Goal: Task Accomplishment & Management: Manage account settings

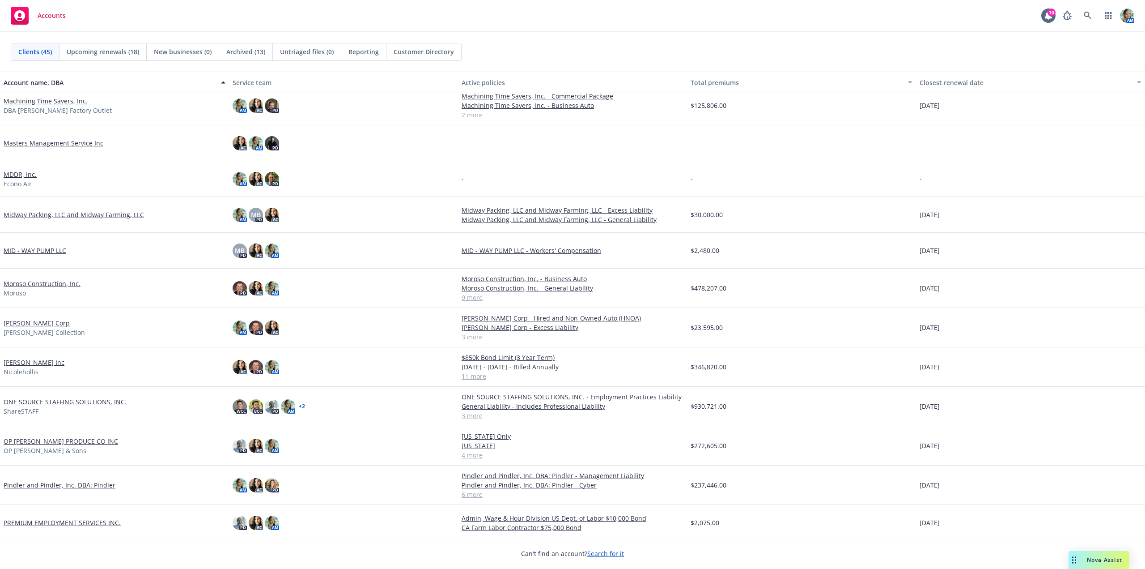
scroll to position [716, 0]
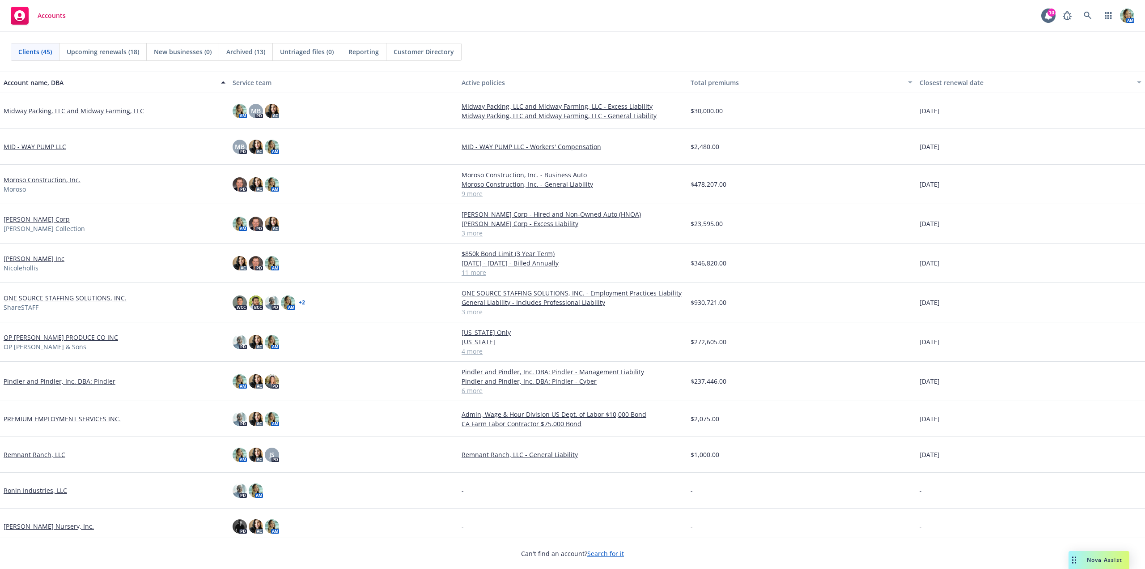
click at [55, 339] on link "OP [PERSON_NAME] PRODUCE CO INC" at bounding box center [61, 336] width 115 height 9
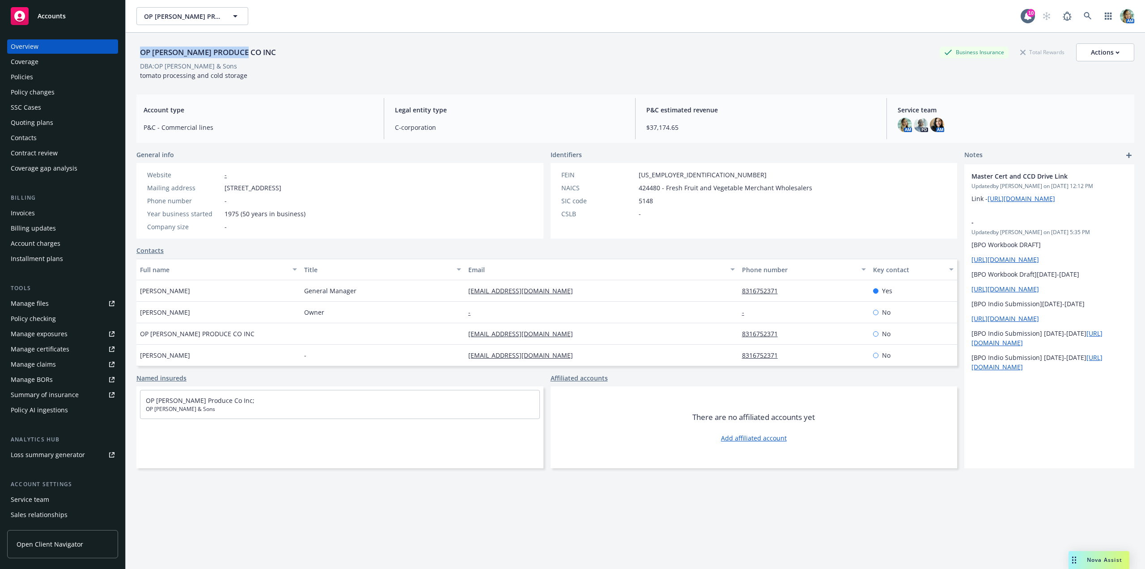
drag, startPoint x: 247, startPoint y: 53, endPoint x: 134, endPoint y: 58, distance: 113.3
click at [136, 55] on div "OP [PERSON_NAME] PRODUCE CO INC Business Insurance Total Rewards Actions DBA: O…" at bounding box center [636, 317] width 1020 height 569
drag, startPoint x: 208, startPoint y: 67, endPoint x: 141, endPoint y: 67, distance: 67.1
click at [141, 67] on div "DBA: OP [PERSON_NAME] & Sons" at bounding box center [635, 65] width 998 height 9
click at [25, 79] on div "Policies" at bounding box center [22, 77] width 22 height 14
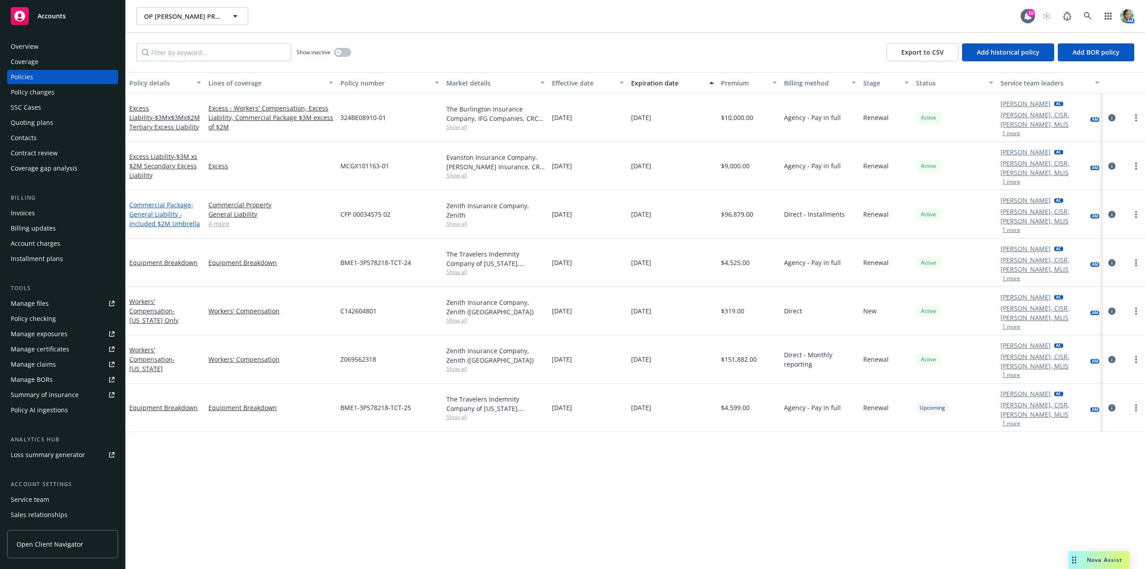
click at [165, 200] on span "- General Liability - included $2M Umbrella" at bounding box center [164, 213] width 71 height 27
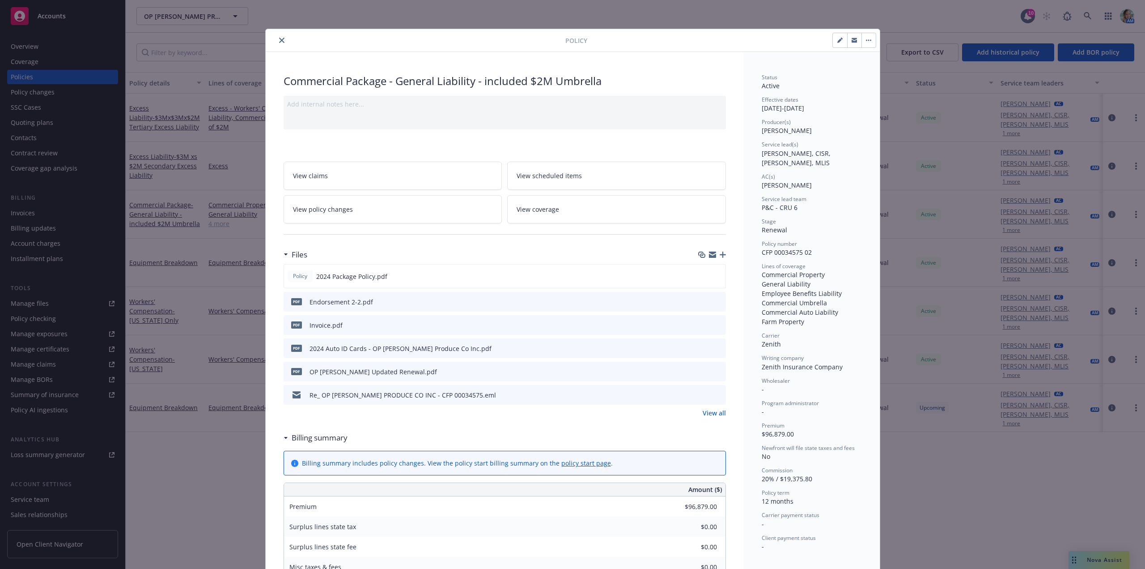
click at [278, 43] on button "close" at bounding box center [281, 40] width 11 height 11
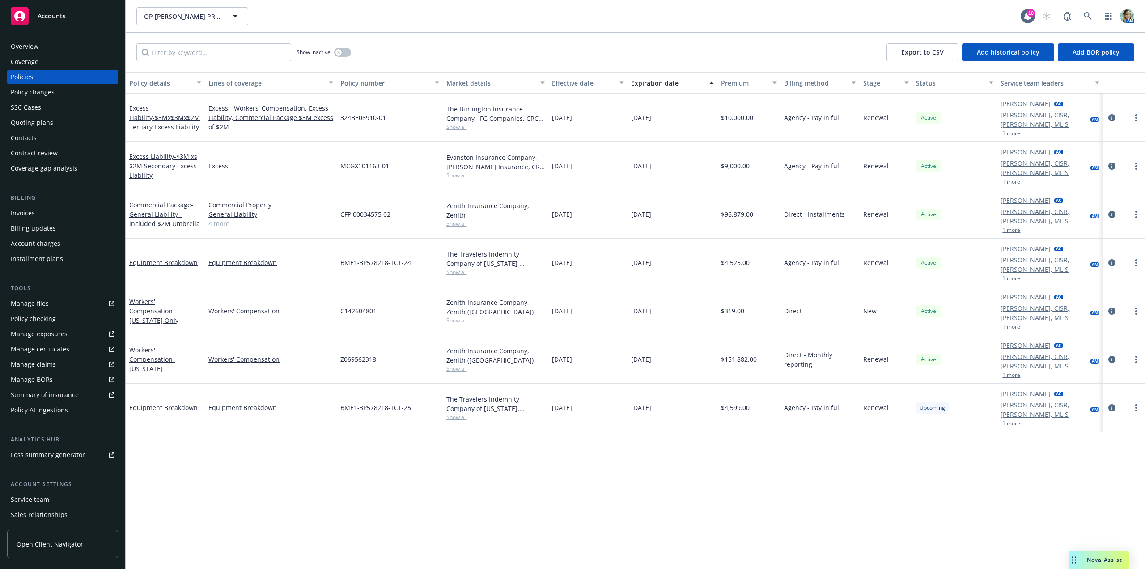
click at [46, 330] on div "Manage exposures" at bounding box center [39, 334] width 57 height 14
click at [47, 124] on div "Quoting plans" at bounding box center [32, 122] width 43 height 14
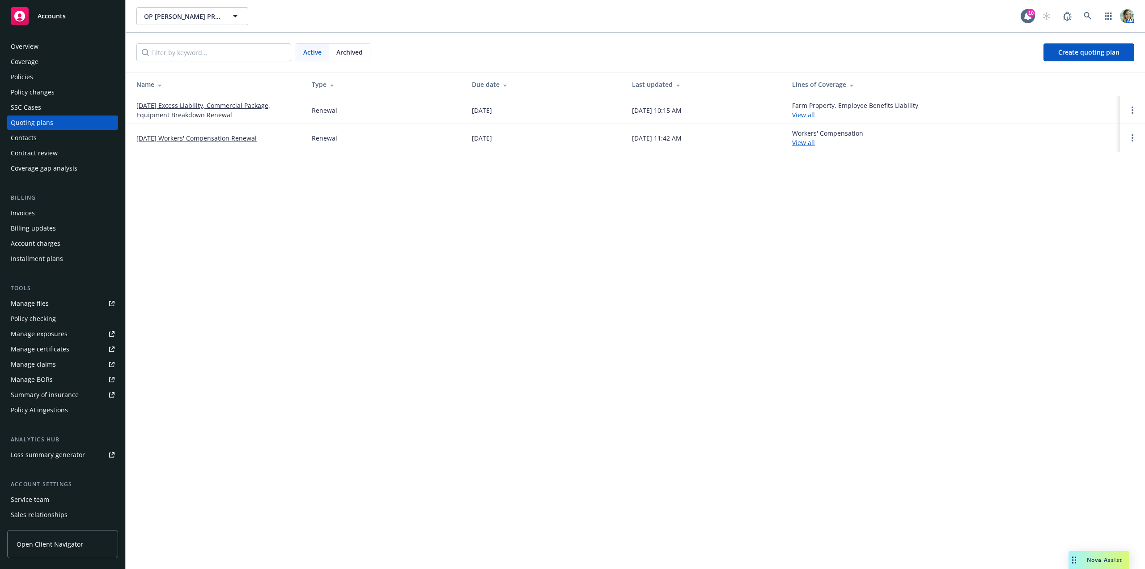
click at [209, 116] on link "[DATE] Excess Liability, Commercial Package, Equipment Breakdown Renewal" at bounding box center [216, 110] width 161 height 19
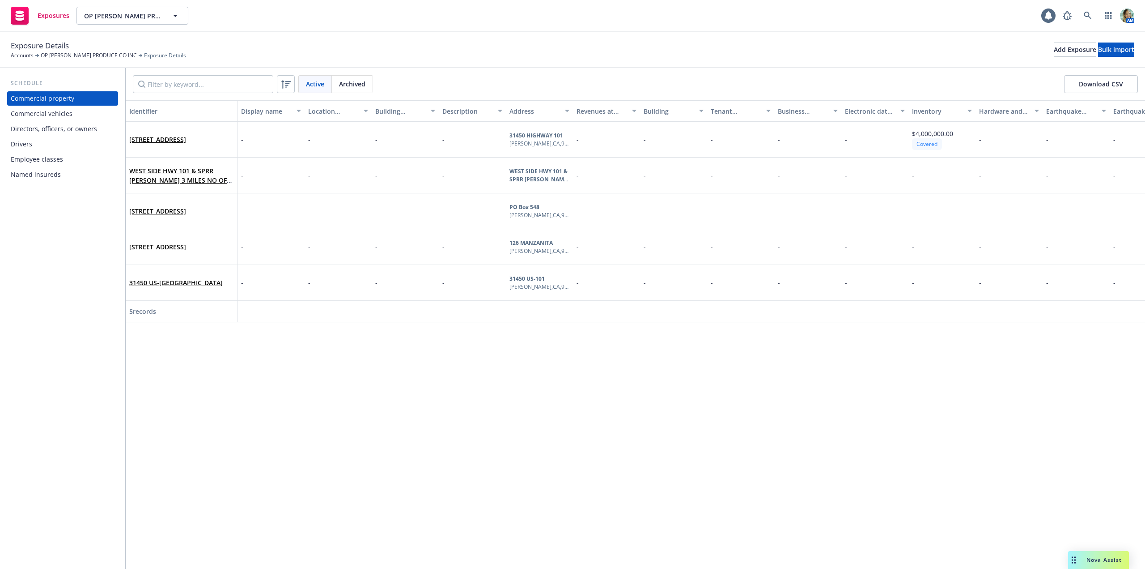
click at [43, 146] on div "Drivers" at bounding box center [63, 144] width 104 height 14
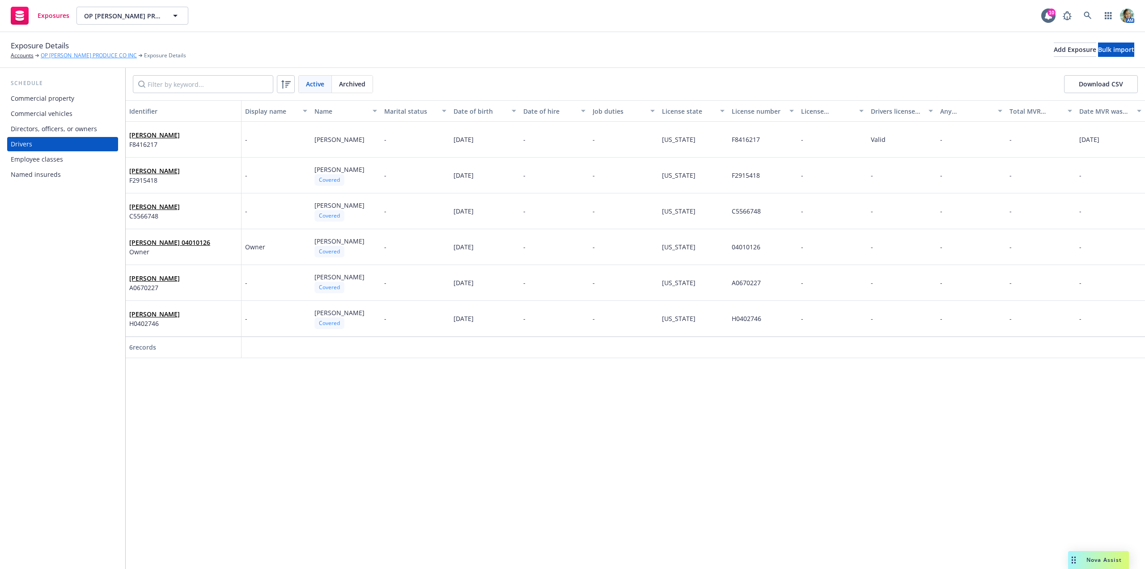
click at [53, 52] on link "OP [PERSON_NAME] PRODUCE CO INC" at bounding box center [89, 55] width 96 height 8
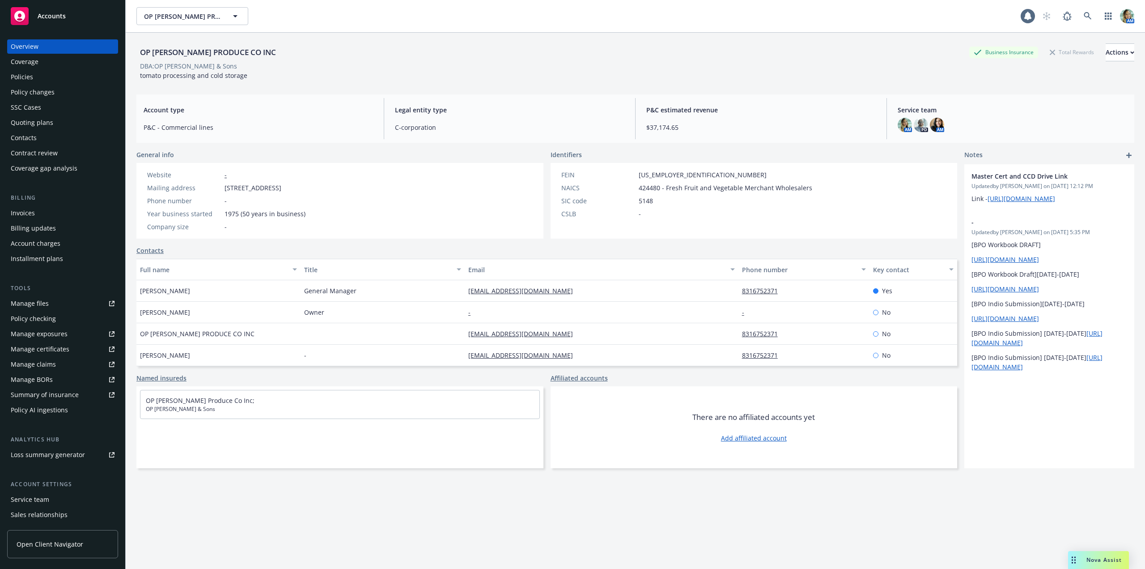
click at [26, 81] on div "Policies" at bounding box center [22, 77] width 22 height 14
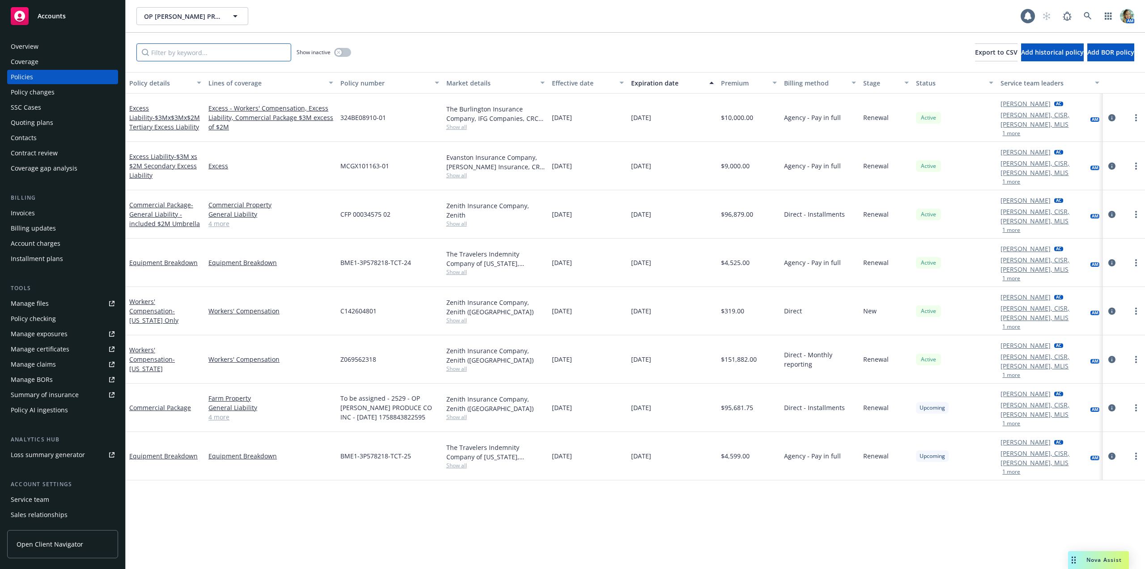
click at [192, 56] on input "Filter by keyword..." at bounding box center [213, 52] width 155 height 18
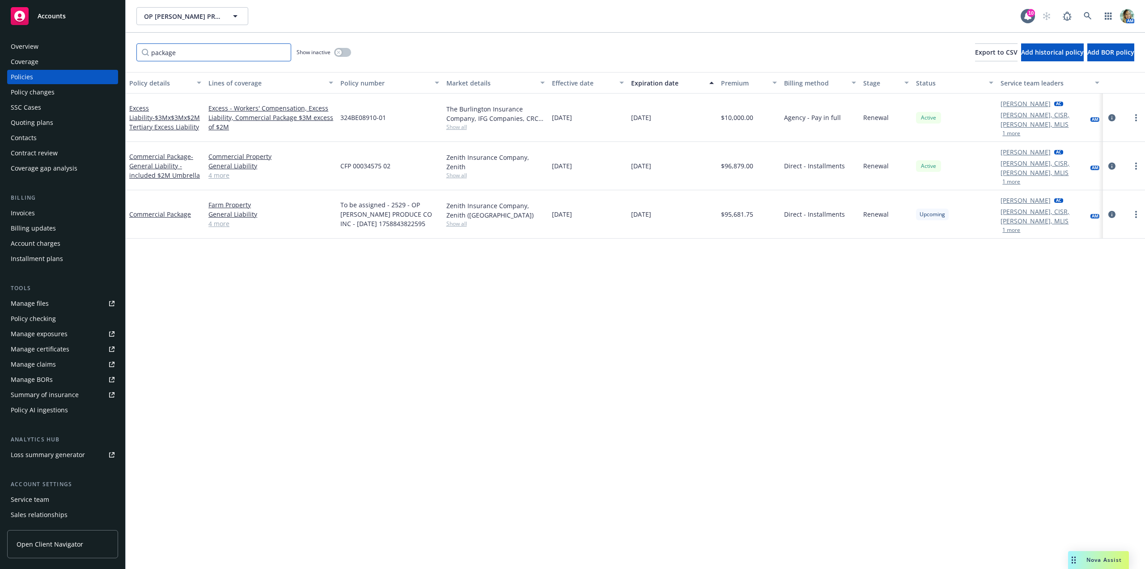
type input "package"
click at [343, 55] on button "button" at bounding box center [342, 52] width 17 height 9
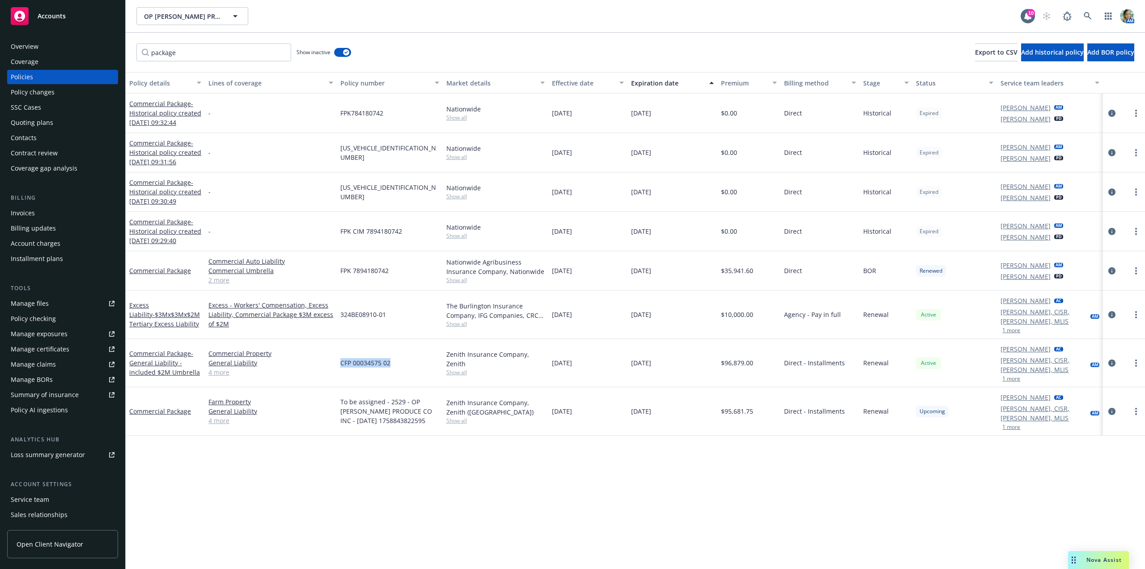
drag, startPoint x: 394, startPoint y: 351, endPoint x: 340, endPoint y: 353, distance: 54.6
click at [340, 353] on div "CFP 00034575 02" at bounding box center [390, 363] width 106 height 48
copy span "CFP 00034575 02"
click at [1109, 408] on icon "circleInformation" at bounding box center [1112, 411] width 7 height 7
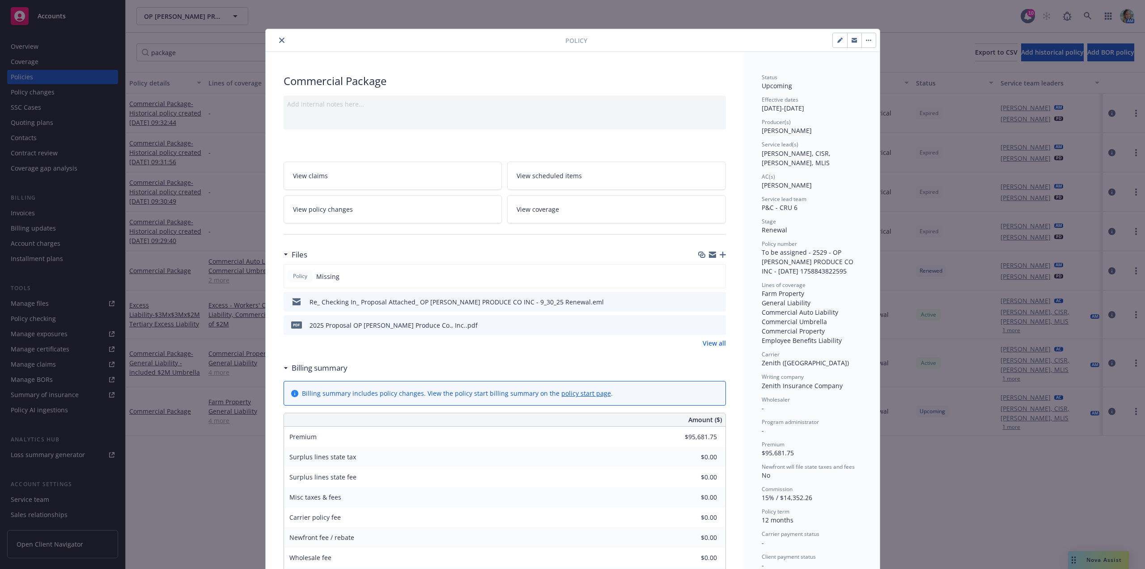
click at [837, 45] on button "button" at bounding box center [840, 40] width 14 height 14
select select "RENEWAL"
select select "12"
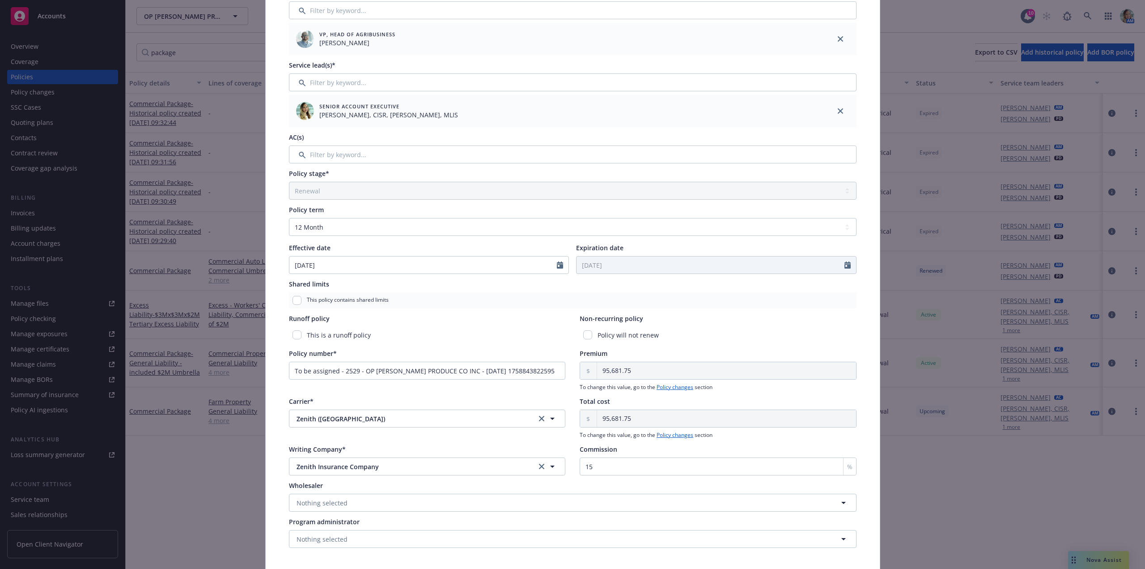
scroll to position [134, 0]
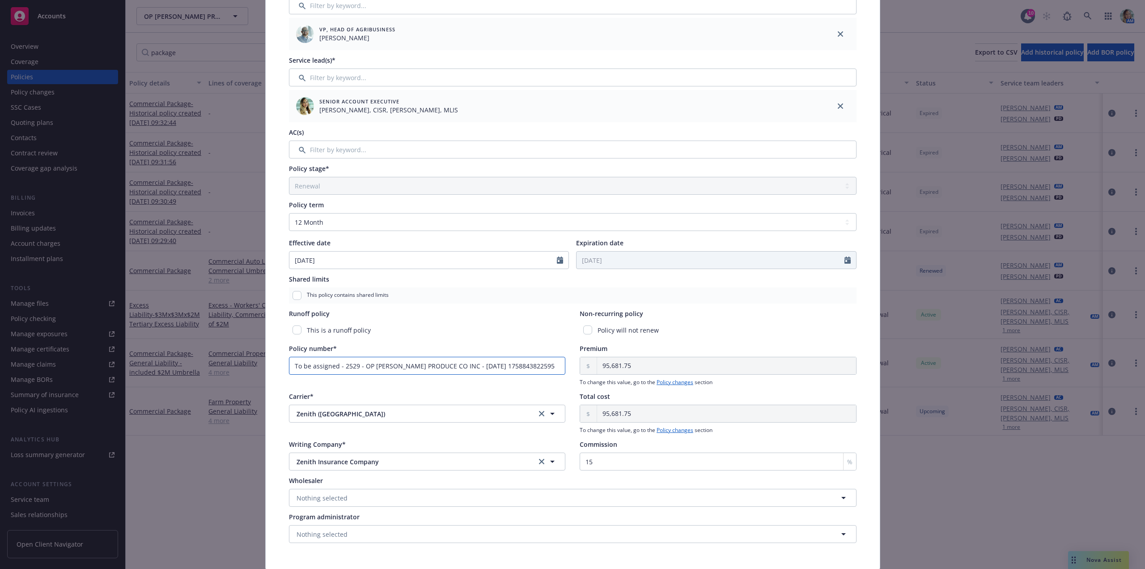
drag, startPoint x: 537, startPoint y: 366, endPoint x: 249, endPoint y: 353, distance: 288.4
click at [251, 353] on div "Edit policy details Cancel Save Policy type* Commercial Package Display name Pr…" at bounding box center [572, 284] width 1145 height 569
paste input "CFP 00034575 02"
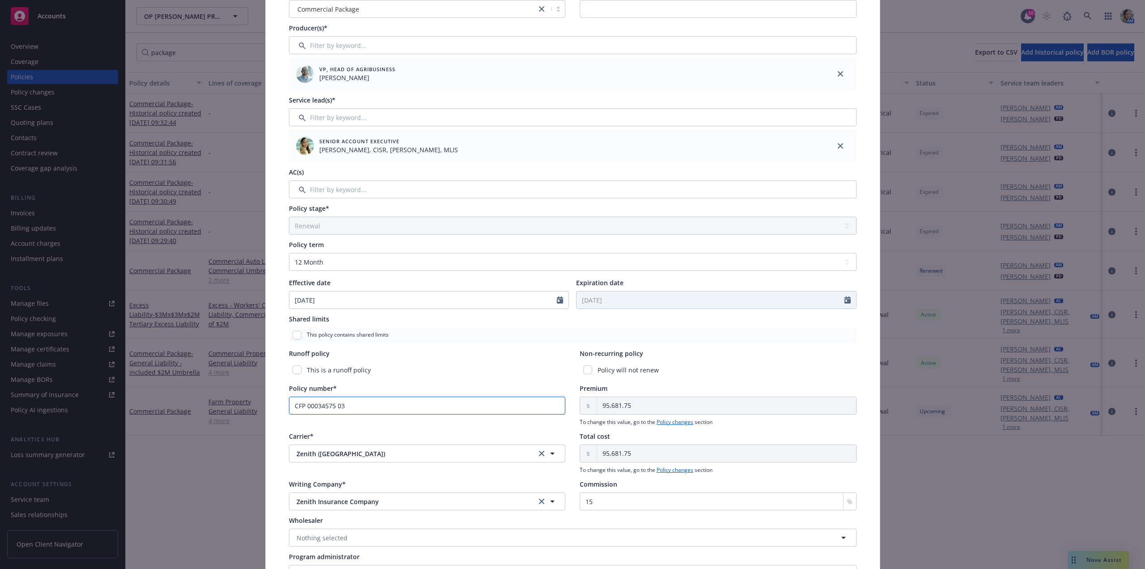
scroll to position [0, 0]
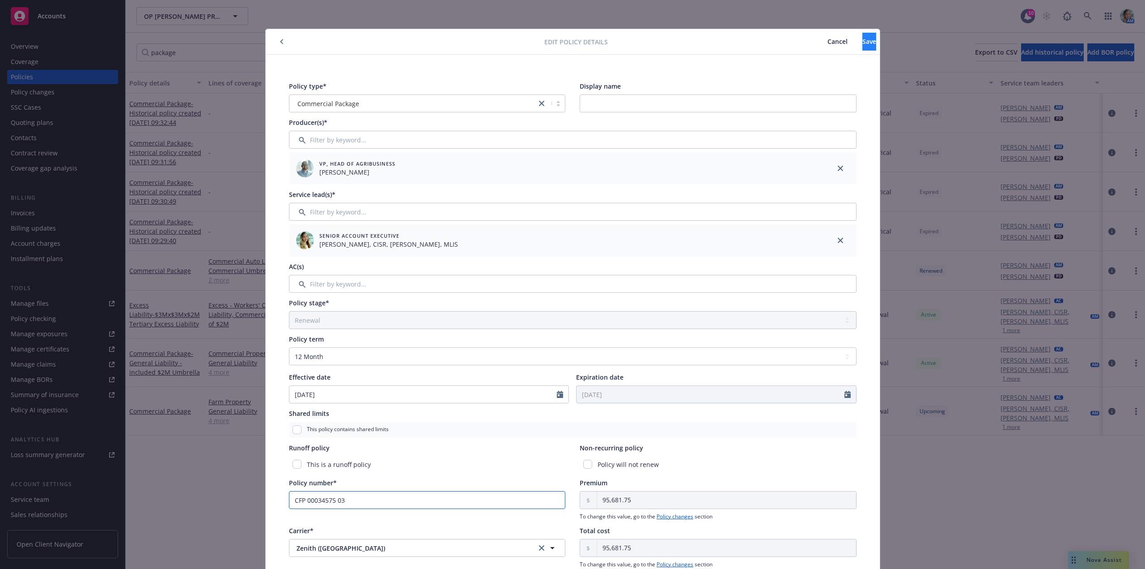
type input "CFP 00034575 03"
click at [863, 43] on span "Save" at bounding box center [870, 41] width 14 height 9
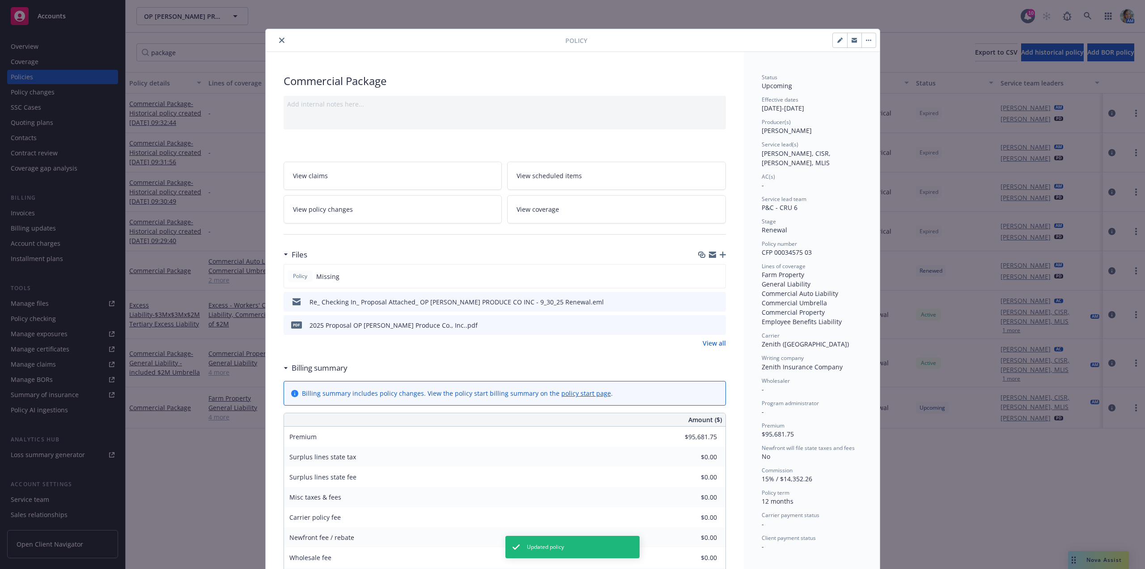
click at [281, 40] on icon "close" at bounding box center [281, 40] width 5 height 5
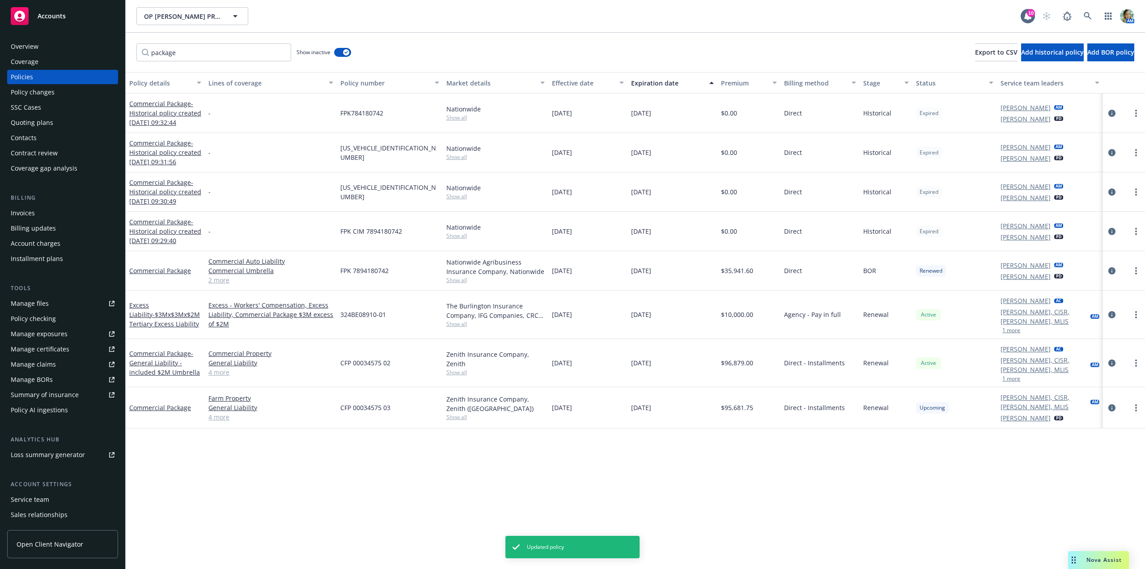
click at [379, 444] on div "Policy details Lines of coverage Policy number Market details Effective date Ex…" at bounding box center [636, 320] width 1020 height 497
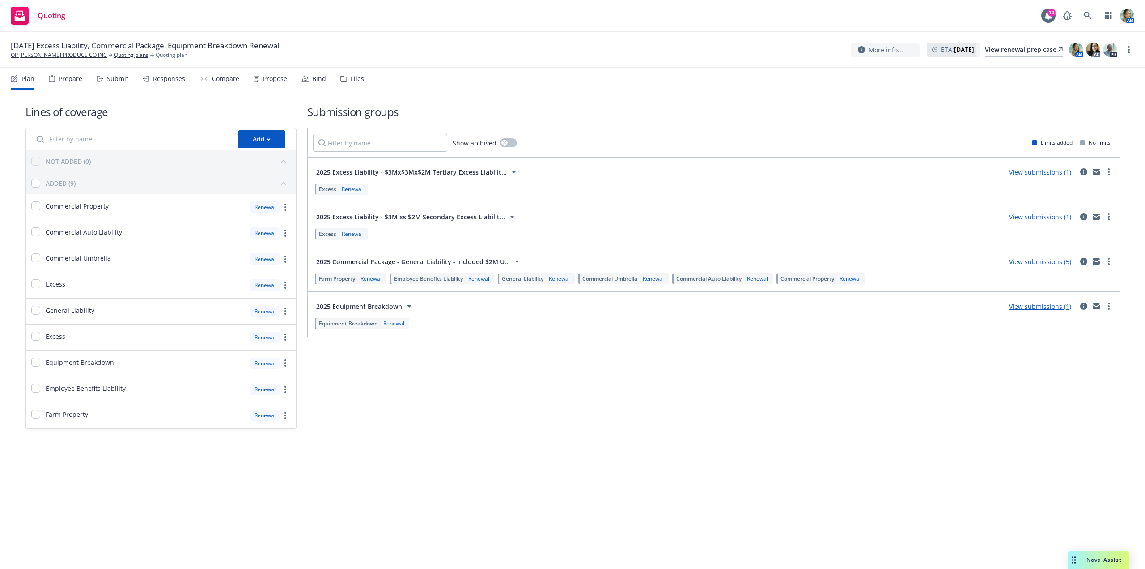
drag, startPoint x: 277, startPoint y: 81, endPoint x: 279, endPoint y: 85, distance: 4.8
click at [277, 81] on div "Propose" at bounding box center [275, 78] width 24 height 7
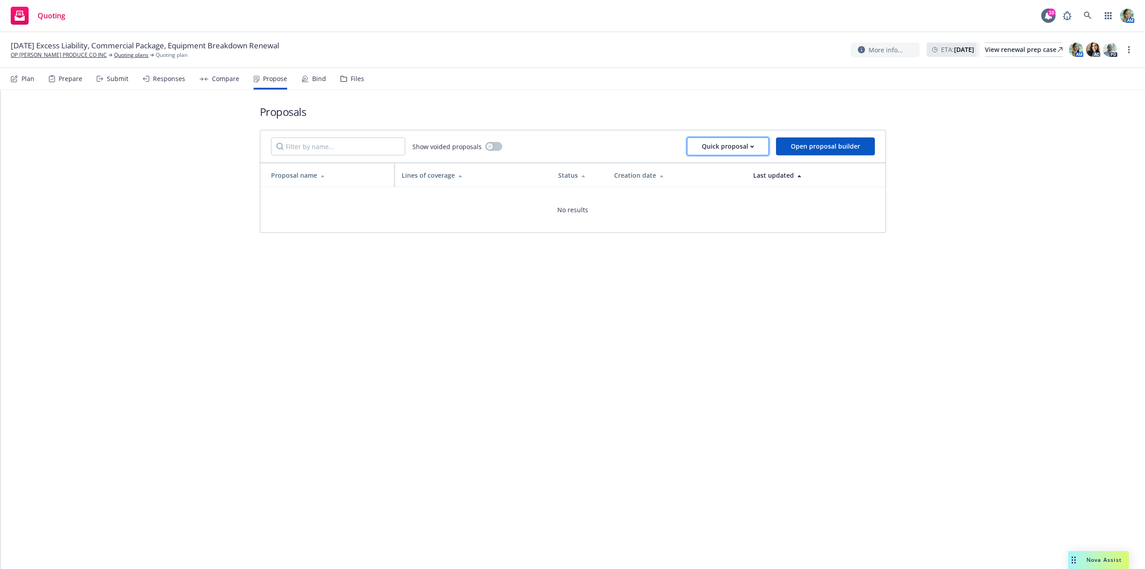
click at [708, 144] on div "Quick proposal" at bounding box center [728, 146] width 52 height 17
click at [724, 169] on span "Upload quick proposal" at bounding box center [734, 169] width 89 height 9
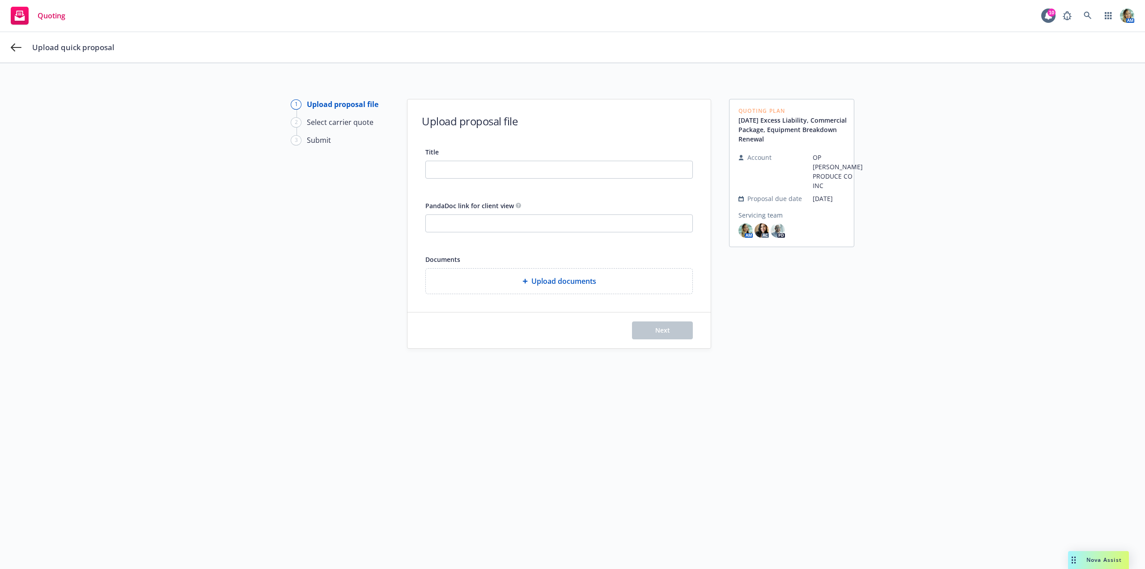
drag, startPoint x: 800, startPoint y: 140, endPoint x: 728, endPoint y: 124, distance: 73.7
click at [729, 124] on div "Quoting Plan 09/30/25 Excess Liability, Commercial Package, Equipment Breakdown…" at bounding box center [791, 173] width 125 height 148
copy link "[DATE] Excess Liability, Commercial Package, Equipment Breakdown Renewal"
click at [511, 169] on input "Title" at bounding box center [559, 169] width 267 height 17
paste input "[DATE] Excess Liability, Commercial Package, Equipment Breakdown Renewal"
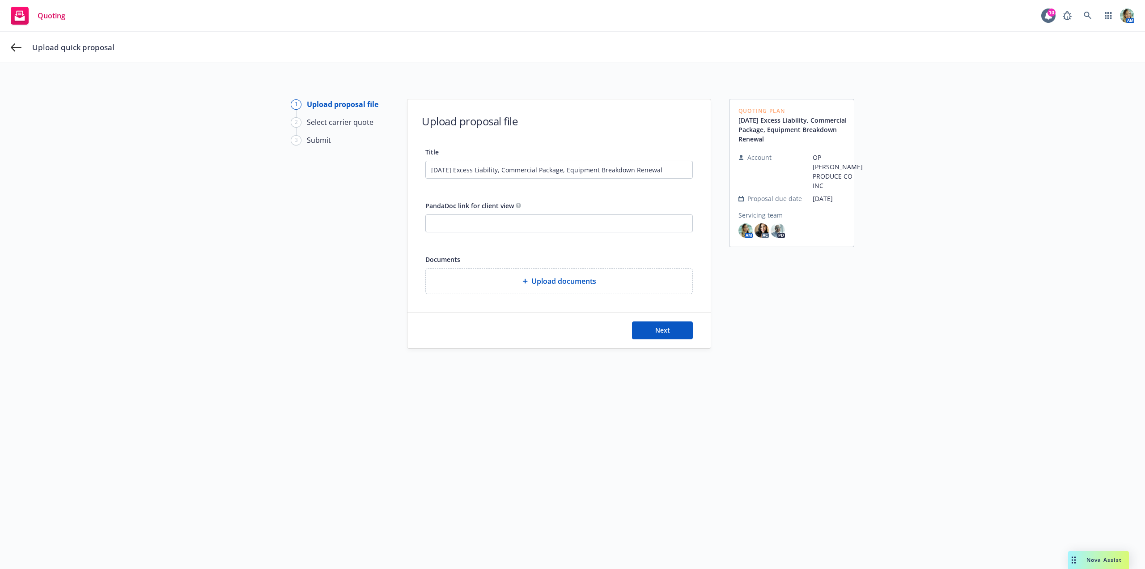
click at [504, 289] on div "Upload documents" at bounding box center [559, 280] width 267 height 25
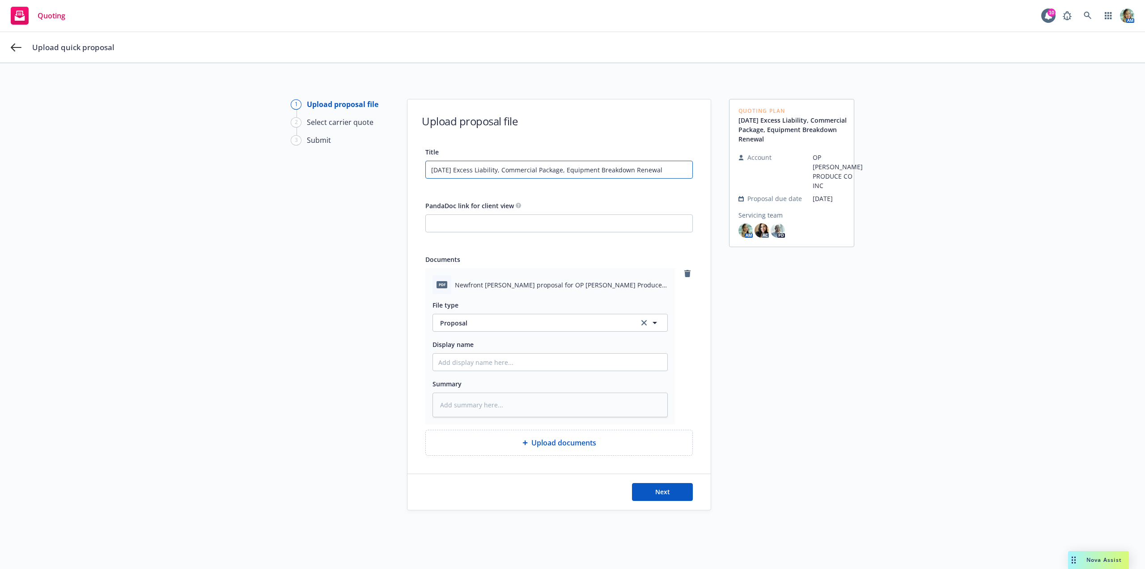
click at [499, 170] on input "[DATE] Excess Liability, Commercial Package, Equipment Breakdown Renewal" at bounding box center [559, 169] width 267 height 17
drag, startPoint x: 501, startPoint y: 169, endPoint x: 455, endPoint y: 173, distance: 46.3
click at [454, 173] on input "[DATE] Excess Liability, Commercial Package, Equipment Breakdown Renewal" at bounding box center [559, 169] width 267 height 17
type input "09/30/25 Commercial Package, Equipment Breakdown Renewal"
type textarea "x"
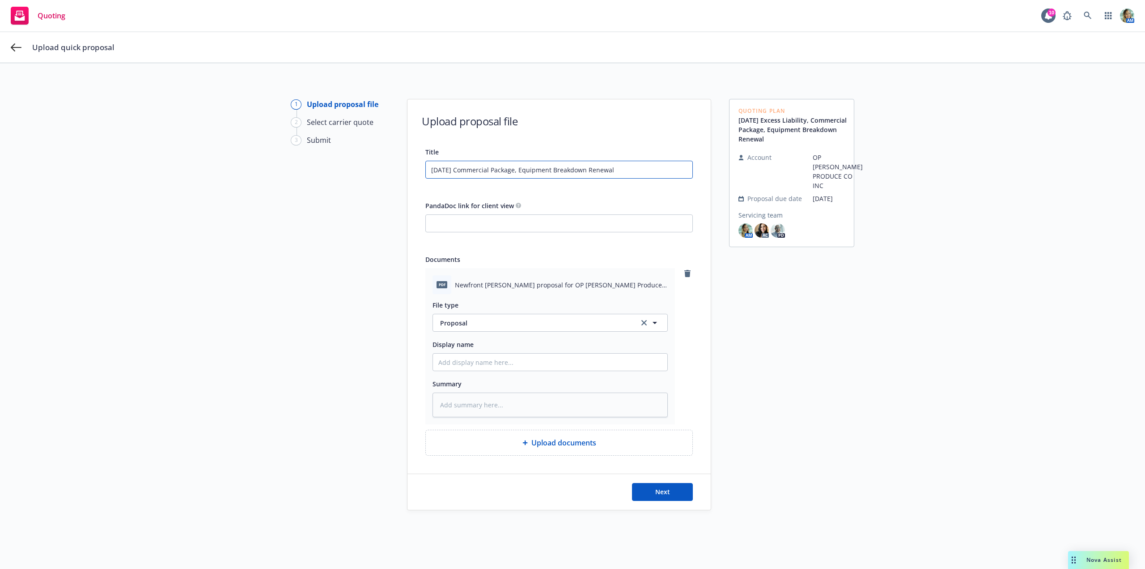
click at [519, 170] on input "09/30/25 Commercial Package, Equipment Breakdown Renewal" at bounding box center [559, 169] width 267 height 17
type input "09/30/25 Commercial Package, Equipment Breakdown Renewal"
type textarea "x"
type input "09/30/25 Commercial Package, s Equipment Breakdown Renewal"
type textarea "x"
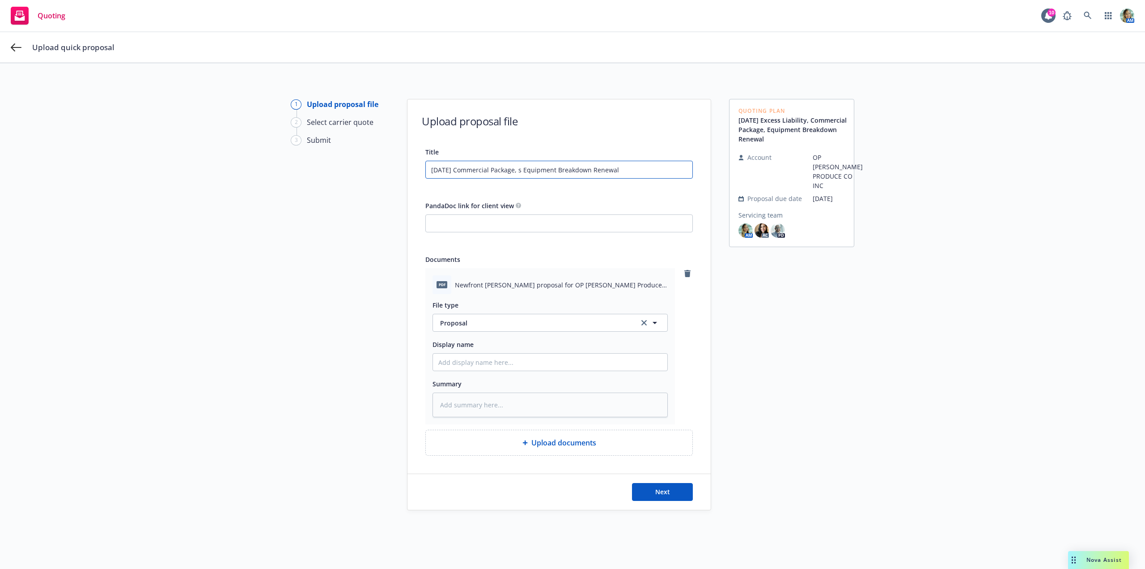
type input "09/30/25 Commercial Package, se Equipment Breakdown Renewal"
type textarea "x"
type input "09/30/25 Commercial Package, sec Equipment Breakdown Renewal"
type textarea "x"
type input "09/30/25 Commercial Package, seco Equipment Breakdown Renewal"
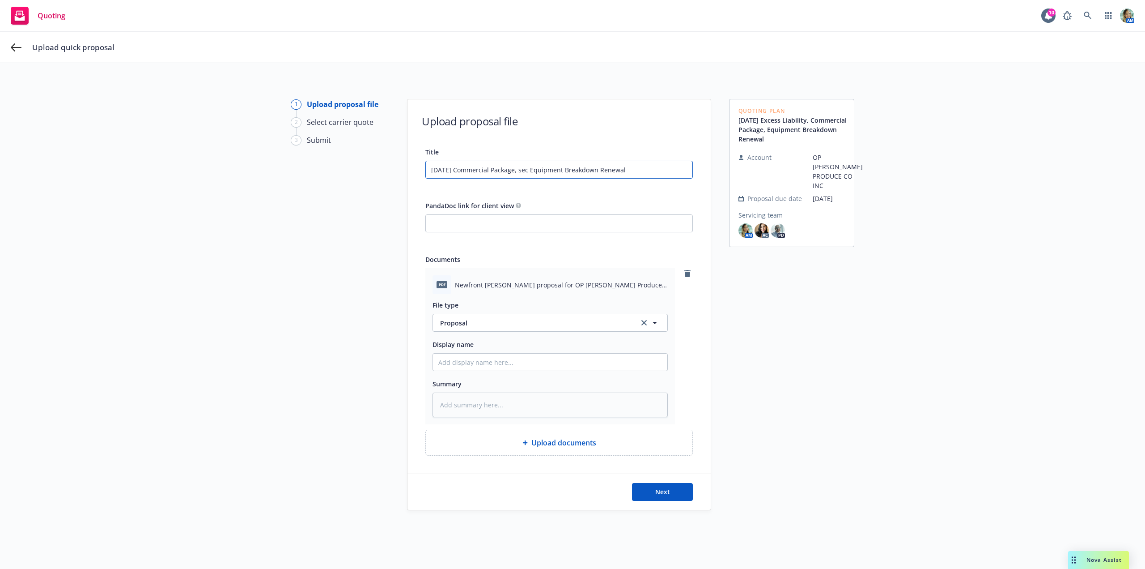
type textarea "x"
type input "09/30/25 Commercial Package, secon Equipment Breakdown Renewal"
type textarea "x"
type input "09/30/25 Commercial Package, seco Equipment Breakdown Renewal"
type textarea "x"
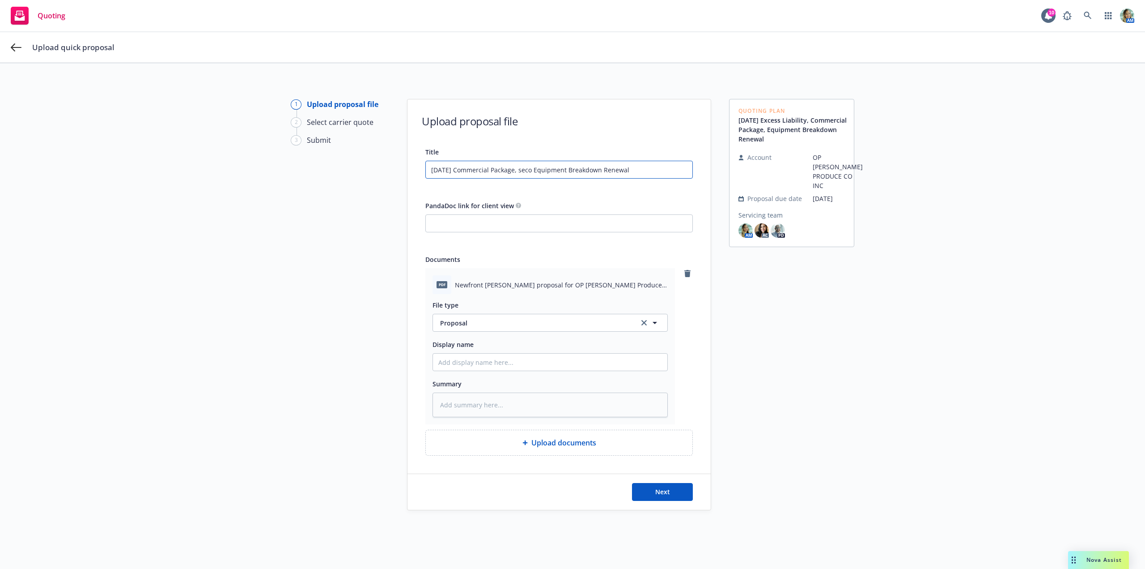
type input "09/30/25 Commercial Package, sec Equipment Breakdown Renewal"
type textarea "x"
type input "09/30/25 Commercial Package, se Equipment Breakdown Renewal"
type textarea "x"
type input "09/30/25 Commercial Package, s Equipment Breakdown Renewal"
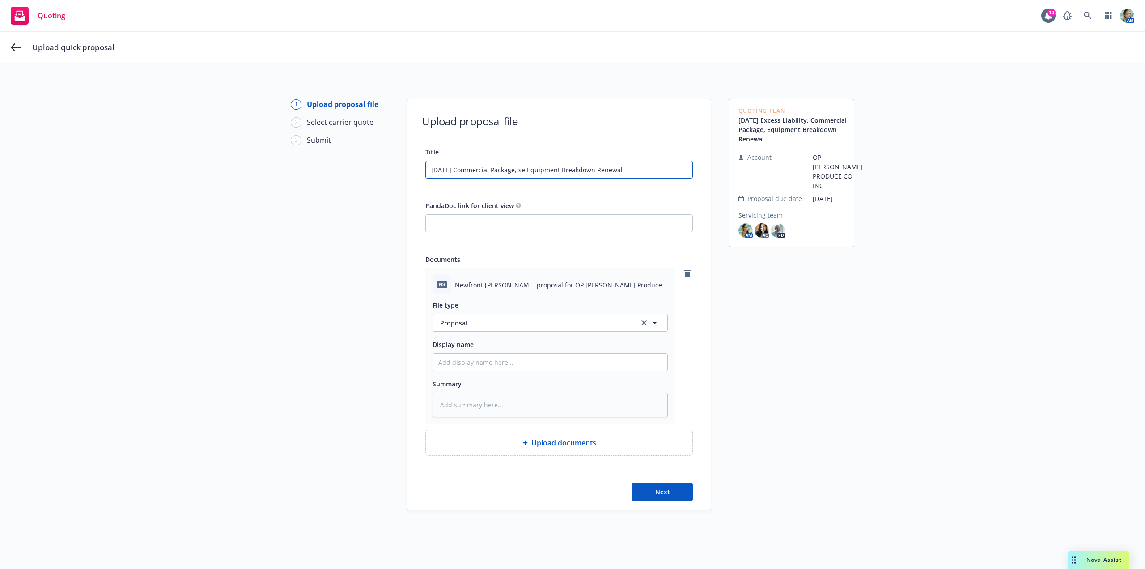
type textarea "x"
type input "09/30/25 Commercial Package, Equipment Breakdown Renewal"
type textarea "x"
type input "09/30/25 Commercial Package, S Equipment Breakdown Renewal"
type textarea "x"
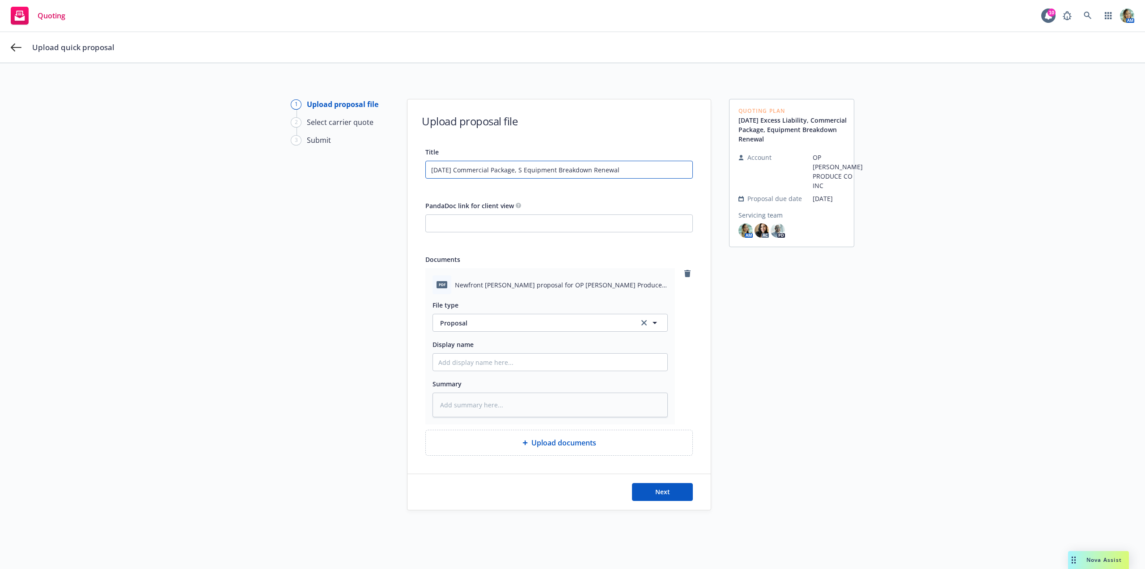
type input "09/30/25 Commercial Package, Sc Equipment Breakdown Renewal"
type textarea "x"
type input "09/30/25 Commercial Package, Sco Equipment Breakdown Renewal"
type textarea "x"
type input "09/30/25 Commercial Package, Scon Equipment Breakdown Renewal"
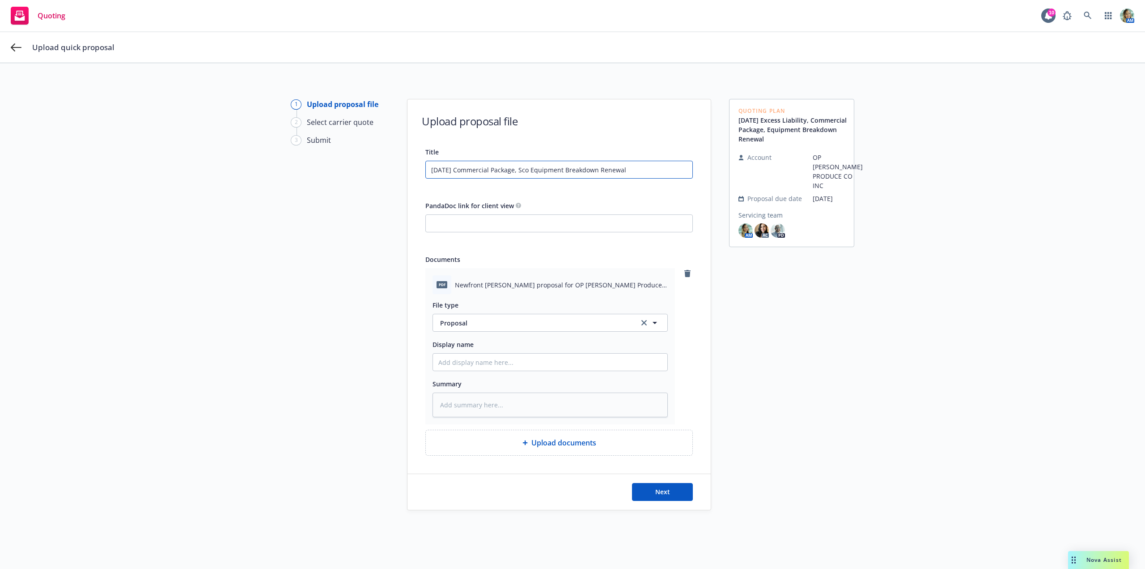
type textarea "x"
type input "09/30/25 Commercial Package, Sco Equipment Breakdown Renewal"
type textarea "x"
type input "09/30/25 Commercial Package, Sc Equipment Breakdown Renewal"
type textarea "x"
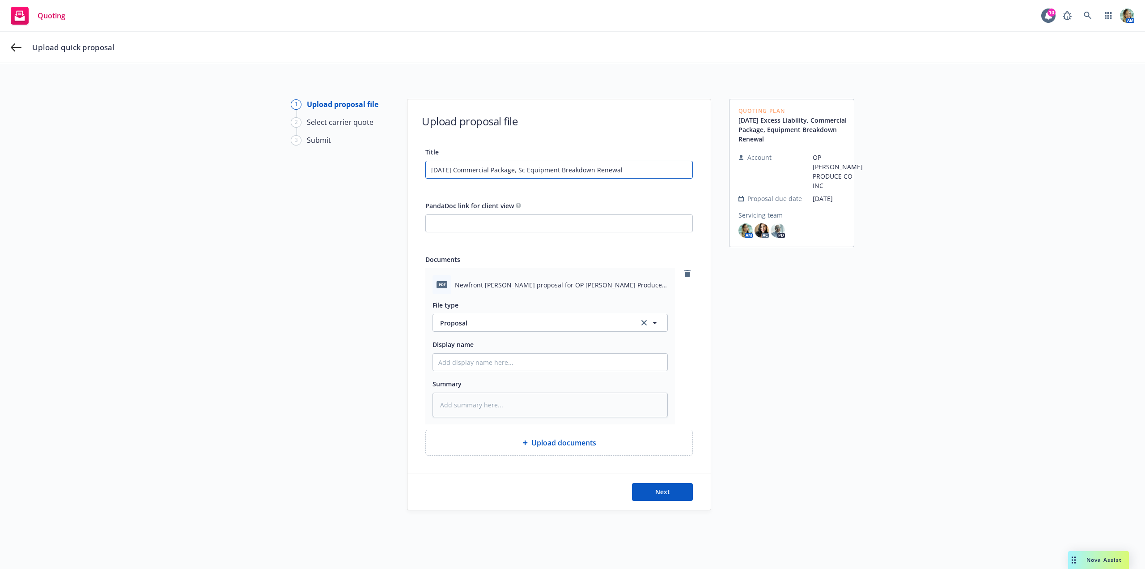
type input "09/30/25 Commercial Package, S Equipment Breakdown Renewal"
type textarea "x"
type input "09/30/25 Commercial Package, Se Equipment Breakdown Renewal"
type textarea "x"
type input "09/30/25 Commercial Package, Sec Equipment Breakdown Renewal"
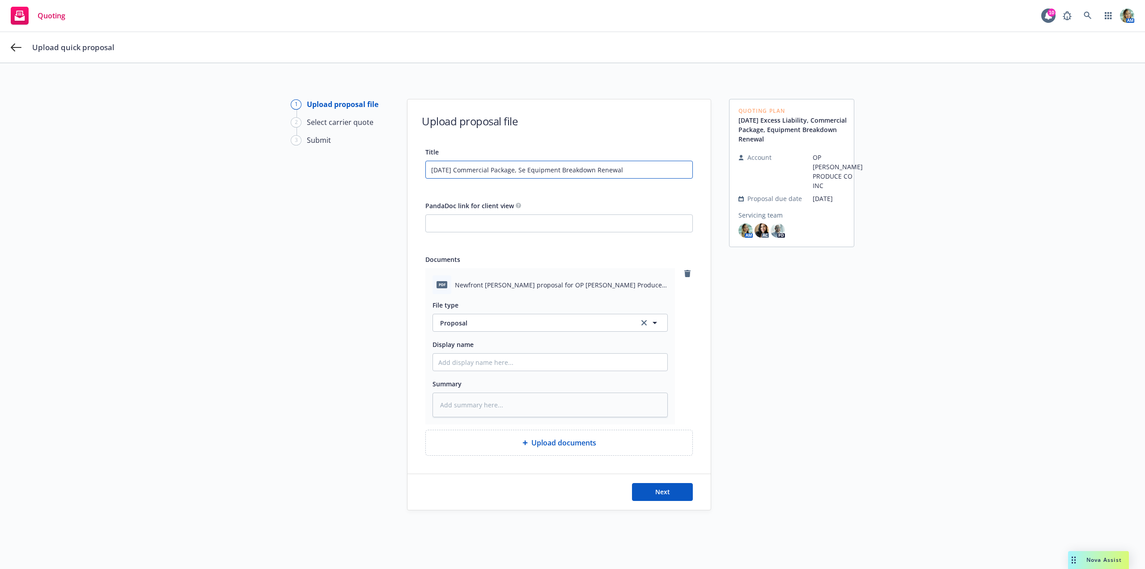
type textarea "x"
type input "09/30/25 Commercial Package, Seco Equipment Breakdown Renewal"
type textarea "x"
type input "09/30/25 Commercial Package, Secon Equipment Breakdown Renewal"
type textarea "x"
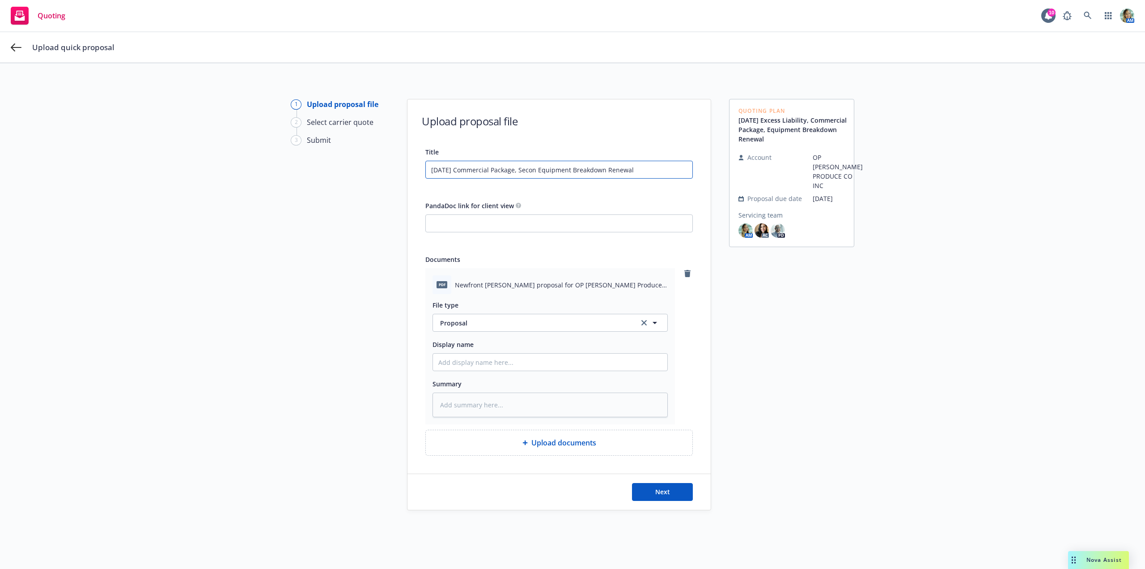
type input "09/30/25 Commercial Package, Secona Equipment Breakdown Renewal"
type textarea "x"
type input "09/30/25 Commercial Package, Secon Equipment Breakdown Renewal"
type textarea "x"
type input "09/30/25 Commercial Package, Second Equipment Breakdown Renewal"
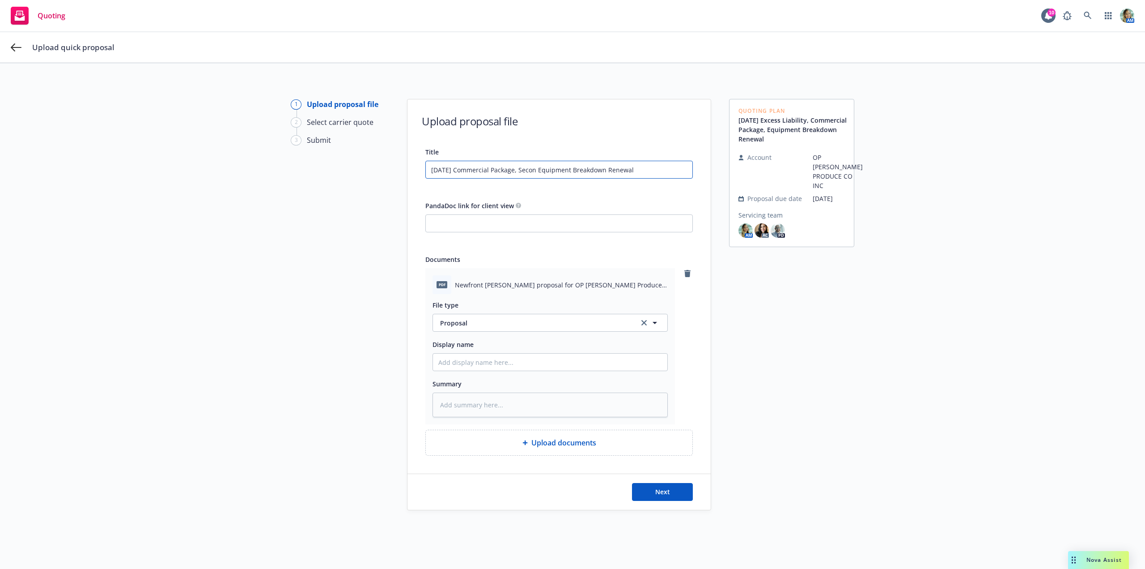
type textarea "x"
type input "09/30/25 Commercial Package, Seconda Equipment Breakdown Renewal"
type textarea "x"
type input "09/30/25 Commercial Package, Secondar Equipment Breakdown Renewal"
type textarea "x"
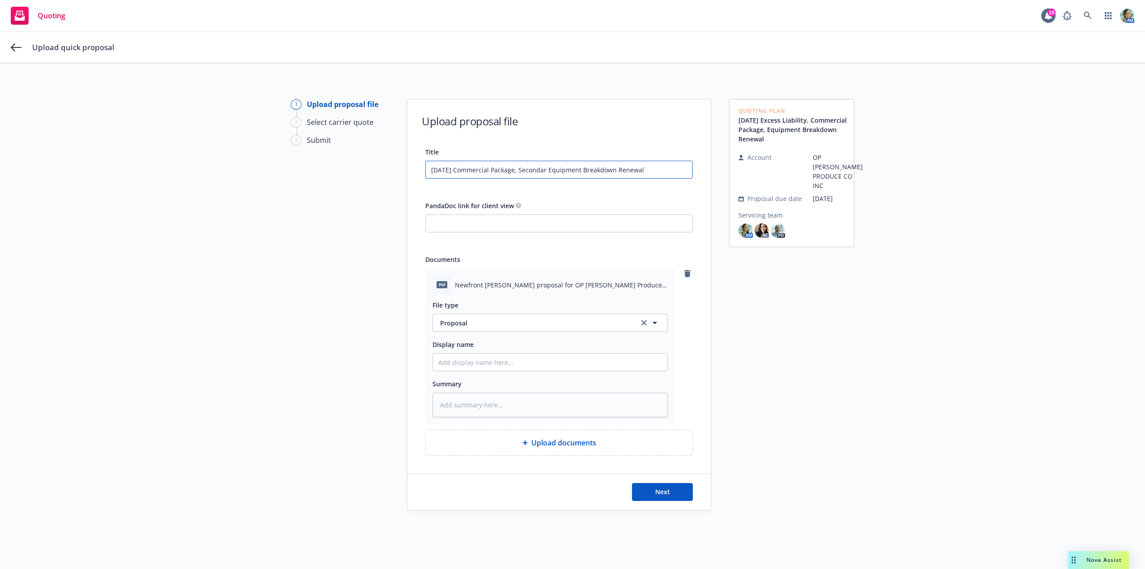
type input "09/30/25 Commercial Package, Secondary Equipment Breakdown Renewal"
type textarea "x"
type input "09/30/25 Commercial Package, Secondary Equipment Breakdown Renewal"
type textarea "x"
type input "09/30/25 Commercial Package, Secondary & Equipment Breakdown Renewal"
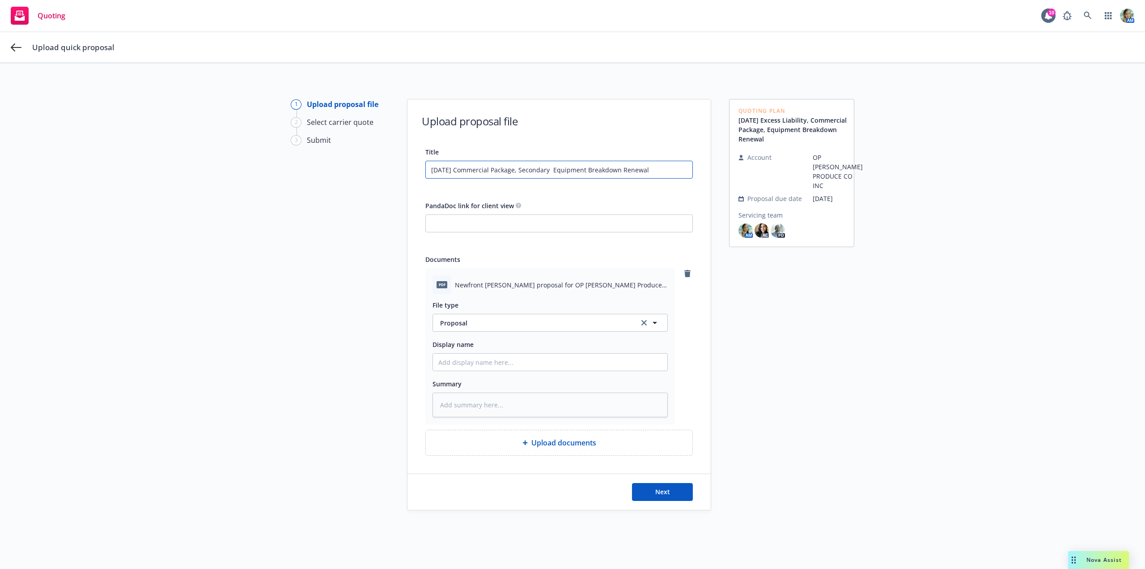
type textarea "x"
type input "09/30/25 Commercial Package, Secondary & Equipment Breakdown Renewal"
type textarea "x"
type input "09/30/25 Commercial Package, Secondary & T Equipment Breakdown Renewal"
type textarea "x"
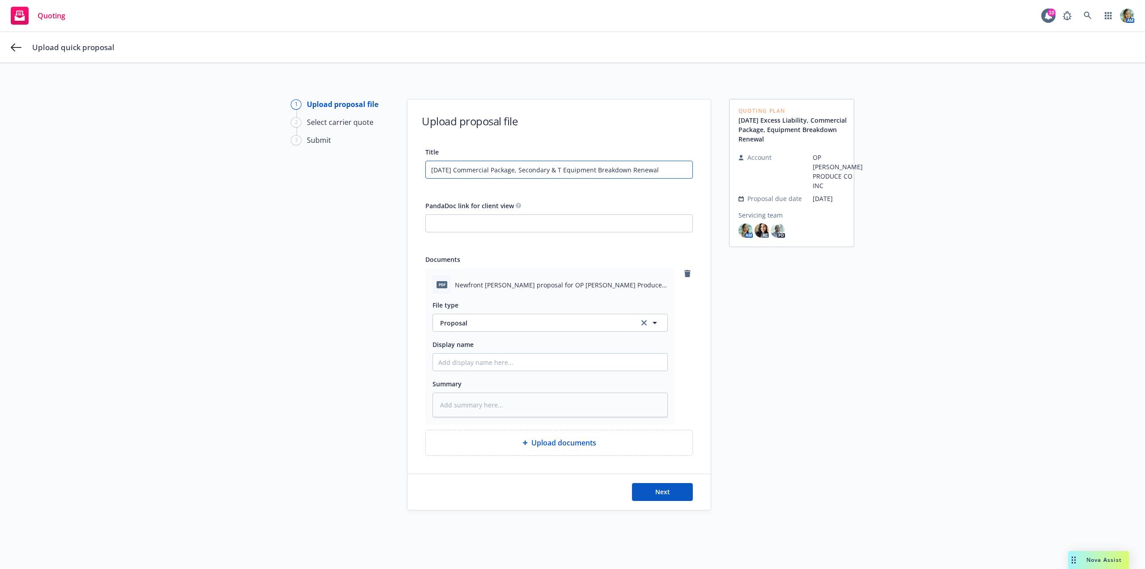
type input "09/30/25 Commercial Package, Secondary & Te Equipment Breakdown Renewal"
type textarea "x"
type input "09/30/25 Commercial Package, Secondary & Ter Equipment Breakdown Renewal"
type textarea "x"
type input "09/30/25 Commercial Package, Secondary & Teri Equipment Breakdown Renewal"
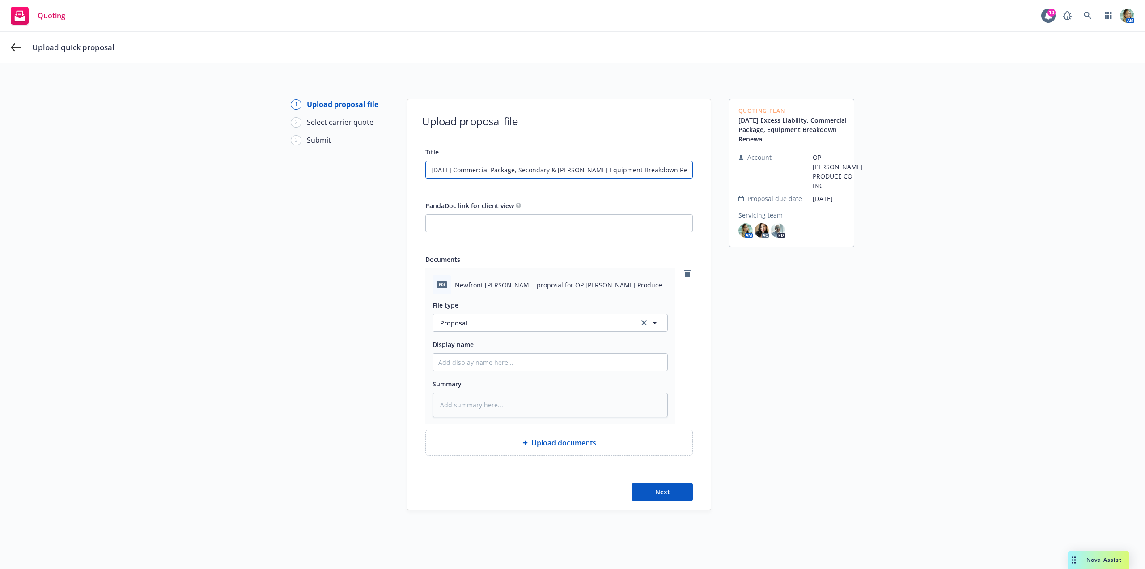
type textarea "x"
type input "09/30/25 Commercial Package, Secondary & Terie Equipment Breakdown Renewal"
type textarea "x"
type input "09/30/25 Commercial Package, Secondary & Terier Equipment Breakdown Renewal"
type textarea "x"
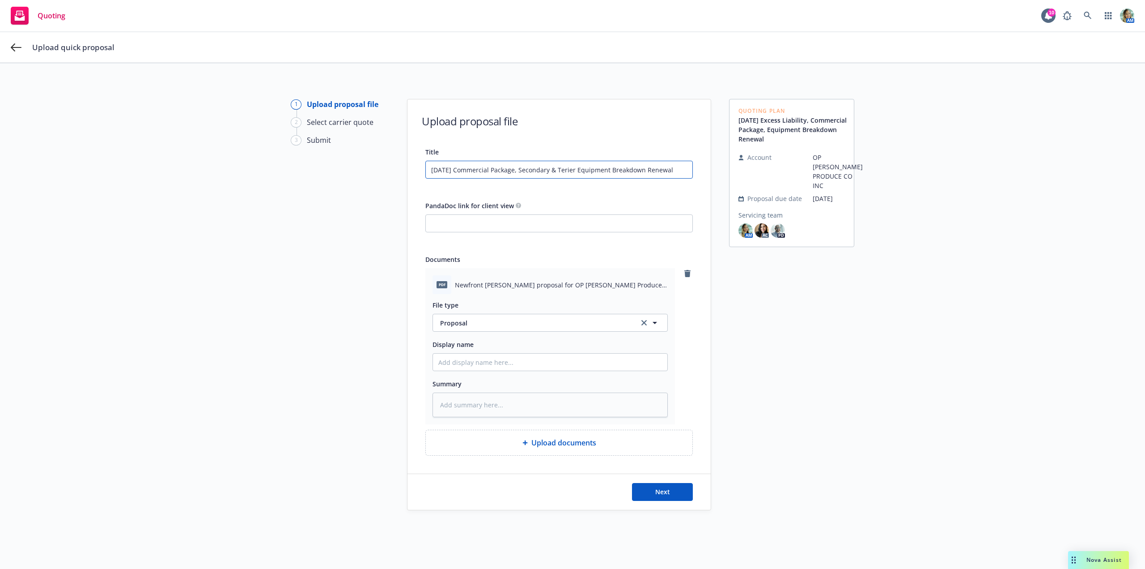
type input "09/30/25 Commercial Package, Secondary & Teriert Equipment Breakdown Renewal"
type textarea "x"
type input "09/30/25 Commercial Package, Secondary & Terierty Equipment Breakdown Renewal"
type textarea "x"
type input "09/30/25 Commercial Package, Secondary & Terierty Equipment Breakdown Renewal"
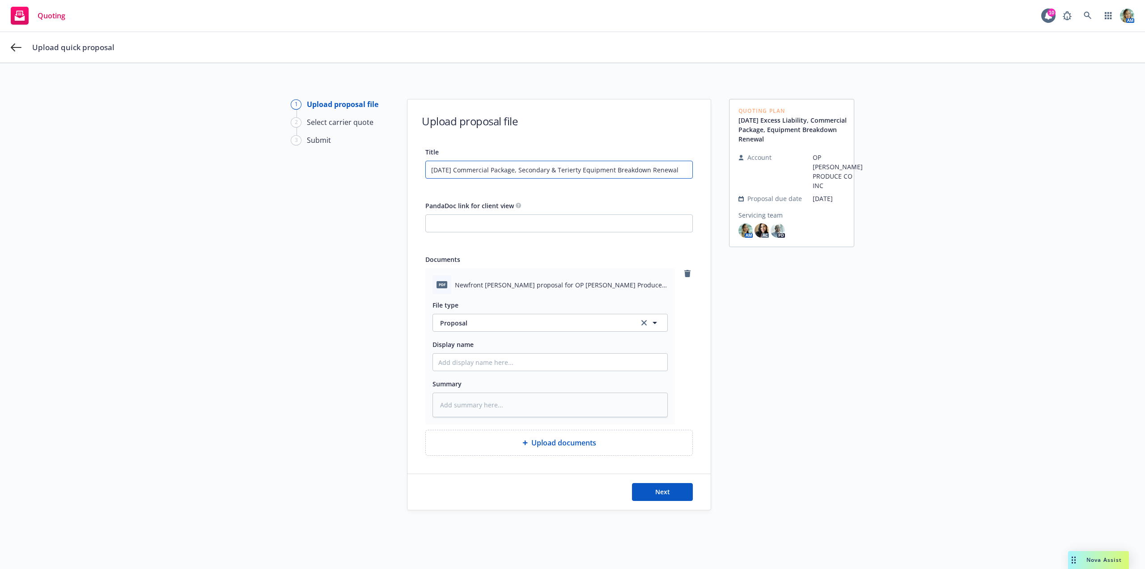
type textarea "x"
type input "09/30/25 Commercial Package, Secondary & Terierty E Equipment Breakdown Renewal"
type textarea "x"
type input "09/30/25 Commercial Package, Secondary & Terierty Ex Equipment Breakdown Renewal"
type textarea "x"
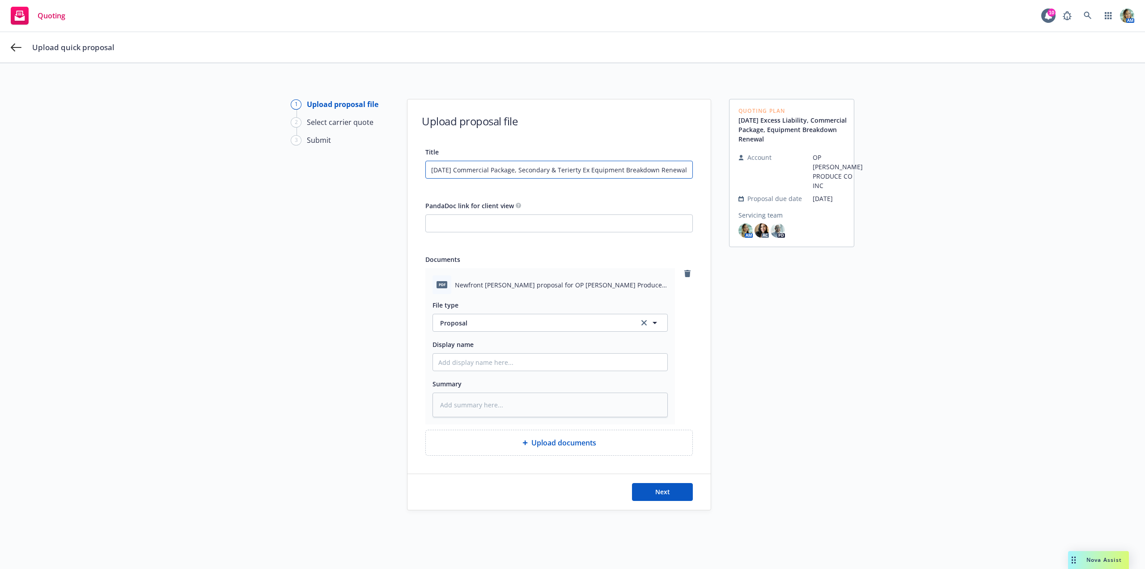
type input "09/30/25 Commercial Package, Secondary & Terierty Exc Equipment Breakdown Renew…"
type textarea "x"
type input "09/30/25 Commercial Package, Secondary & Terierty Exce Equipment Breakdown Rene…"
type textarea "x"
type input "09/30/25 Commercial Package, Secondary & Terierty Exces Equipment Breakdown Ren…"
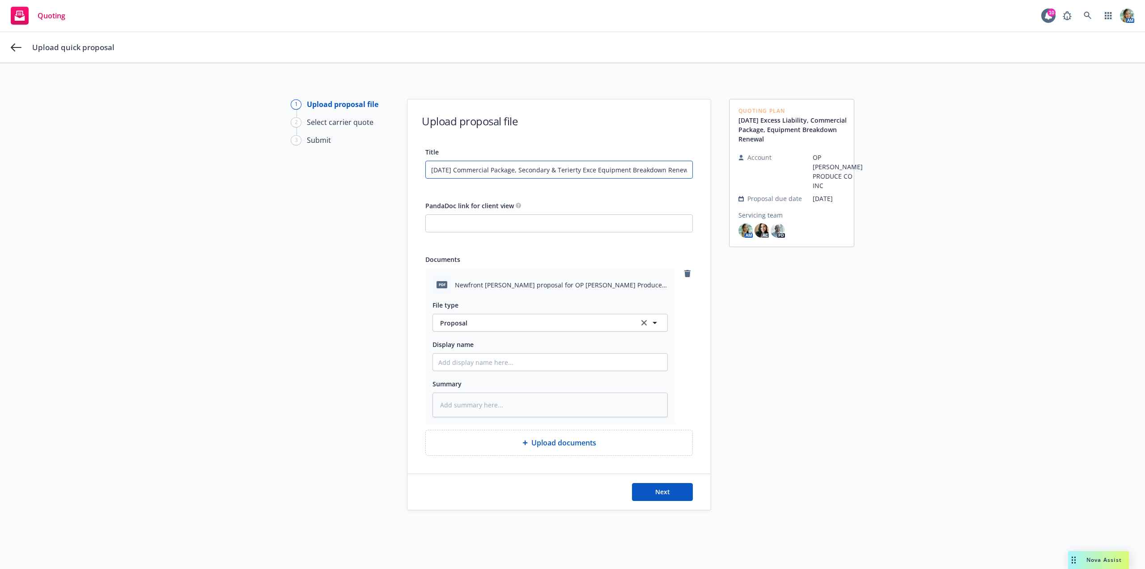
type textarea "x"
type input "09/30/25 Commercial Package, Secondary & Terierty Excess Equipment Breakdown Re…"
type textarea "x"
type input "09/30/25 Commercial Package, Secondary & Terierty Excess, Equipment Breakdown R…"
type textarea "x"
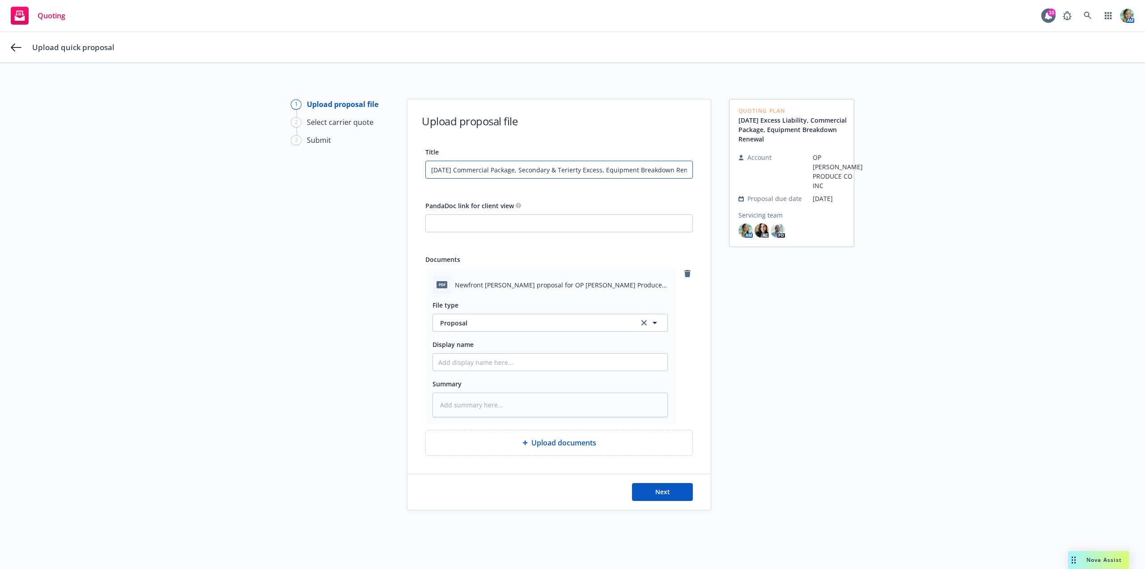
type input "09/30/25 Commercial Package, Secondary & Terierty Excess, Equipment Breakdown R…"
type textarea "x"
drag, startPoint x: 581, startPoint y: 170, endPoint x: 559, endPoint y: 169, distance: 22.4
click at [559, 169] on input "09/30/25 Commercial Package, Secondary & Terierty Excess, Equipment Breakdown R…" at bounding box center [559, 169] width 267 height 17
paste input "tiar"
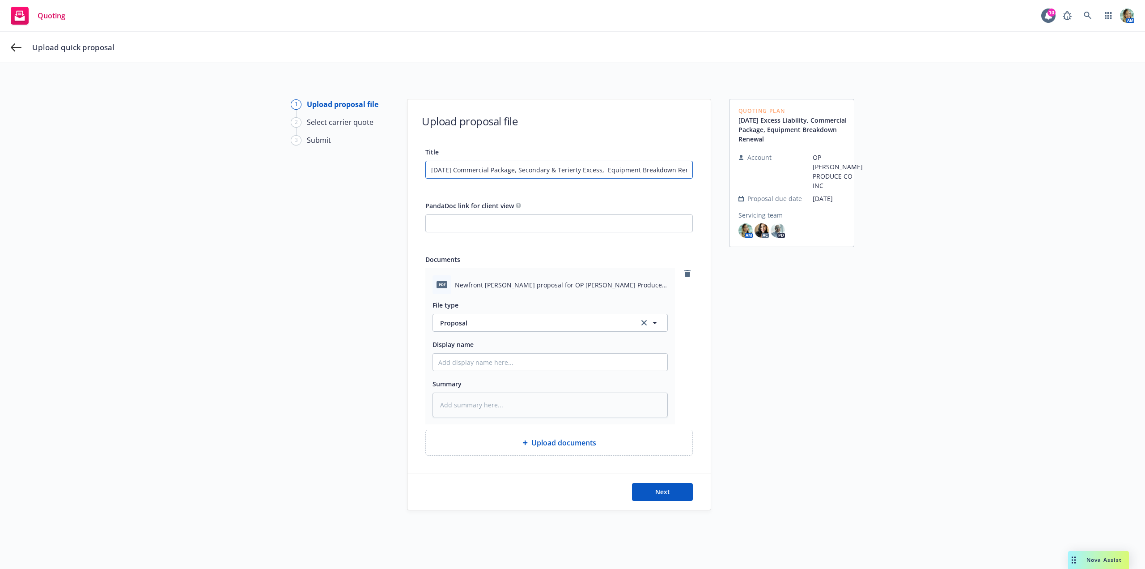
type input "09/30/25 Commercial Package, Secondary & Tertiary Excess, Equipment Breakdown R…"
type textarea "x"
type input "09/30/25 Commercial Package, Secondary & Tertiary Excess, Equipment Breakdown R…"
click at [656, 493] on span "Next" at bounding box center [662, 491] width 15 height 9
type textarea "x"
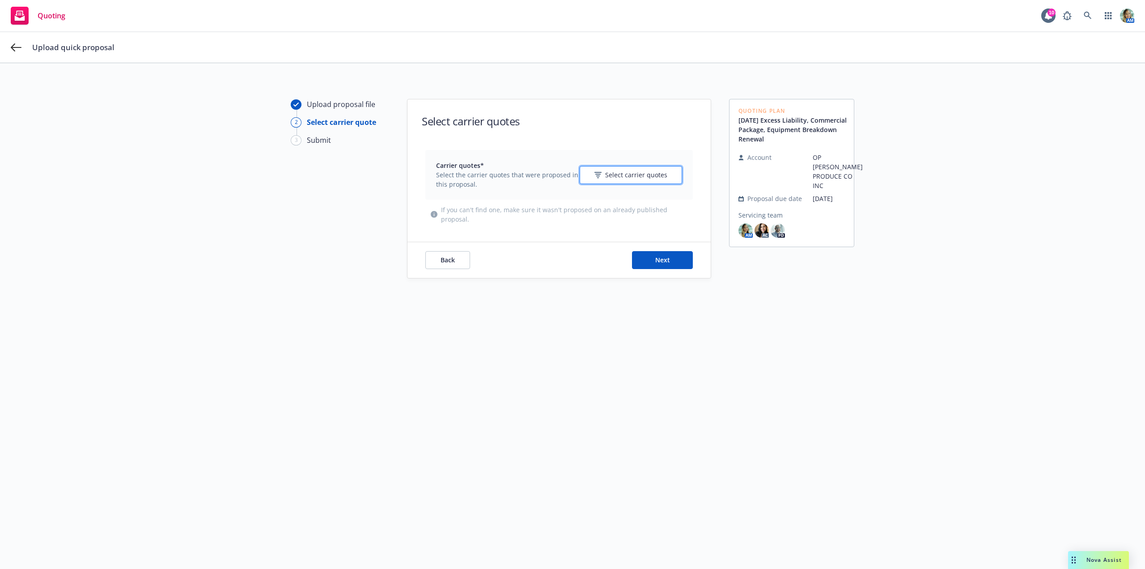
click at [613, 171] on span "Select carrier quotes" at bounding box center [636, 174] width 62 height 9
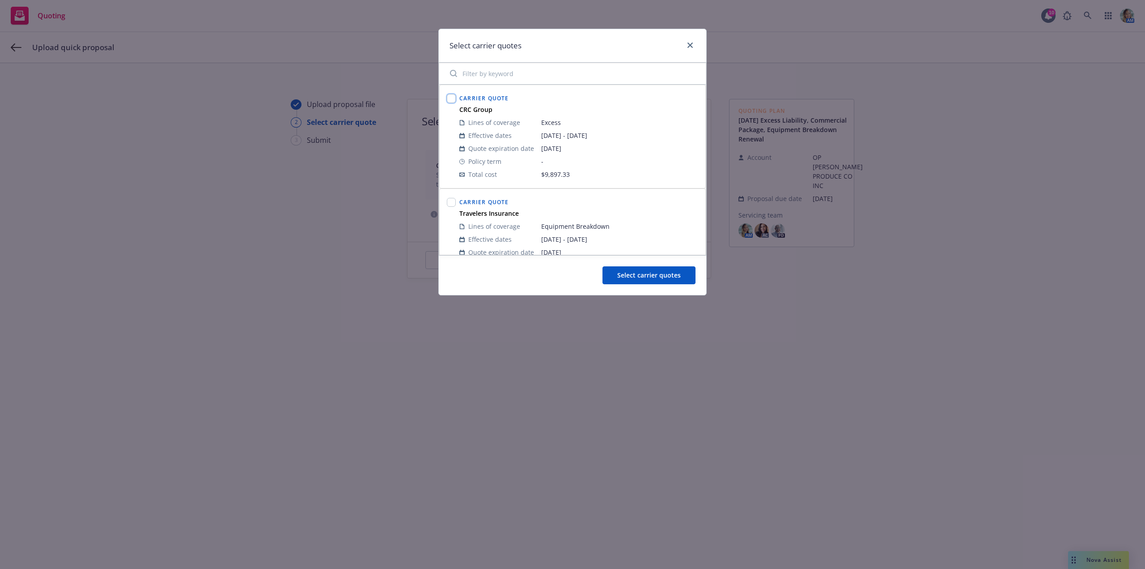
click at [454, 100] on input "checkbox" at bounding box center [451, 98] width 9 height 9
checkbox input "true"
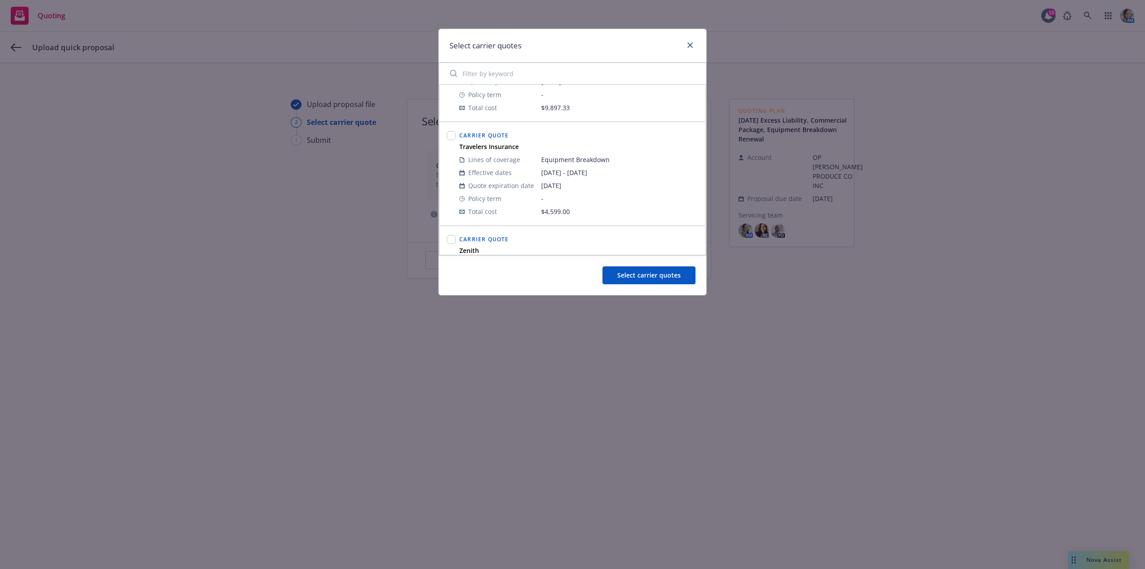
scroll to position [89, 0]
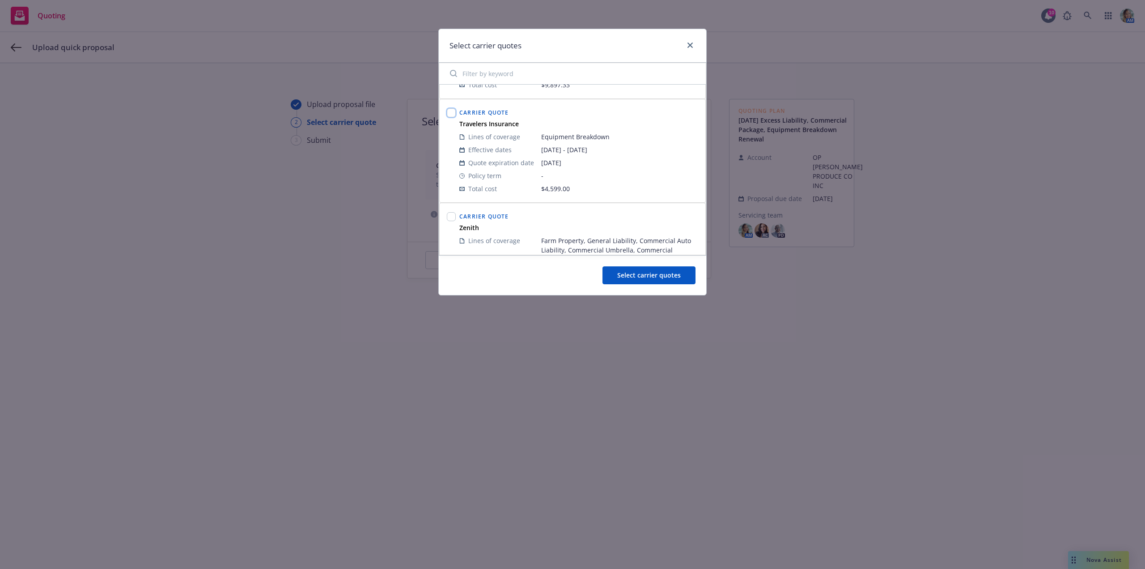
click at [452, 115] on input "checkbox" at bounding box center [451, 112] width 9 height 9
checkbox input "true"
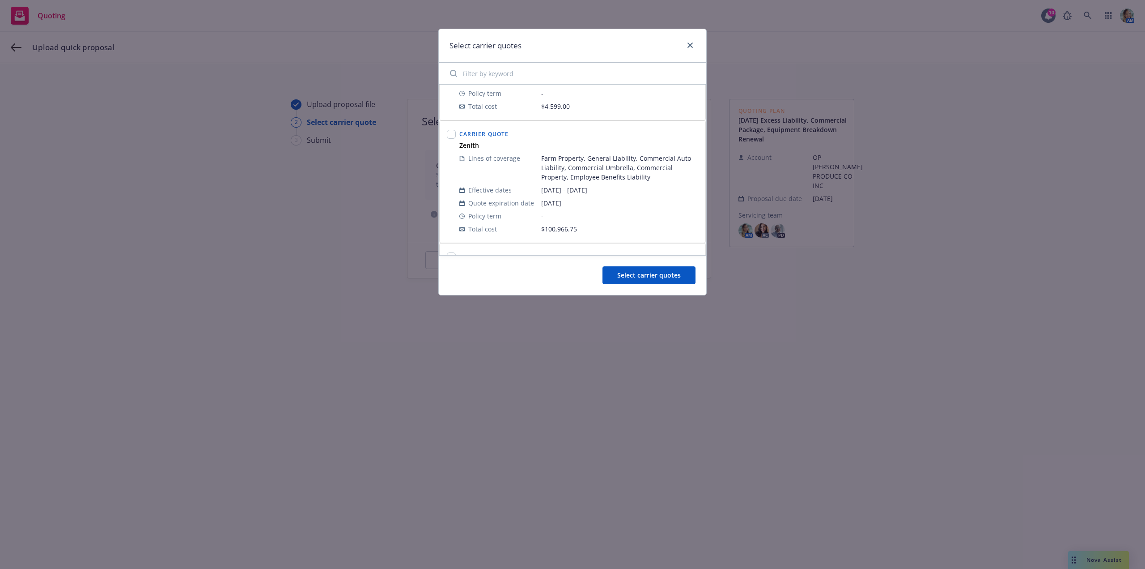
scroll to position [179, 0]
click at [454, 128] on input "checkbox" at bounding box center [451, 127] width 9 height 9
checkbox input "true"
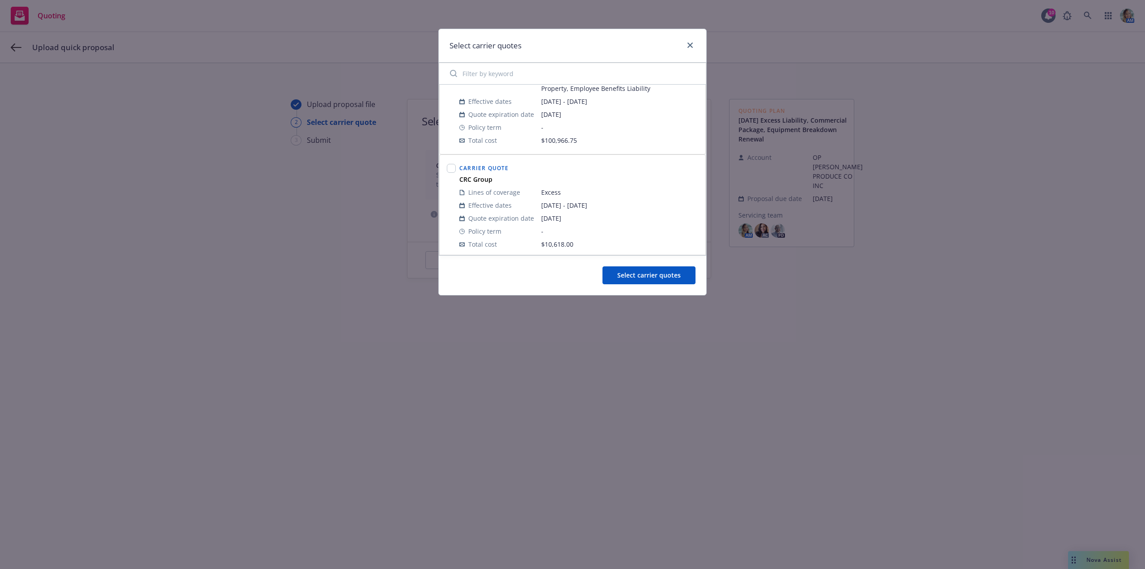
scroll to position [264, 0]
click at [454, 165] on input "checkbox" at bounding box center [451, 164] width 9 height 9
checkbox input "true"
click at [634, 281] on button "Select carrier quotes" at bounding box center [649, 275] width 93 height 18
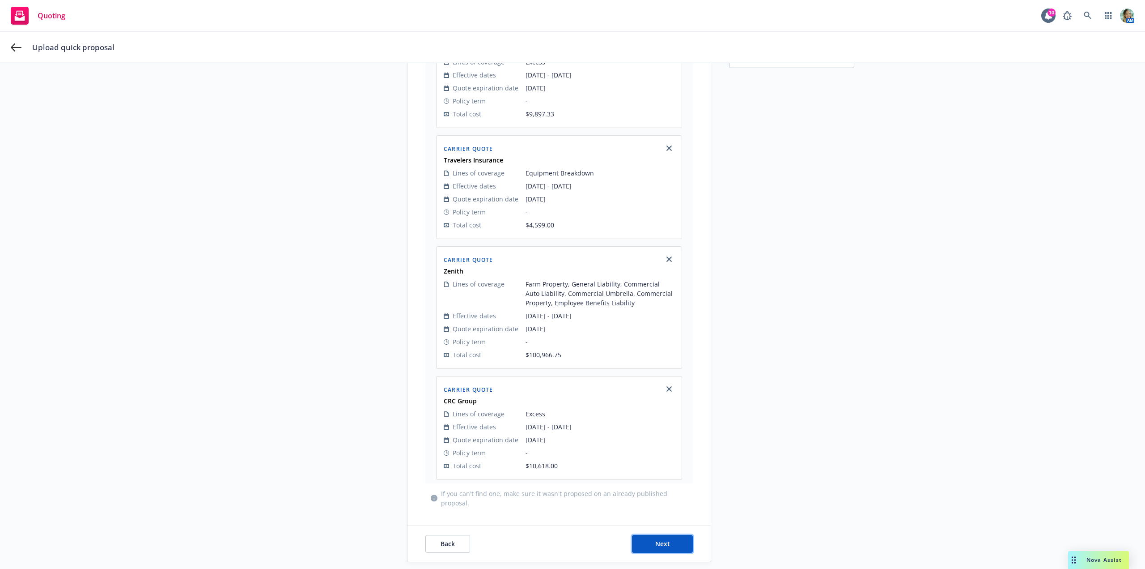
click at [670, 542] on button "Next" at bounding box center [662, 544] width 61 height 18
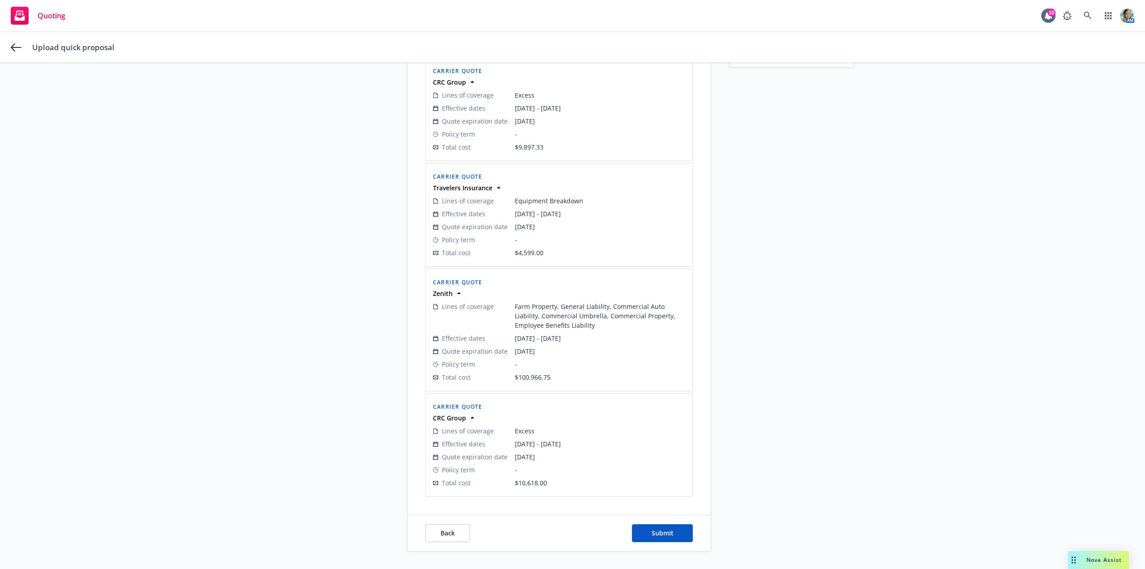
click at [676, 542] on div "Back Submit" at bounding box center [559, 533] width 303 height 36
click at [674, 538] on button "Submit" at bounding box center [662, 533] width 61 height 18
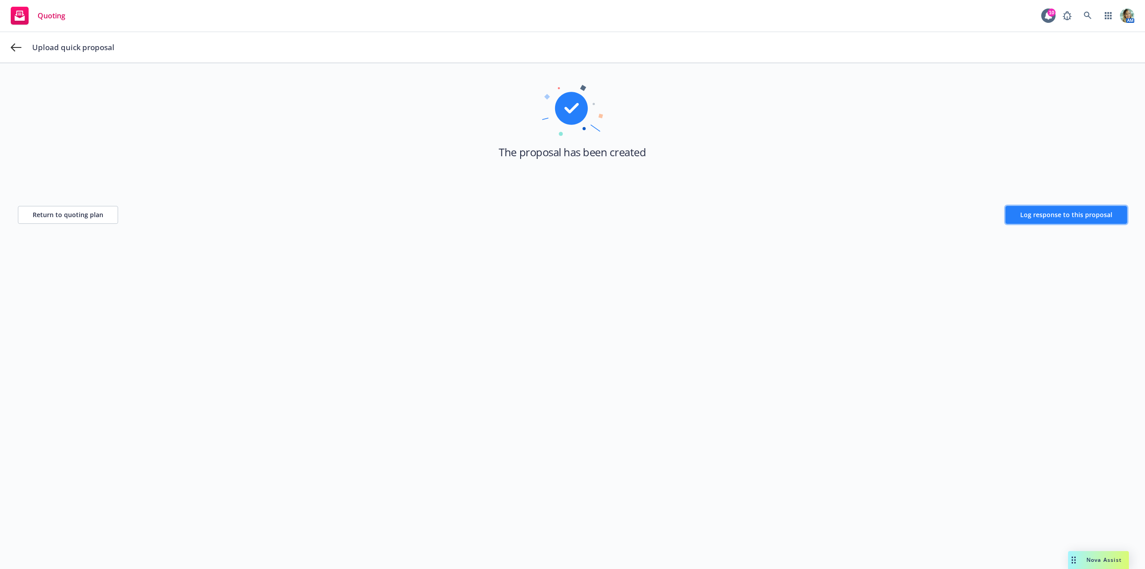
click at [1039, 210] on span "Log response to this proposal" at bounding box center [1066, 214] width 92 height 9
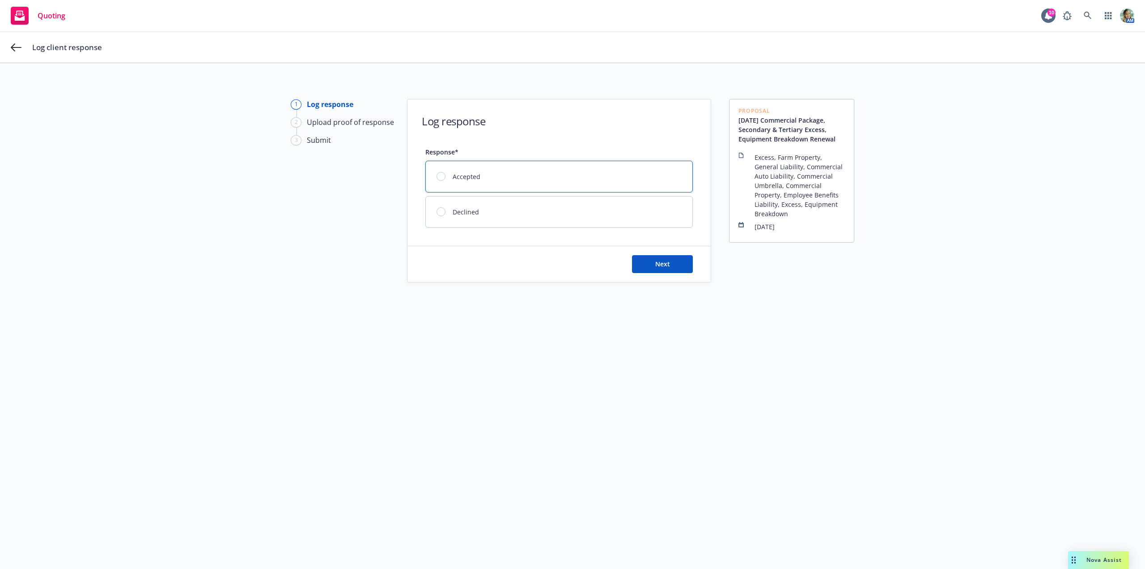
click at [489, 182] on div "Accepted" at bounding box center [559, 176] width 267 height 31
click at [650, 264] on button "Next" at bounding box center [662, 264] width 61 height 18
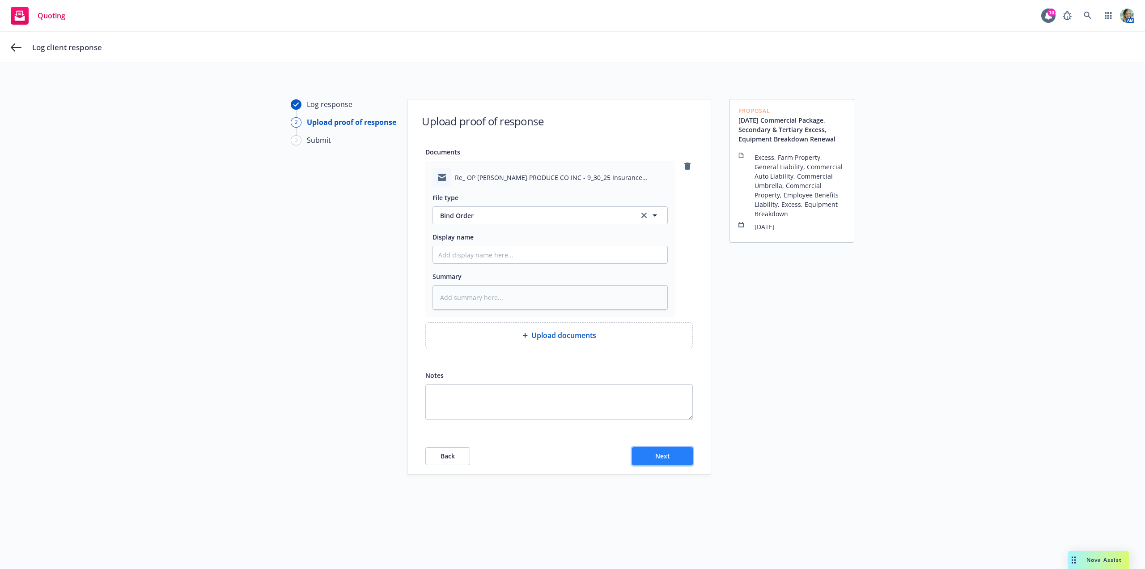
click at [659, 454] on span "Next" at bounding box center [662, 455] width 15 height 9
type textarea "x"
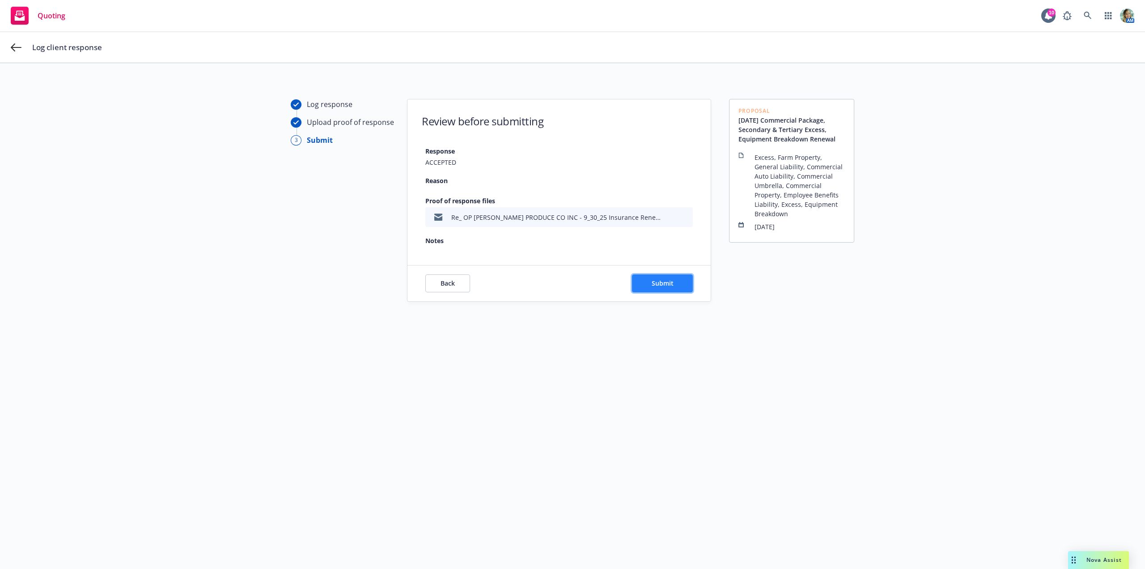
click at [675, 282] on button "Submit" at bounding box center [662, 283] width 61 height 18
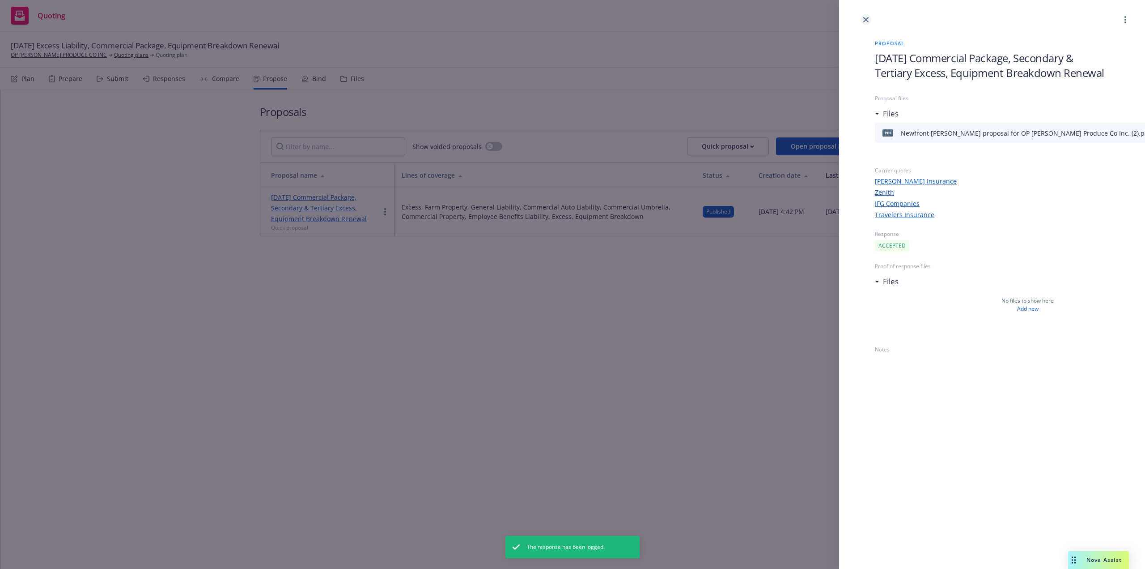
click at [863, 21] on icon "close" at bounding box center [865, 19] width 5 height 5
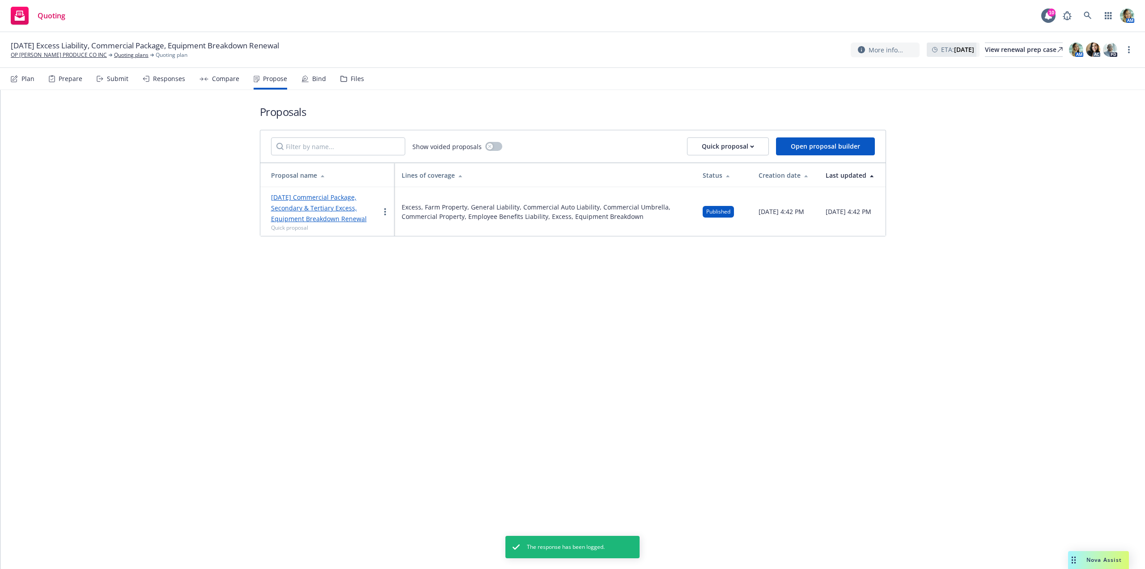
click at [313, 77] on div "Bind" at bounding box center [319, 78] width 14 height 7
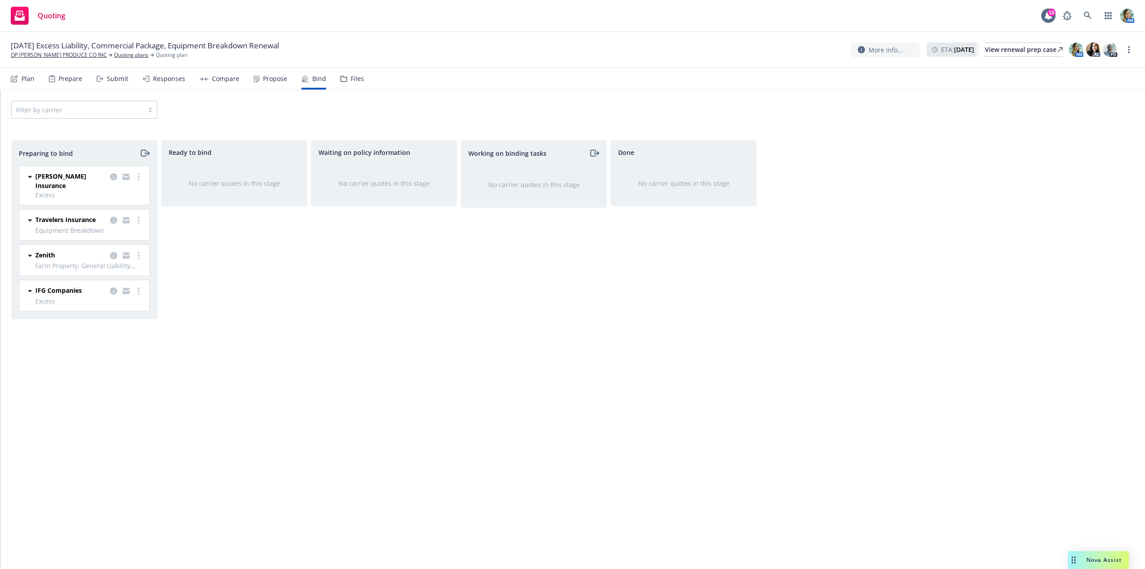
click at [343, 419] on div "Waiting on policy information No carrier quotes in this stage" at bounding box center [384, 345] width 146 height 410
click at [140, 250] on link "more" at bounding box center [138, 255] width 11 height 11
click at [97, 281] on span "Log bind order" at bounding box center [89, 283] width 66 height 9
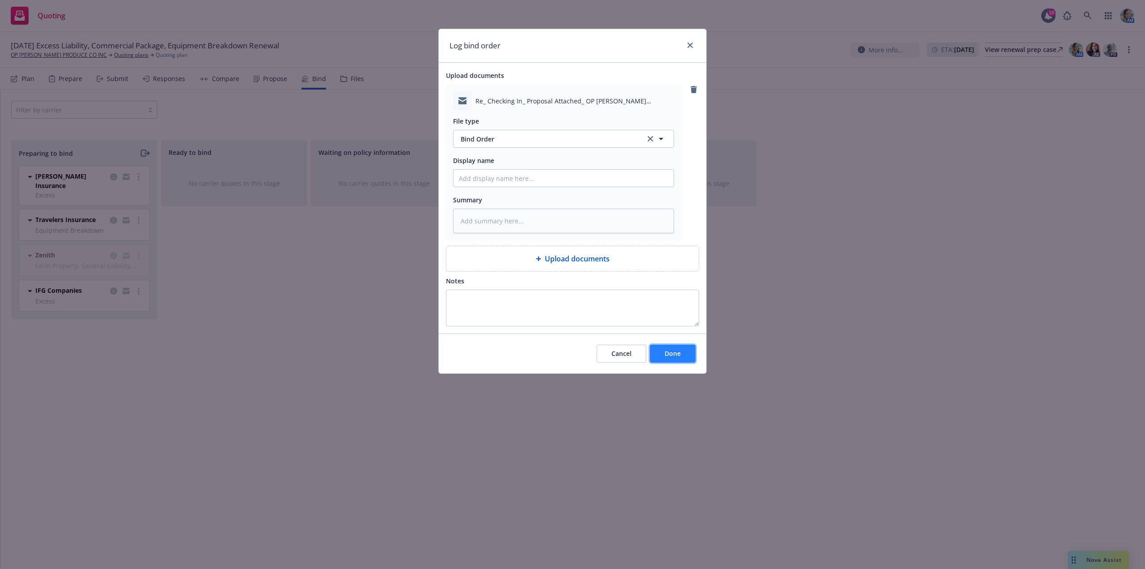
click at [665, 357] on span "Done" at bounding box center [673, 353] width 16 height 9
type textarea "x"
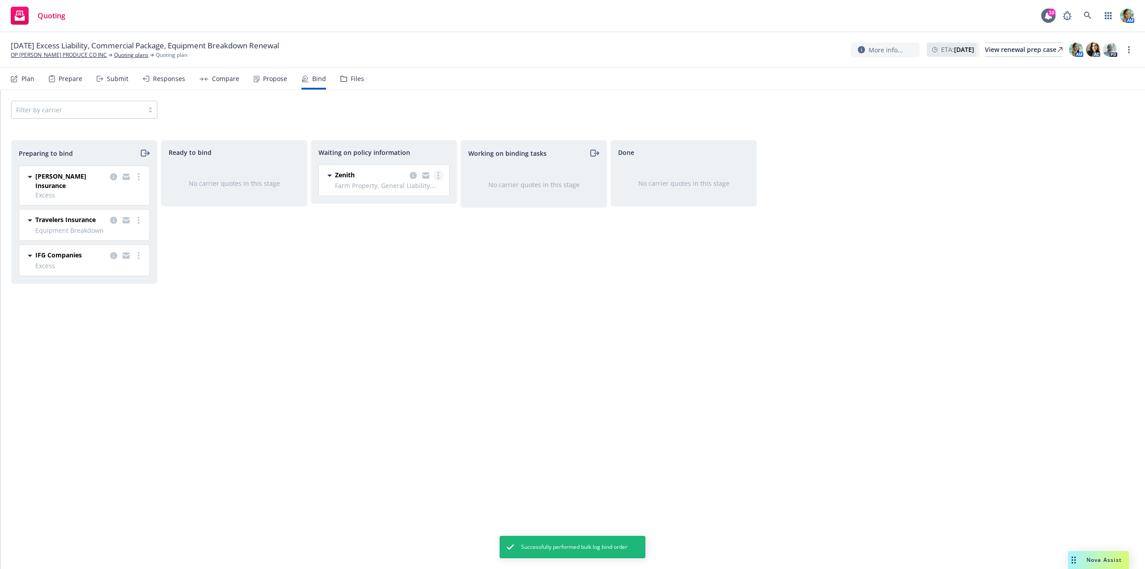
click at [438, 177] on icon "more" at bounding box center [439, 175] width 2 height 7
click at [407, 196] on span "Create policies" at bounding box center [395, 193] width 66 height 9
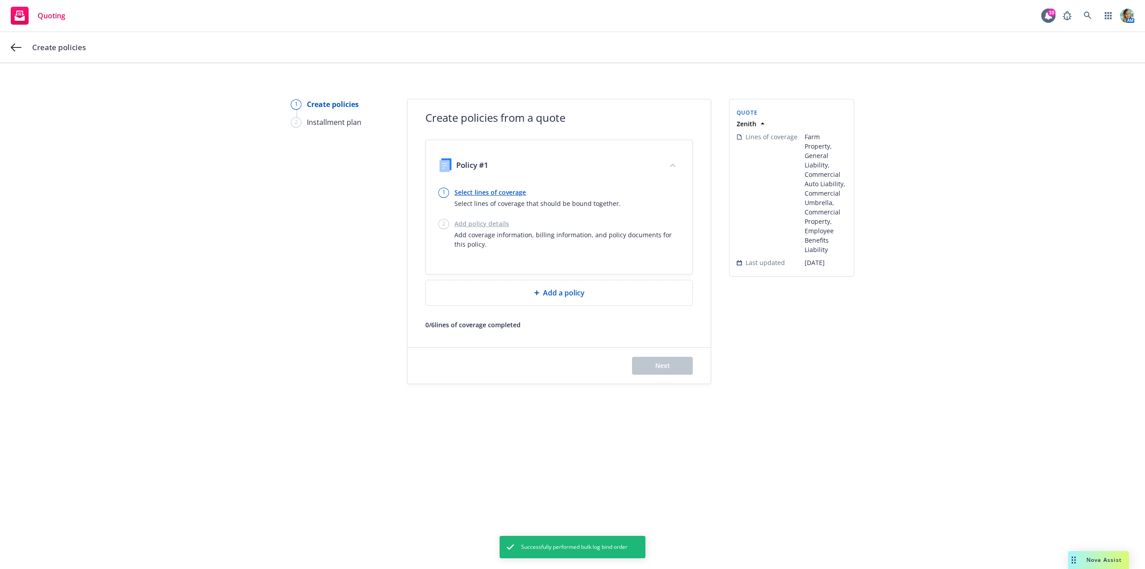
click at [497, 194] on link "Select lines of coverage" at bounding box center [538, 191] width 166 height 9
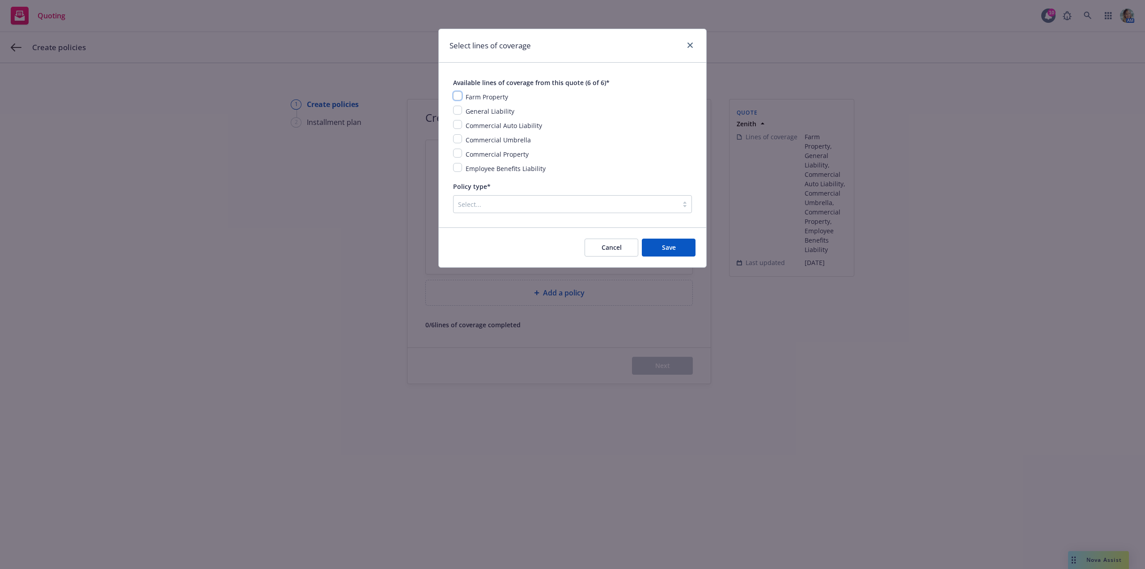
drag, startPoint x: 456, startPoint y: 96, endPoint x: 452, endPoint y: 109, distance: 13.2
click at [456, 97] on input "checkbox" at bounding box center [457, 95] width 9 height 9
checkbox input "true"
click at [452, 110] on div "Available lines of coverage from this quote (6 of 6)* Farm Property General Lia…" at bounding box center [573, 145] width 268 height 165
drag, startPoint x: 456, startPoint y: 113, endPoint x: 461, endPoint y: 123, distance: 11.2
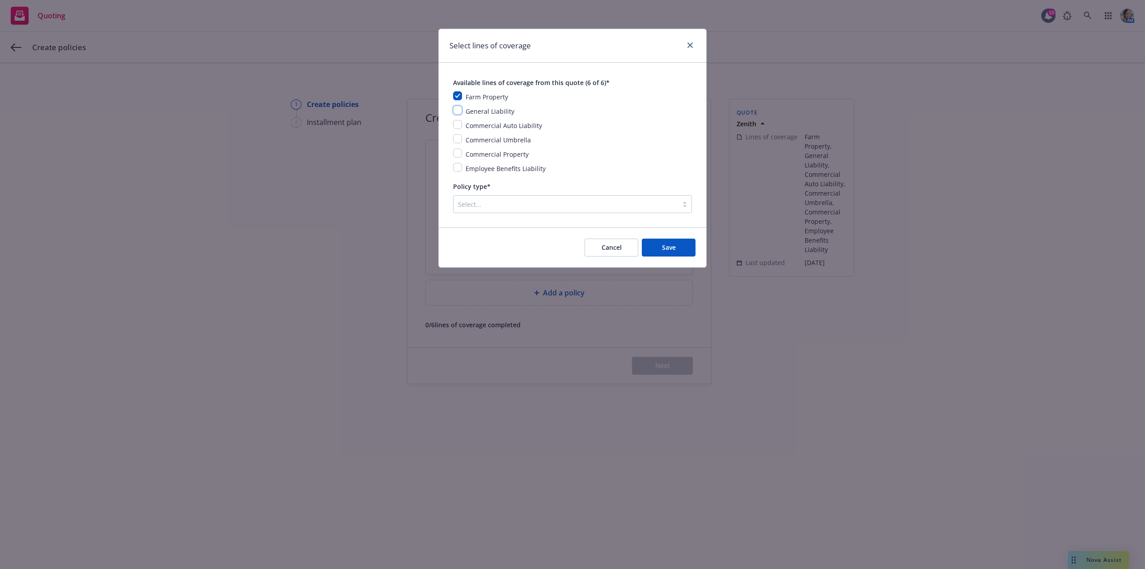
click at [457, 112] on input "checkbox" at bounding box center [457, 110] width 9 height 9
checkbox input "true"
click at [457, 124] on input "checkbox" at bounding box center [457, 124] width 9 height 9
checkbox input "true"
drag, startPoint x: 455, startPoint y: 136, endPoint x: 457, endPoint y: 147, distance: 10.4
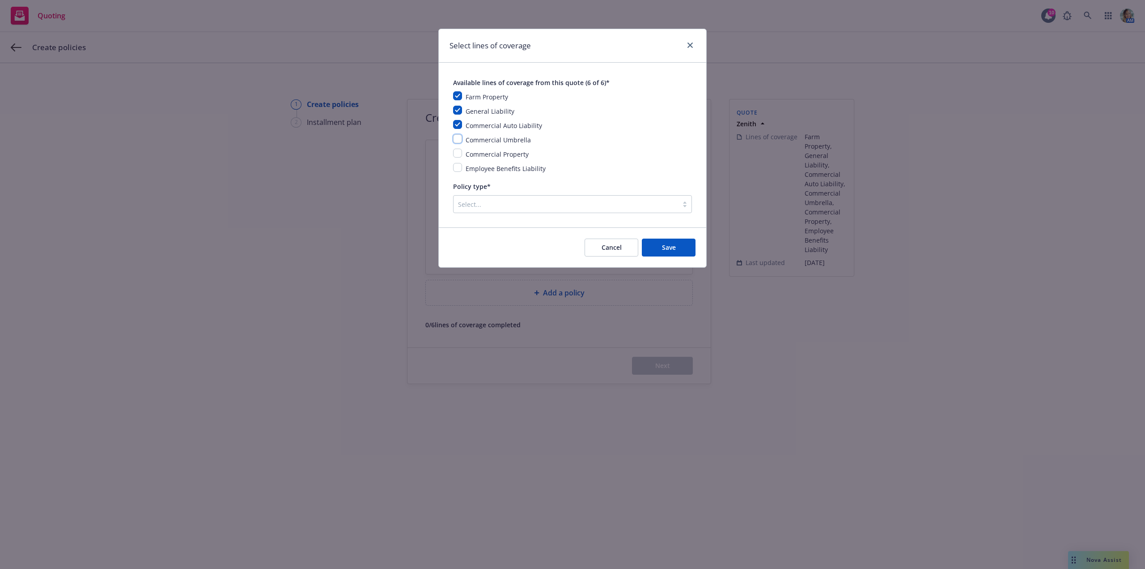
click at [455, 137] on input "checkbox" at bounding box center [457, 138] width 9 height 9
checkbox input "true"
click at [457, 150] on input "checkbox" at bounding box center [457, 153] width 9 height 9
checkbox input "true"
click at [456, 169] on input "checkbox" at bounding box center [457, 167] width 9 height 9
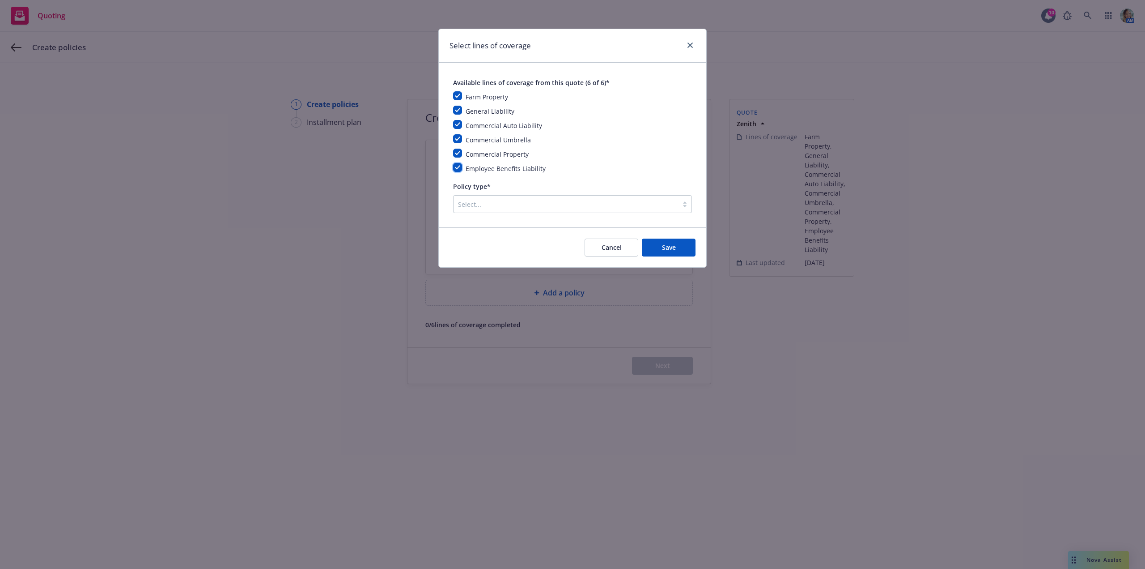
checkbox input "true"
click at [487, 208] on div at bounding box center [566, 204] width 216 height 11
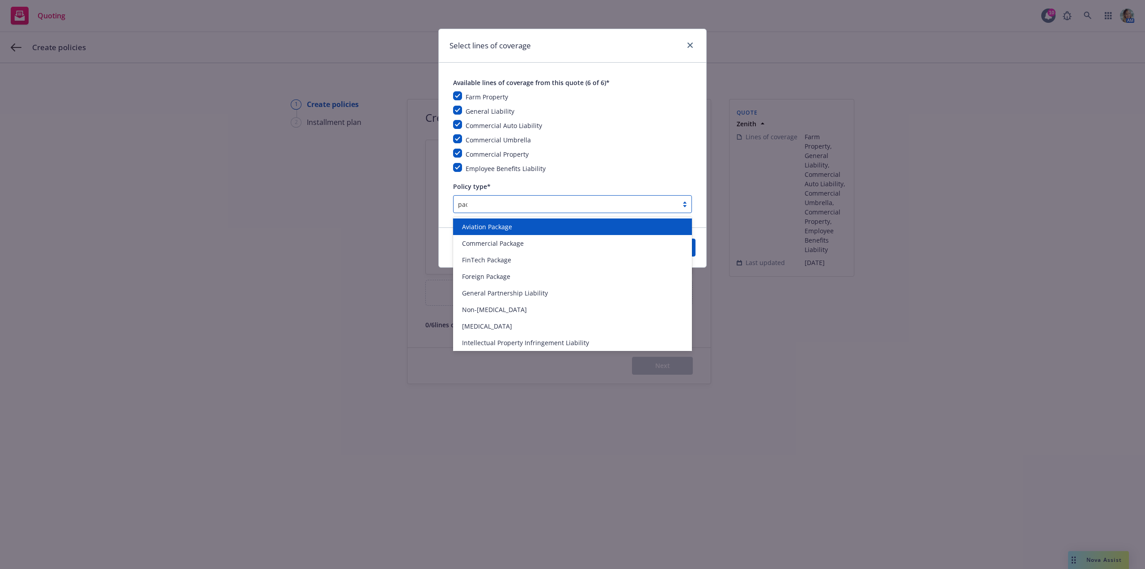
type input "pack"
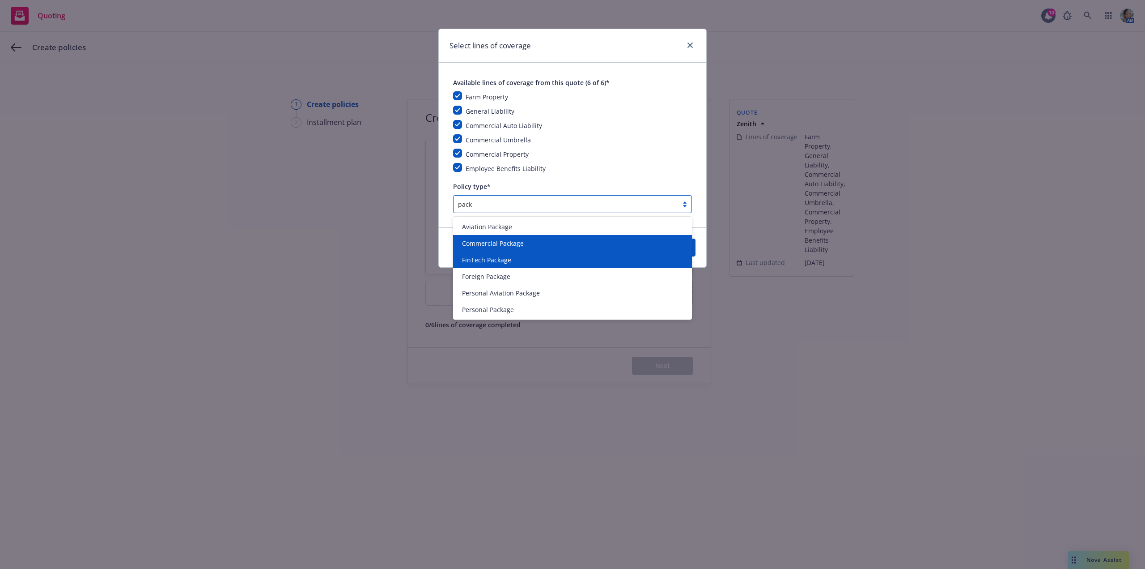
click at [503, 250] on div "Aviation Package Commercial Package FinTech Package Foreign Package Personal Av…" at bounding box center [572, 268] width 239 height 103
click at [507, 245] on span "Commercial Package" at bounding box center [493, 242] width 62 height 9
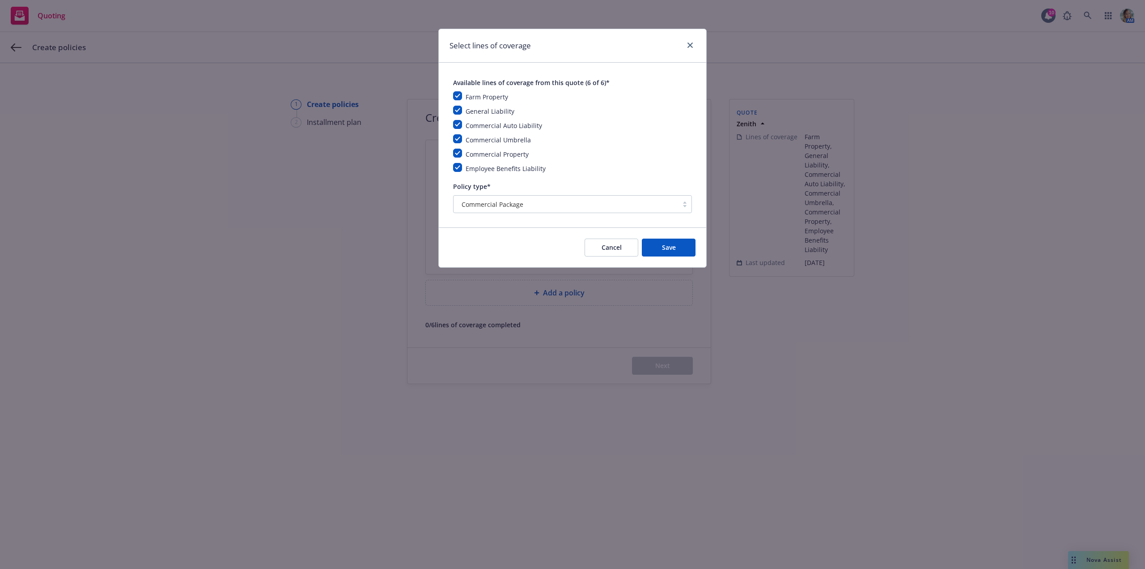
click at [673, 257] on div "Cancel Save" at bounding box center [573, 247] width 268 height 40
click at [661, 252] on button "Save" at bounding box center [669, 247] width 54 height 18
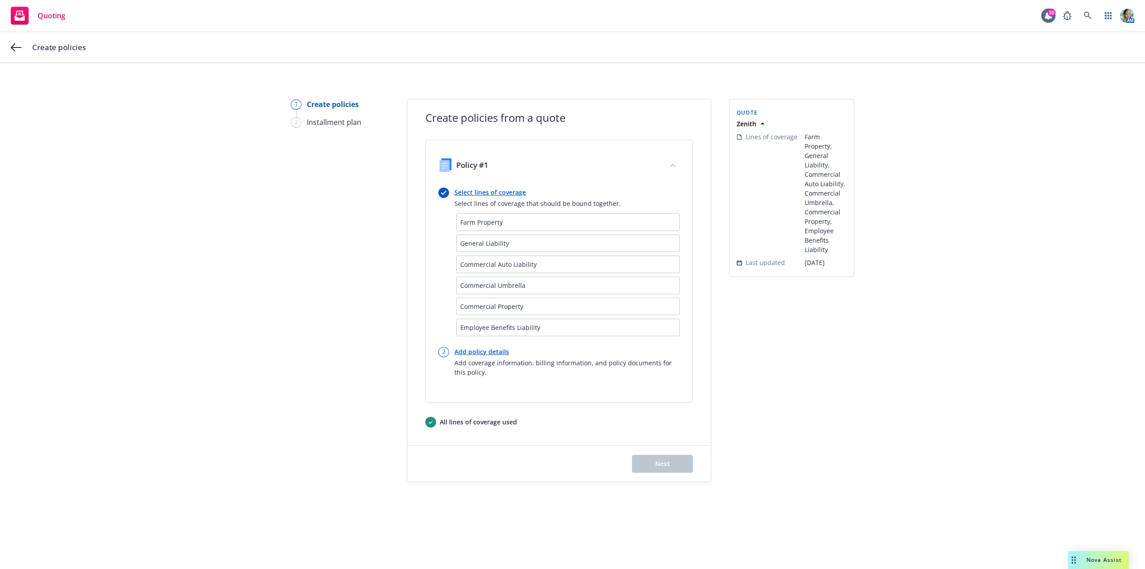
click at [494, 355] on link "Add policy details" at bounding box center [567, 351] width 225 height 9
select select "12"
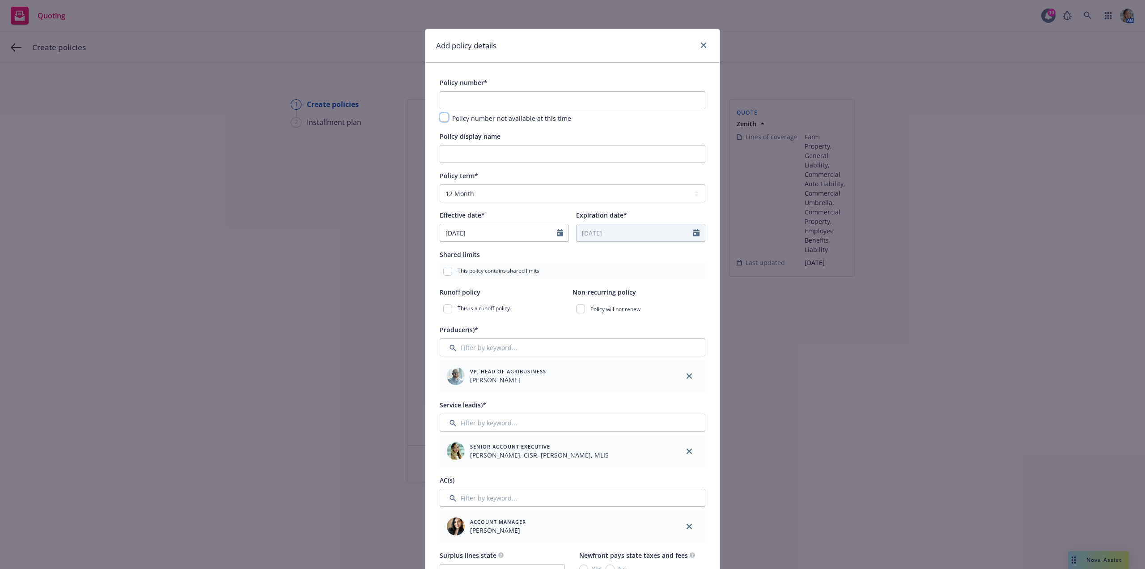
click at [440, 118] on input "checkbox" at bounding box center [444, 117] width 9 height 9
checkbox input "true"
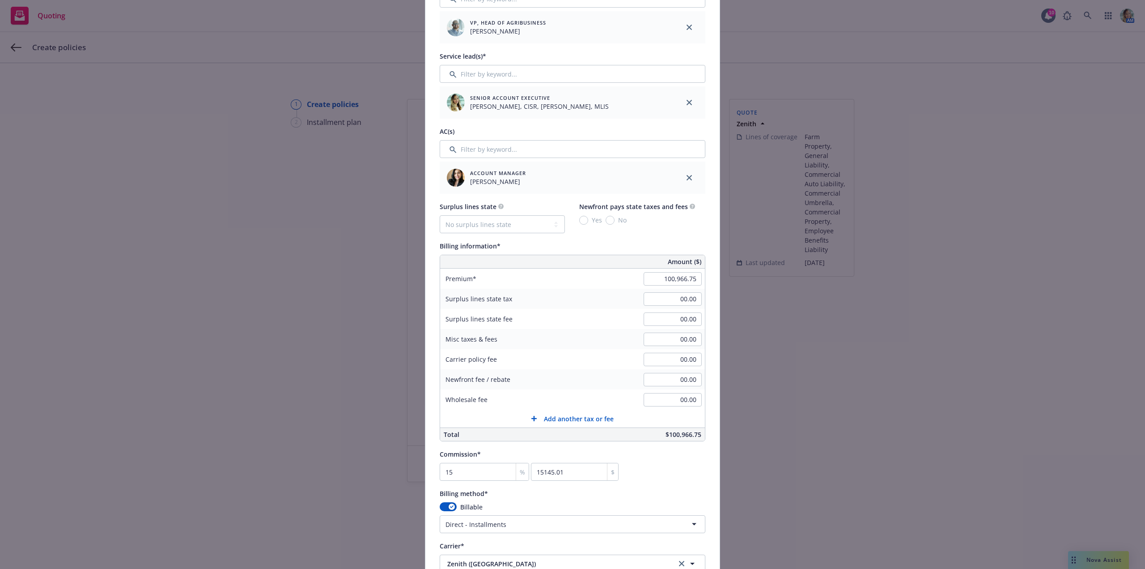
scroll to position [403, 0]
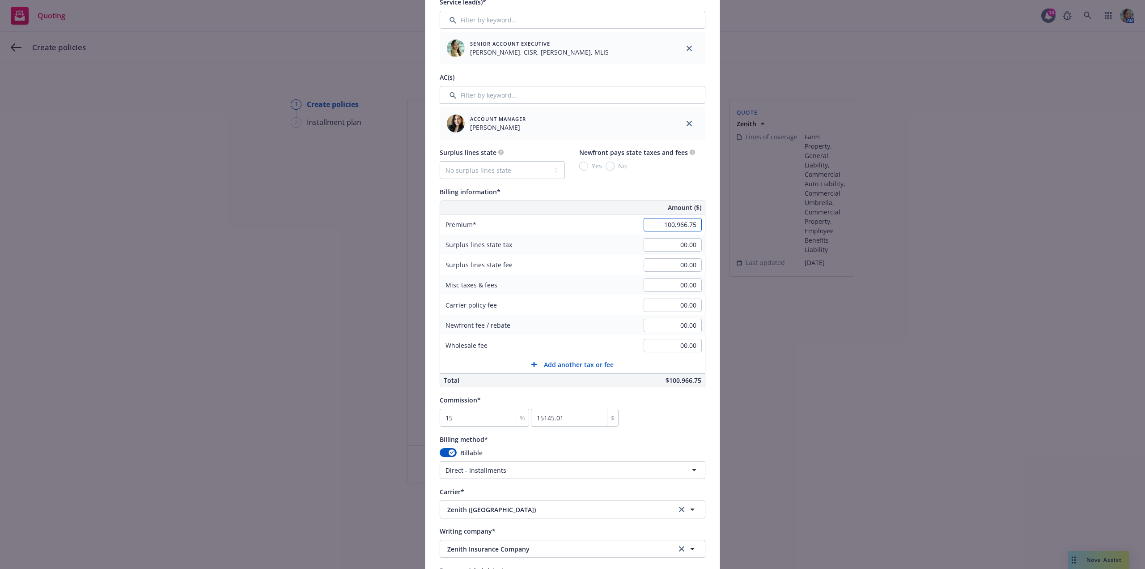
click at [648, 225] on input "100,966.75" at bounding box center [673, 224] width 58 height 13
type input "95,681.75"
type input "14352.26"
click at [604, 294] on div "Misc taxes & fees 00.00" at bounding box center [572, 285] width 265 height 20
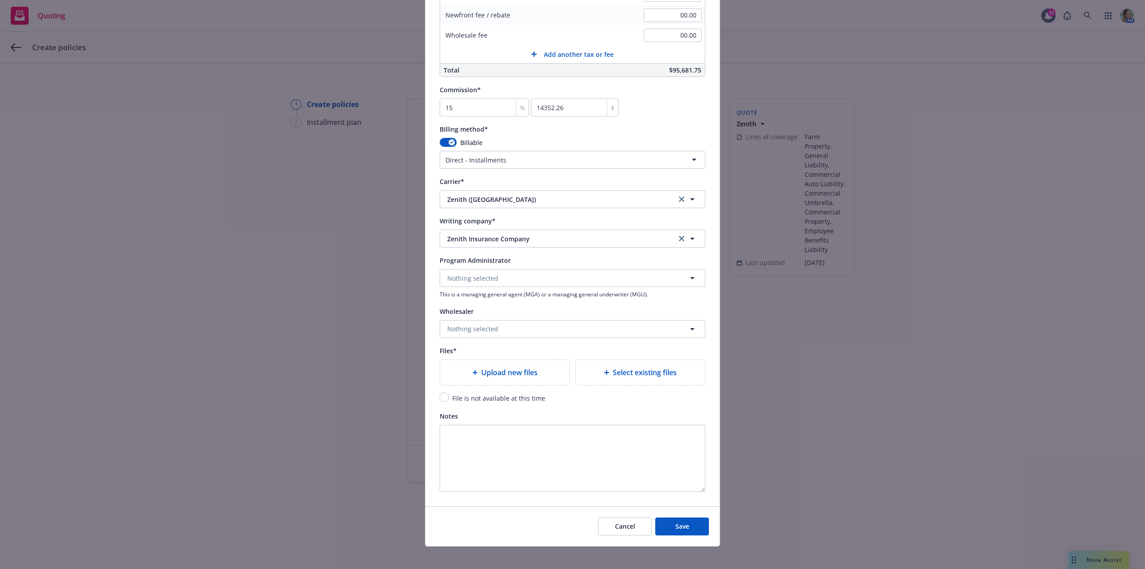
scroll to position [716, 0]
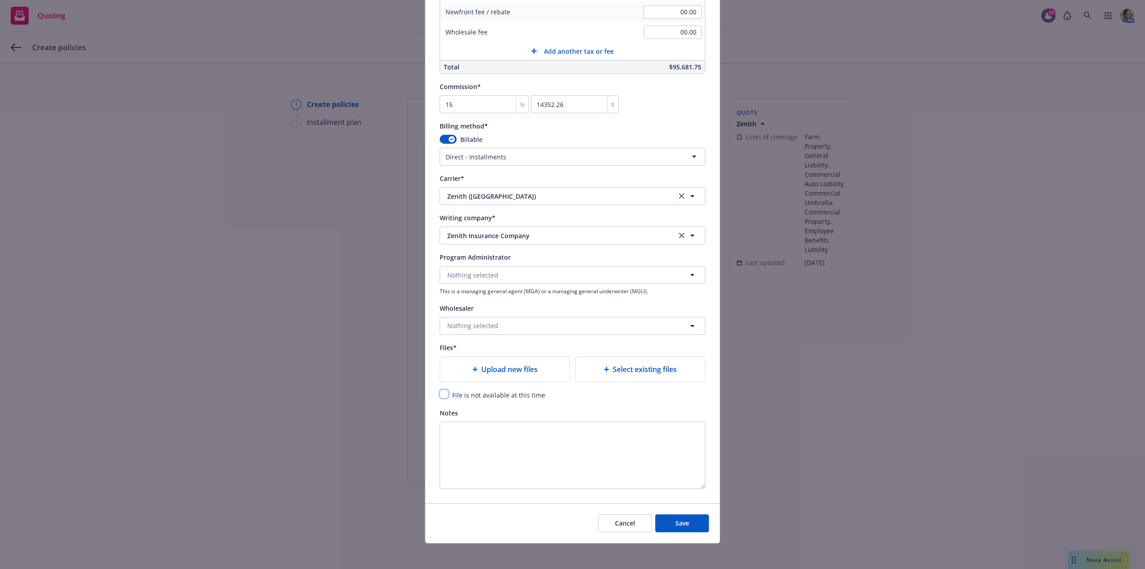
drag, startPoint x: 439, startPoint y: 395, endPoint x: 443, endPoint y: 398, distance: 5.1
click at [440, 395] on input "checkbox" at bounding box center [444, 393] width 9 height 9
checkbox input "true"
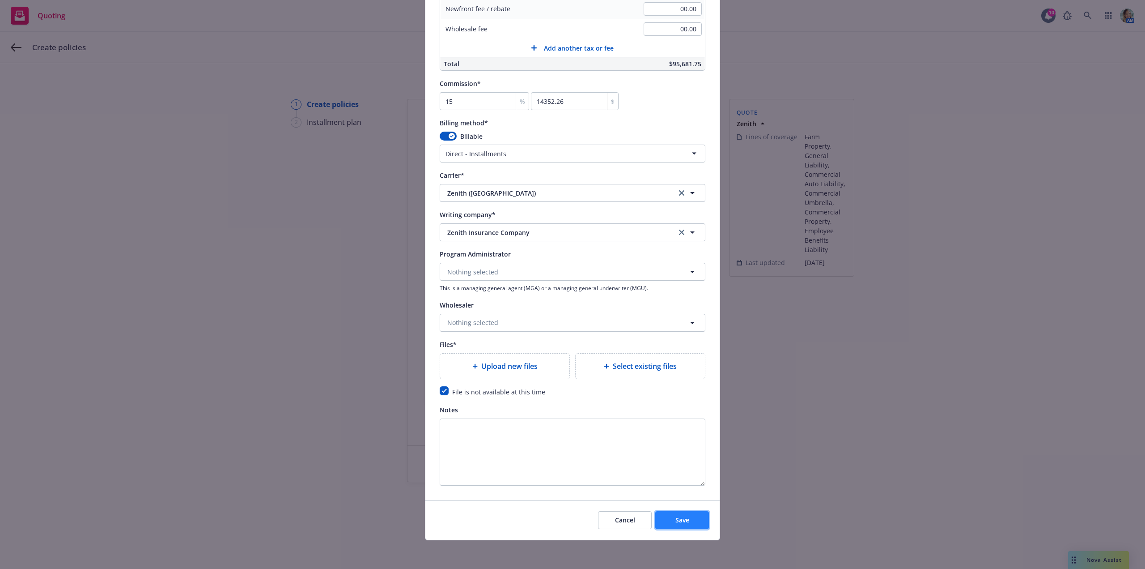
click at [695, 525] on button "Save" at bounding box center [682, 520] width 54 height 18
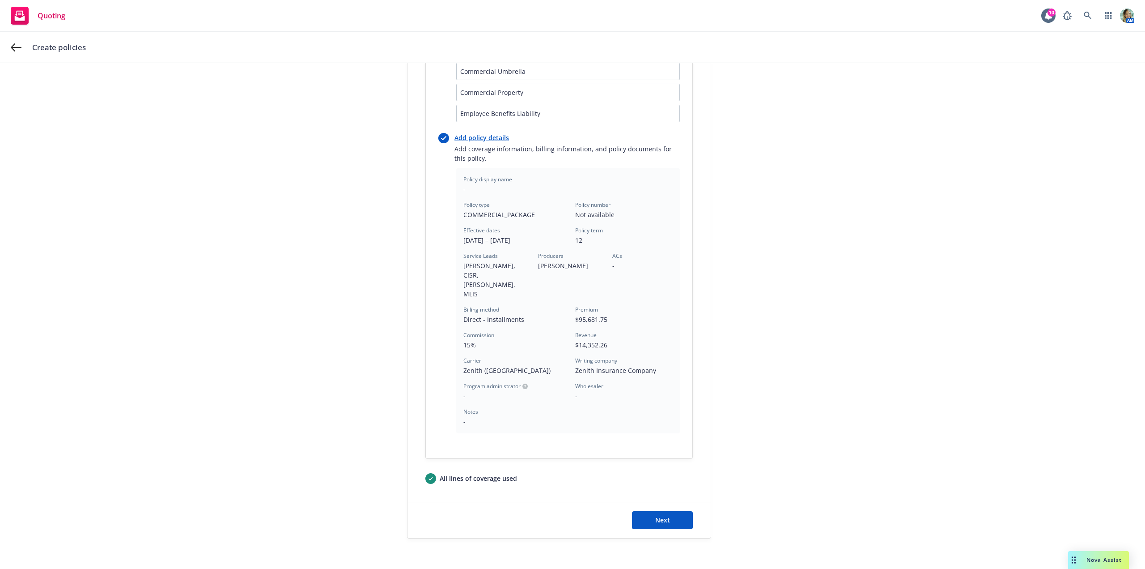
scroll to position [222, 0]
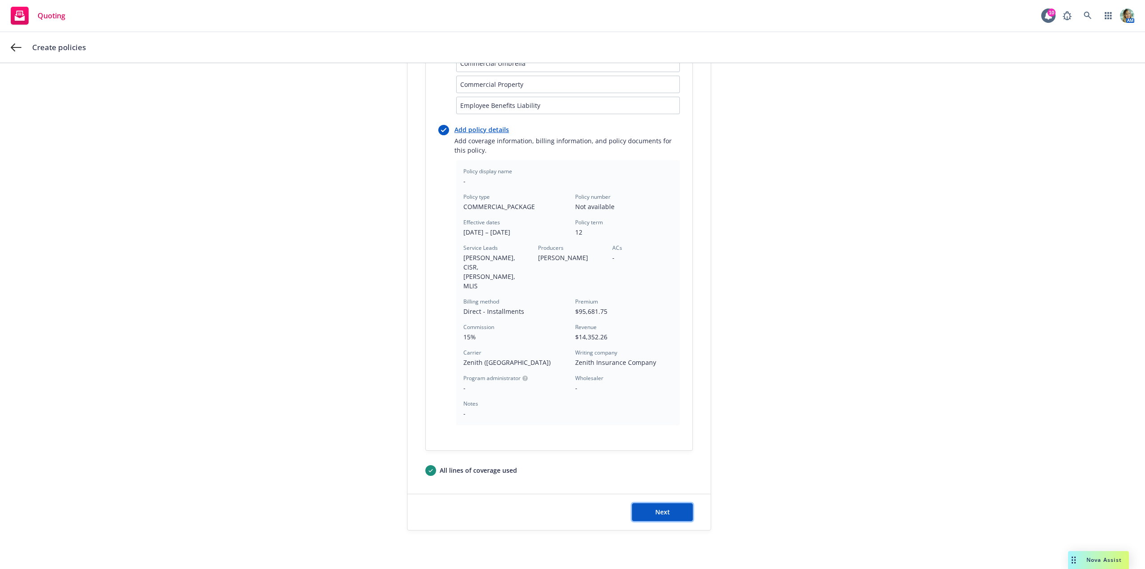
click at [664, 507] on span "Next" at bounding box center [662, 511] width 15 height 9
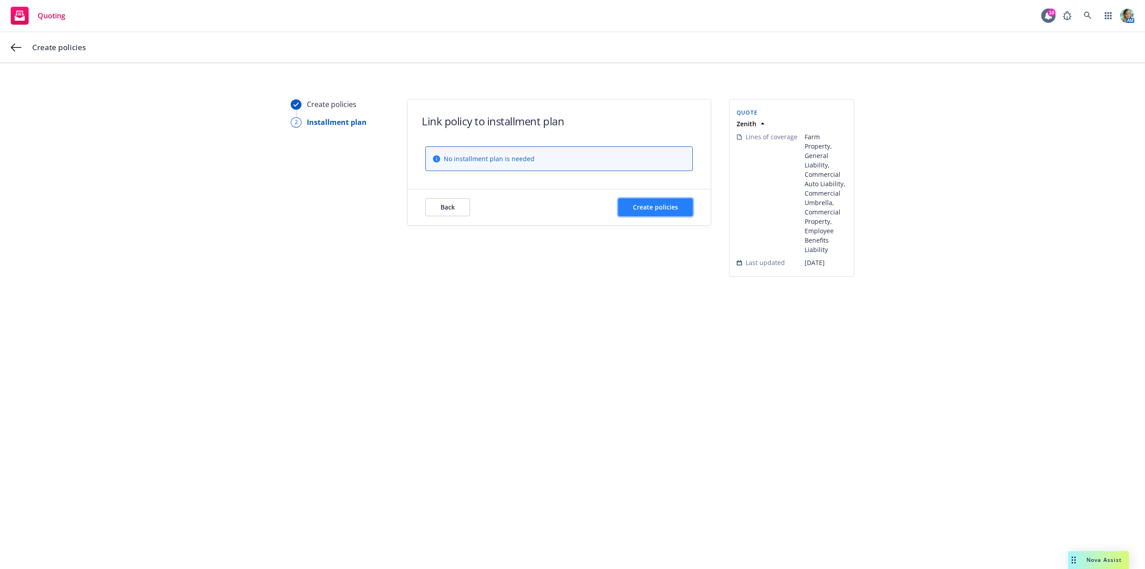
click at [647, 199] on button "Create policies" at bounding box center [655, 207] width 75 height 18
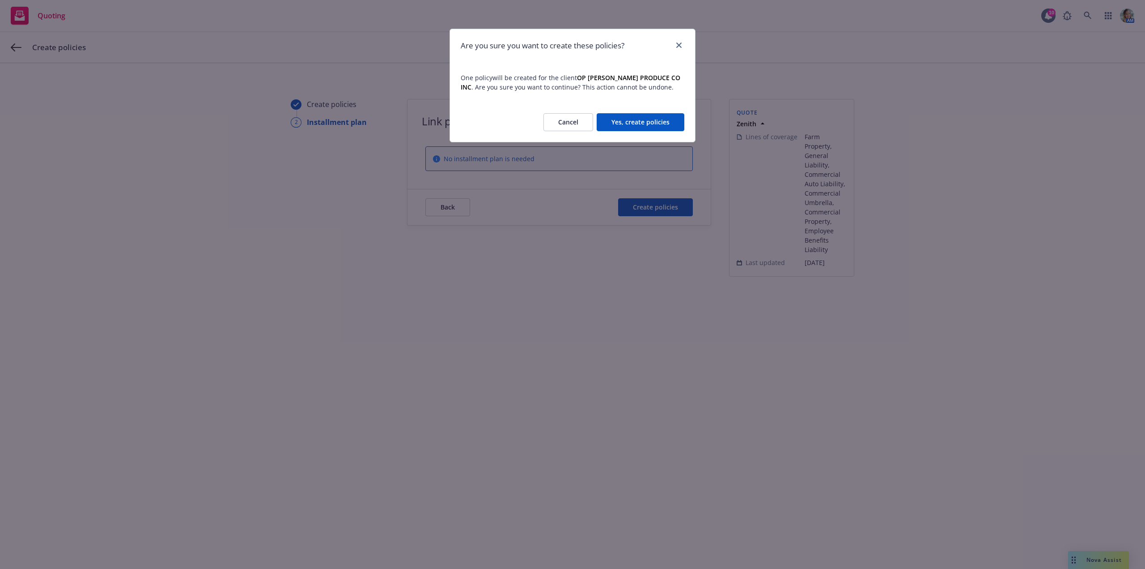
drag, startPoint x: 636, startPoint y: 124, endPoint x: 637, endPoint y: 129, distance: 5.1
click at [636, 124] on button "Yes, create policies" at bounding box center [641, 122] width 88 height 18
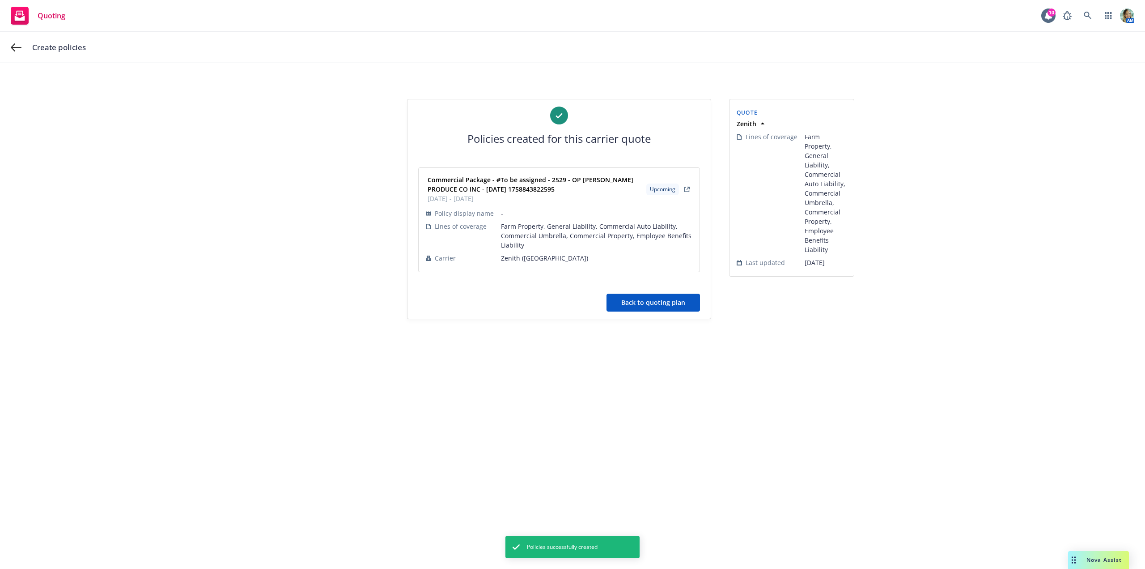
click at [681, 306] on button "Back to quoting plan" at bounding box center [654, 302] width 94 height 18
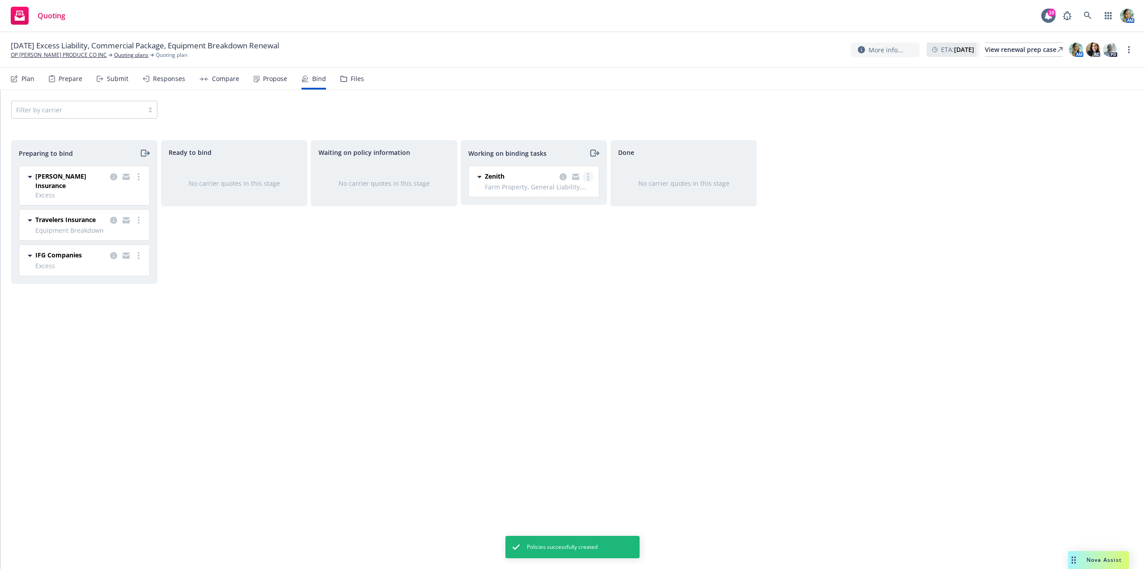
click at [586, 174] on link "more" at bounding box center [588, 176] width 11 height 11
click at [543, 213] on span "Move to done" at bounding box center [543, 212] width 62 height 9
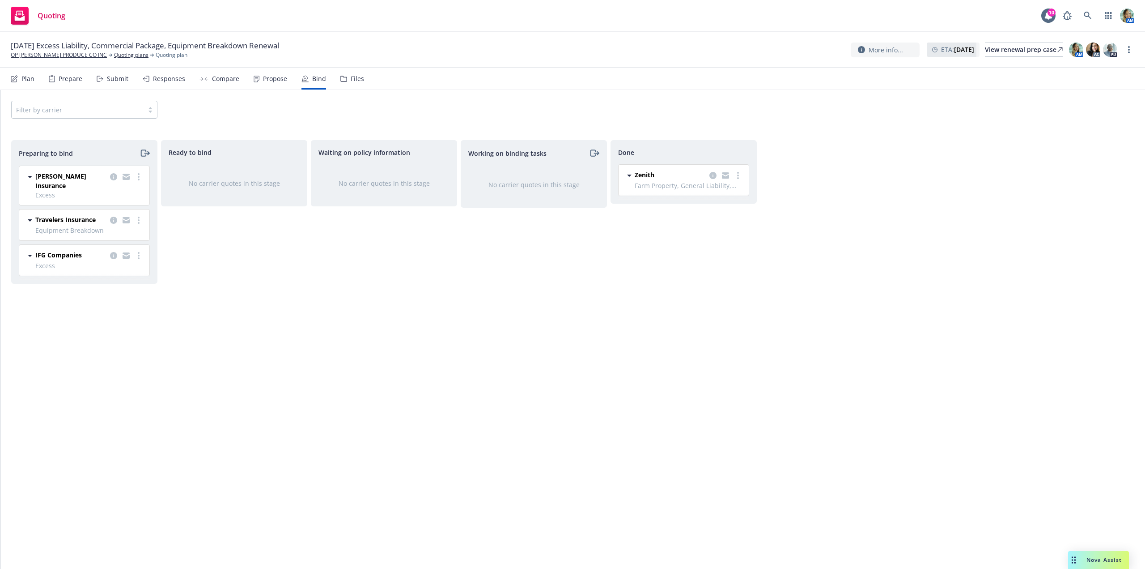
click at [239, 261] on div "Ready to bind No carrier quotes in this stage" at bounding box center [234, 345] width 146 height 410
click at [140, 177] on link "more" at bounding box center [138, 176] width 11 height 11
click at [102, 214] on span "Log bind order" at bounding box center [89, 212] width 66 height 9
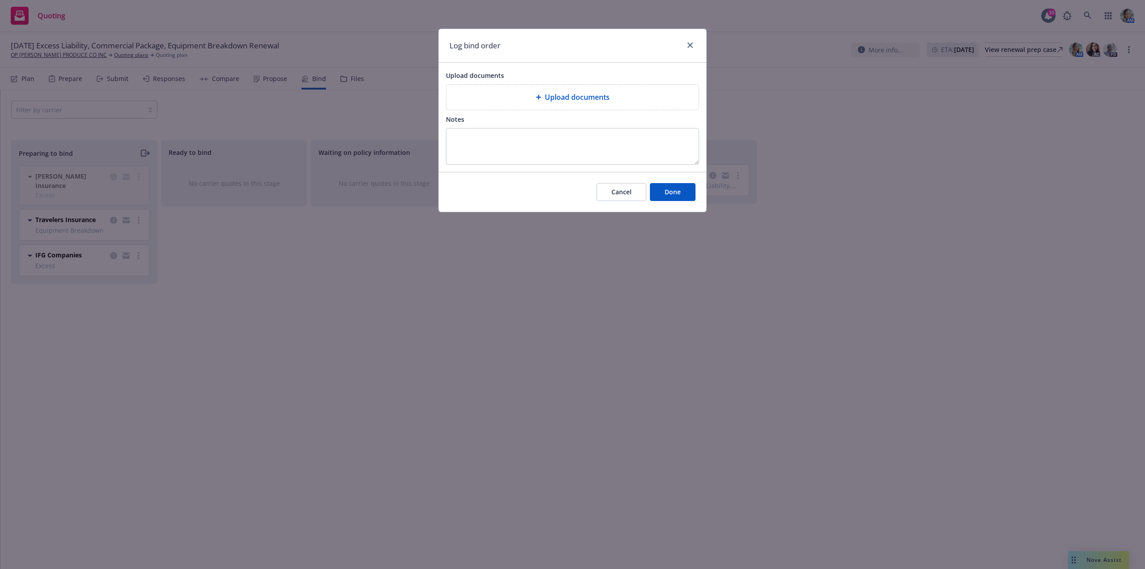
click at [684, 43] on div at bounding box center [688, 46] width 14 height 12
click at [685, 43] on link "close" at bounding box center [690, 45] width 11 height 11
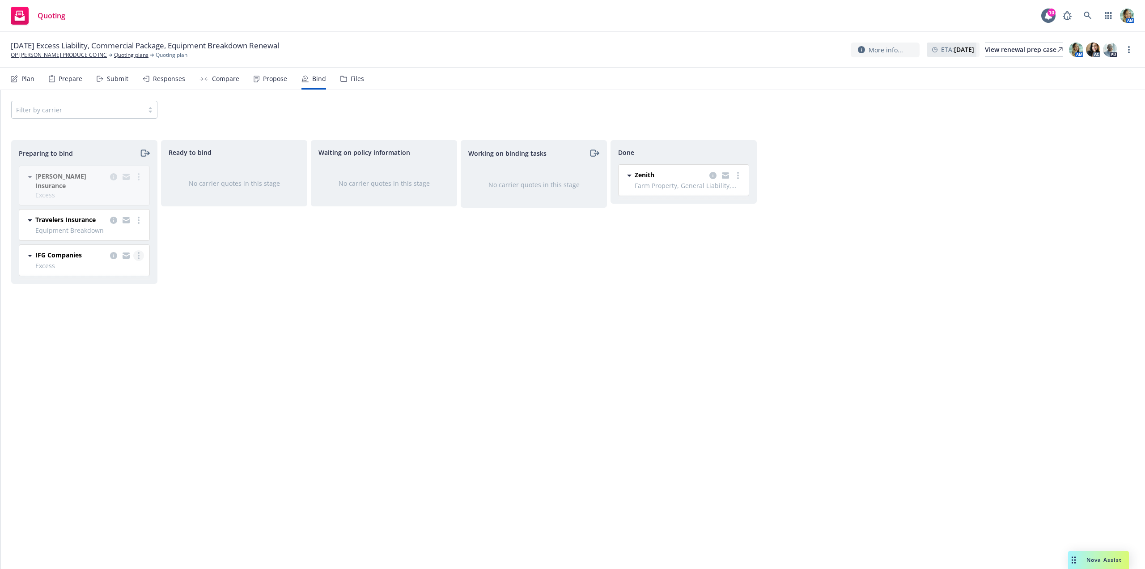
click at [138, 252] on icon "more" at bounding box center [139, 255] width 2 height 7
click at [104, 285] on span "Log bind order" at bounding box center [89, 283] width 66 height 9
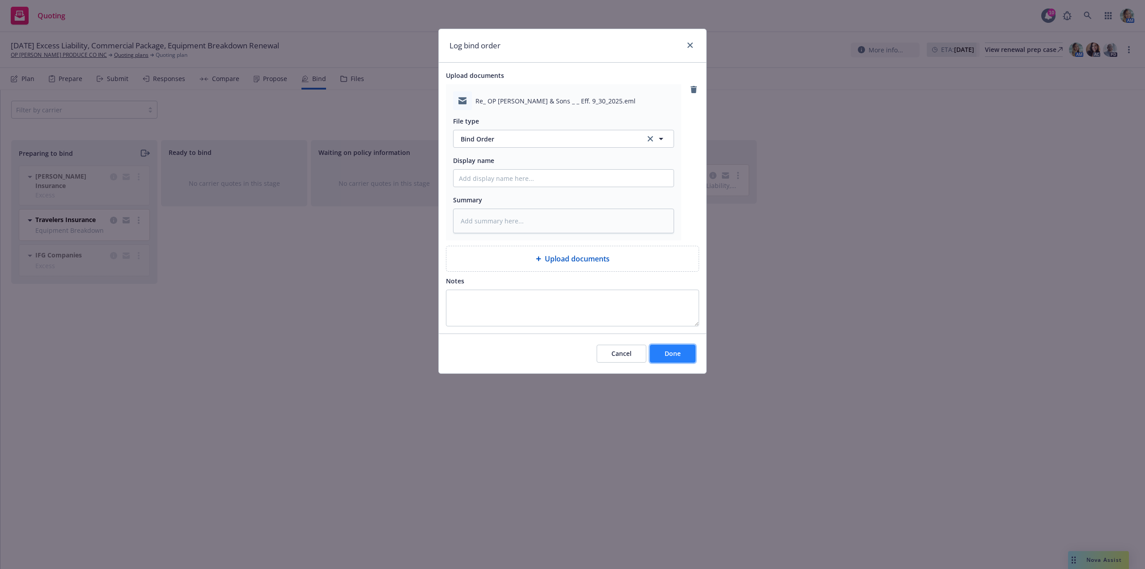
click at [676, 356] on span "Done" at bounding box center [673, 353] width 16 height 9
type textarea "x"
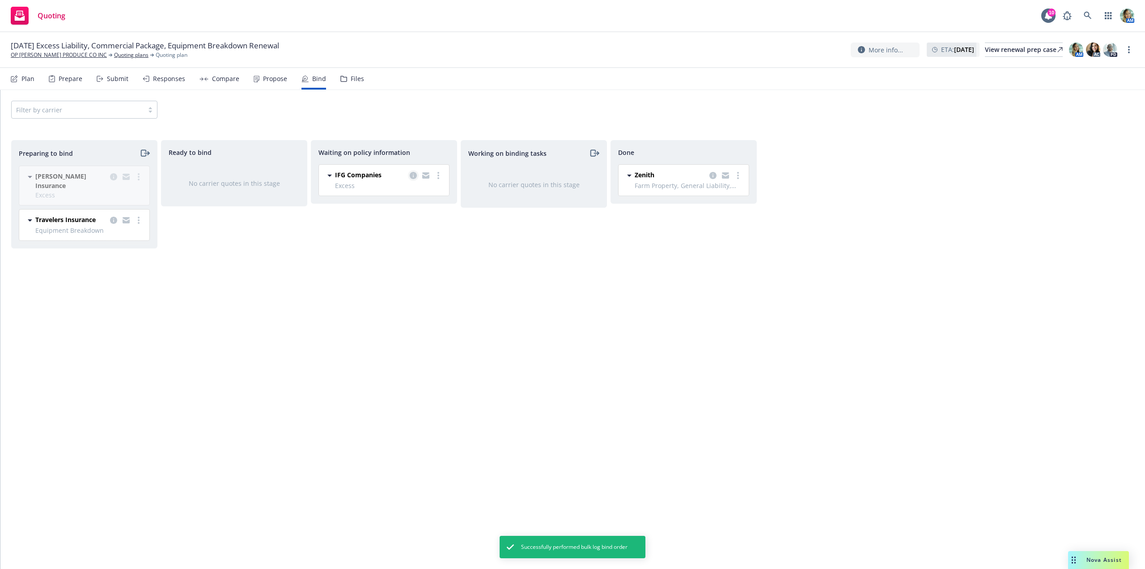
click at [411, 177] on icon "copy logging email" at bounding box center [413, 175] width 7 height 7
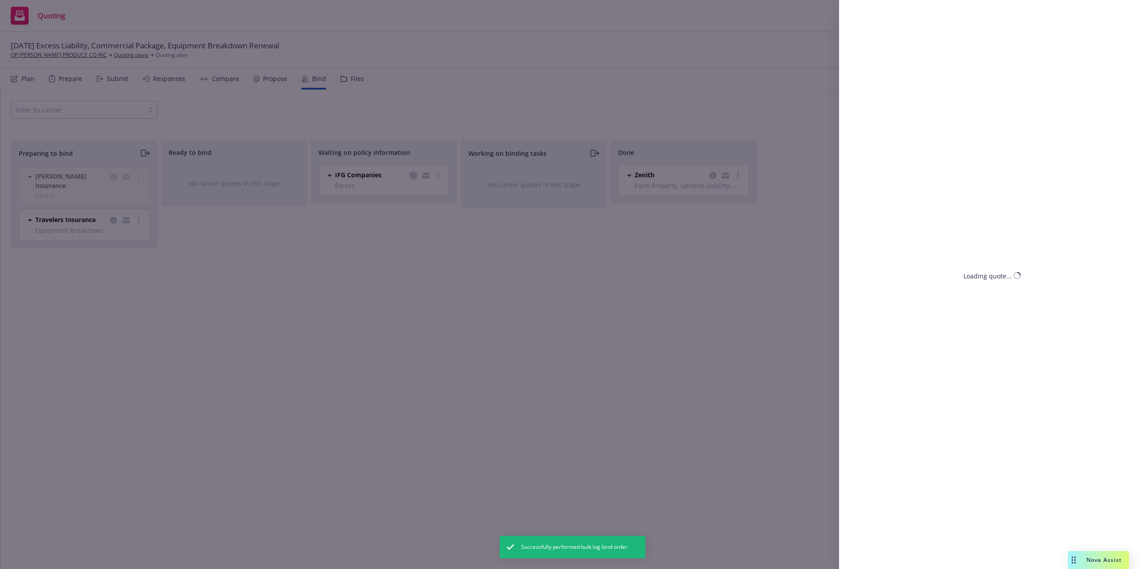
select select "CA"
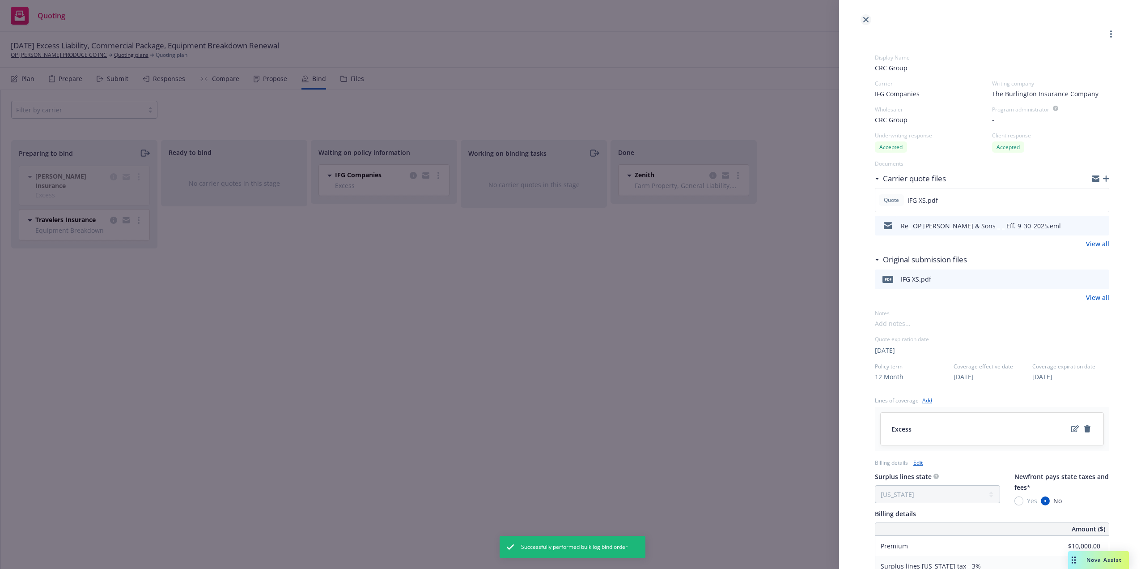
click at [867, 21] on icon "close" at bounding box center [865, 19] width 5 height 5
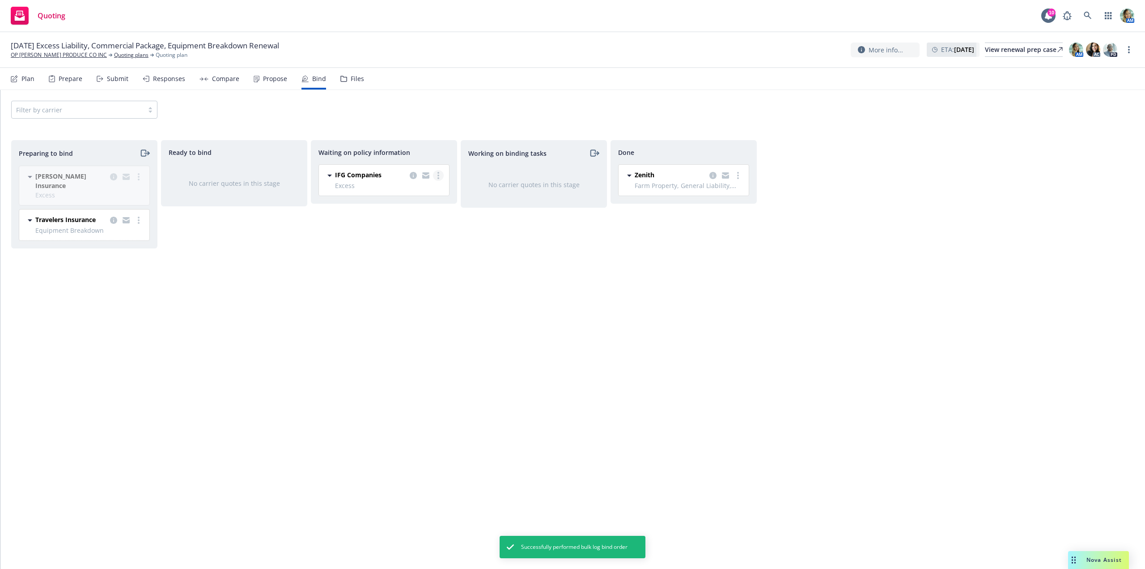
click at [437, 173] on link "more" at bounding box center [438, 175] width 11 height 11
click at [399, 196] on span "Create policies" at bounding box center [395, 193] width 66 height 9
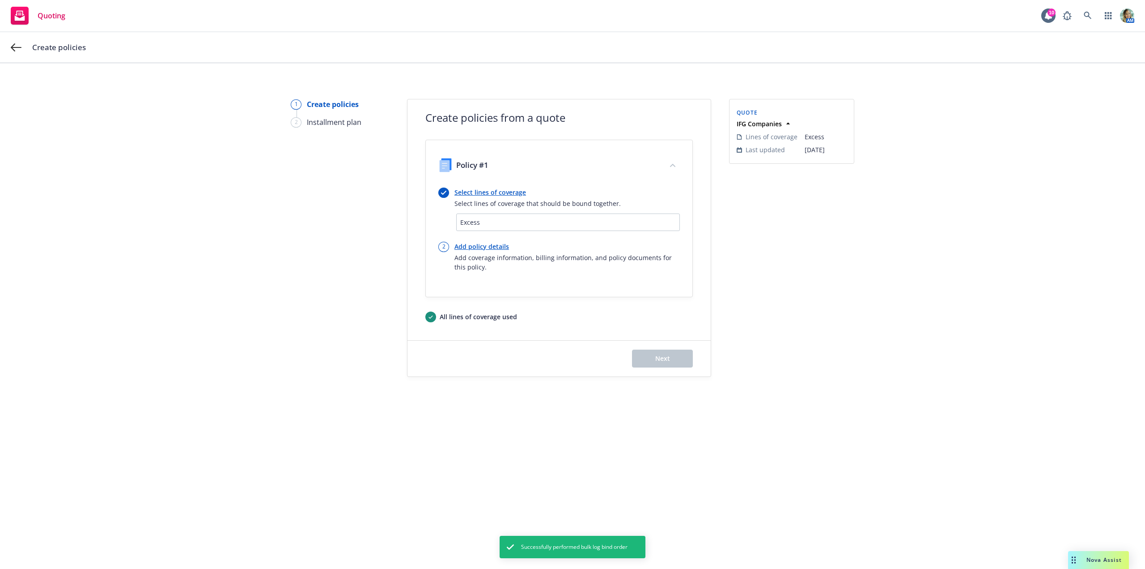
click at [486, 246] on link "Add policy details" at bounding box center [567, 246] width 225 height 9
select select "12"
select select "CA"
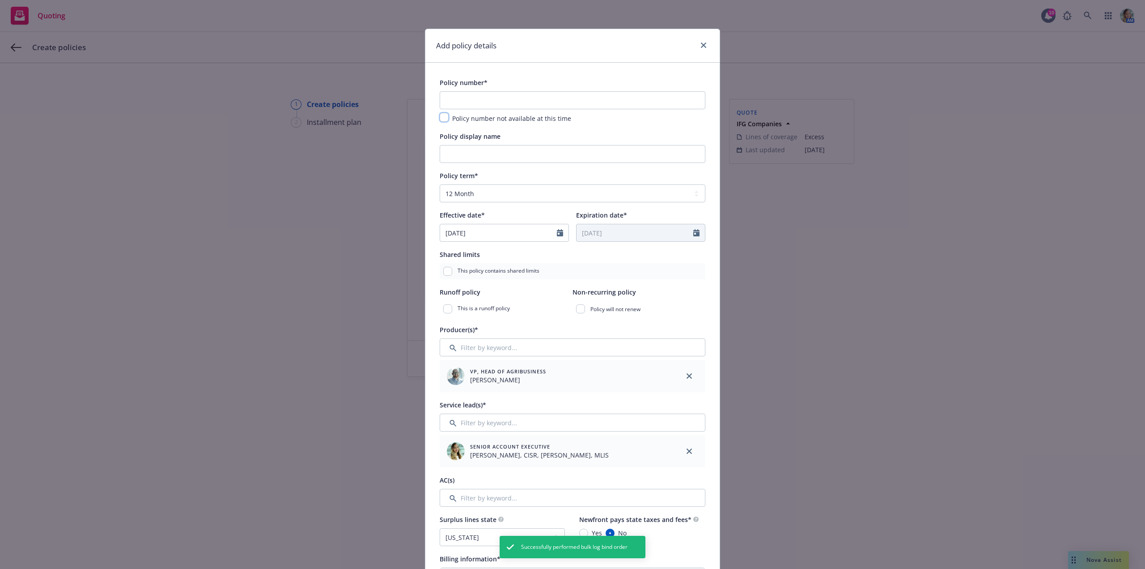
click at [441, 118] on input "checkbox" at bounding box center [444, 117] width 9 height 9
checkbox input "true"
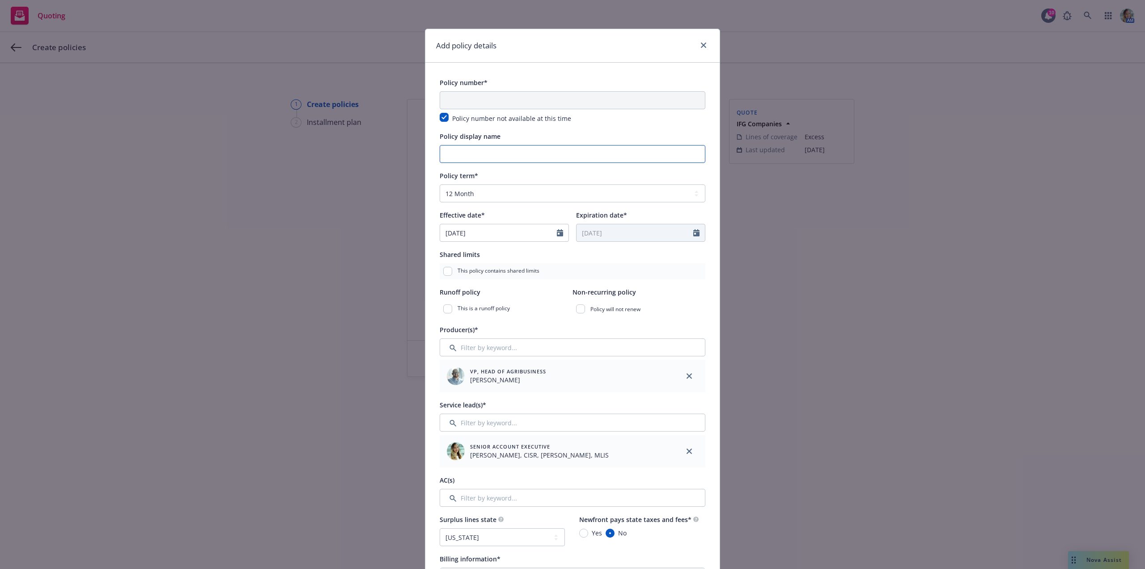
click at [465, 155] on input "Policy display name" at bounding box center [573, 154] width 266 height 18
paste input "Tertiary"
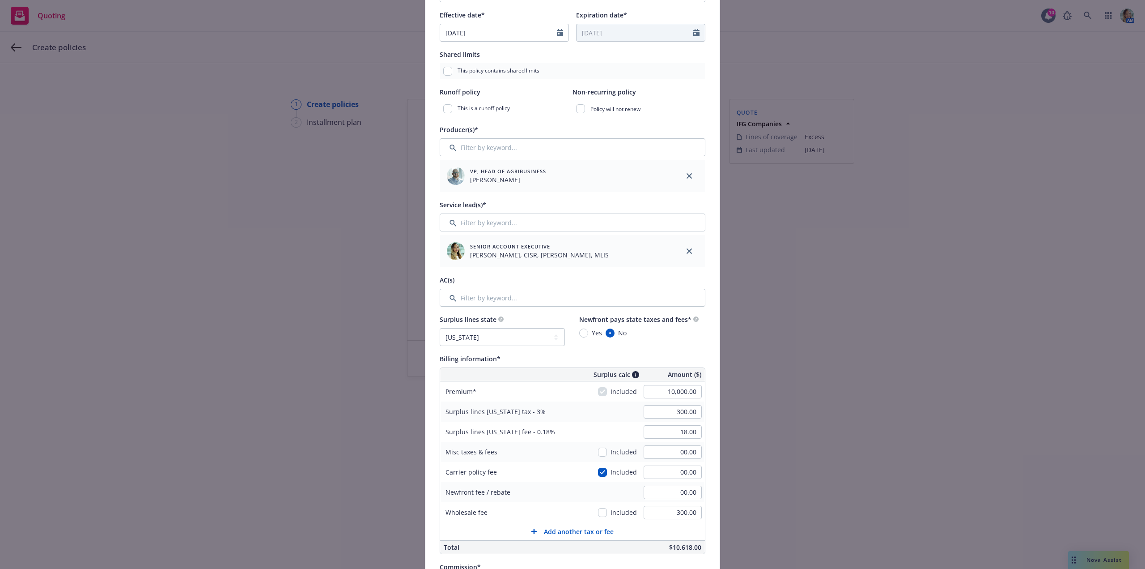
scroll to position [224, 0]
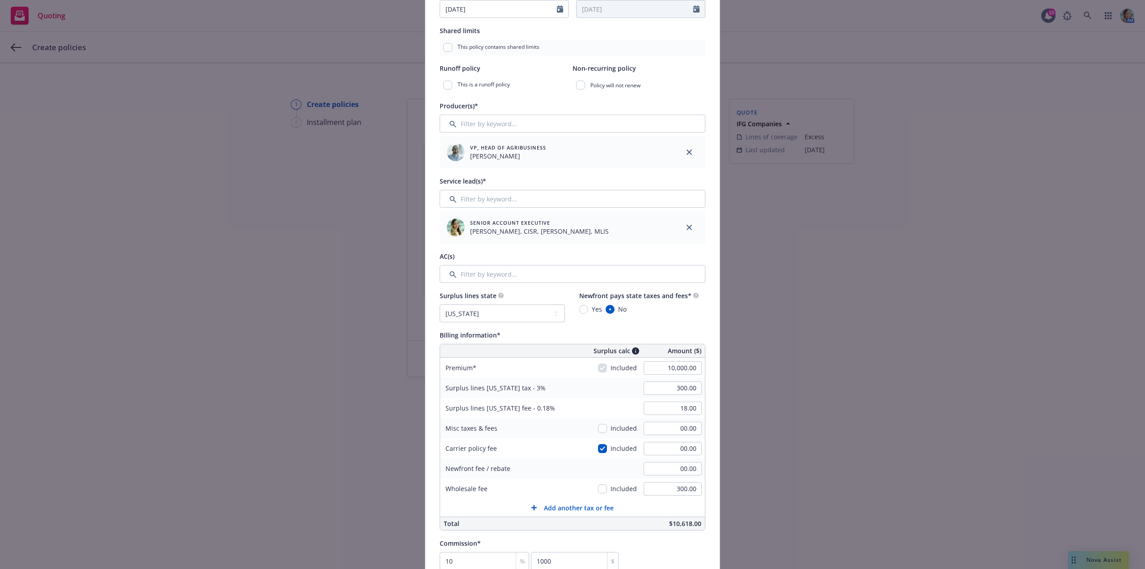
type input "Tertiary - $5Mx$5M"
click at [487, 274] on input "Filter by keyword..." at bounding box center [573, 274] width 266 height 18
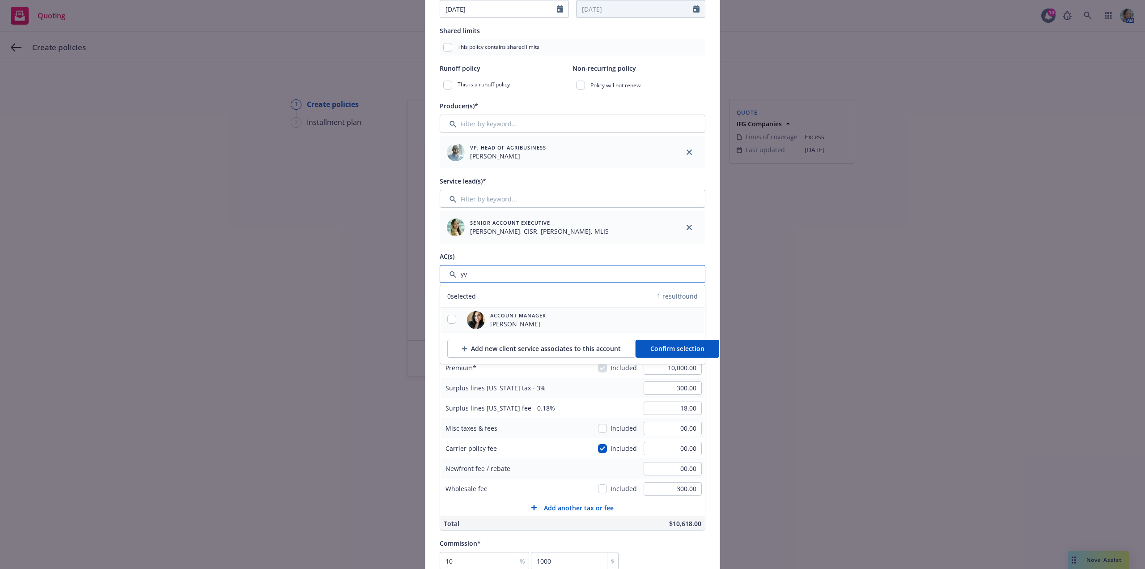
type input "yv"
click at [444, 315] on div at bounding box center [451, 320] width 23 height 11
click at [453, 320] on input "checkbox" at bounding box center [451, 319] width 9 height 9
checkbox input "true"
click at [664, 351] on span "Confirm selection" at bounding box center [677, 348] width 54 height 9
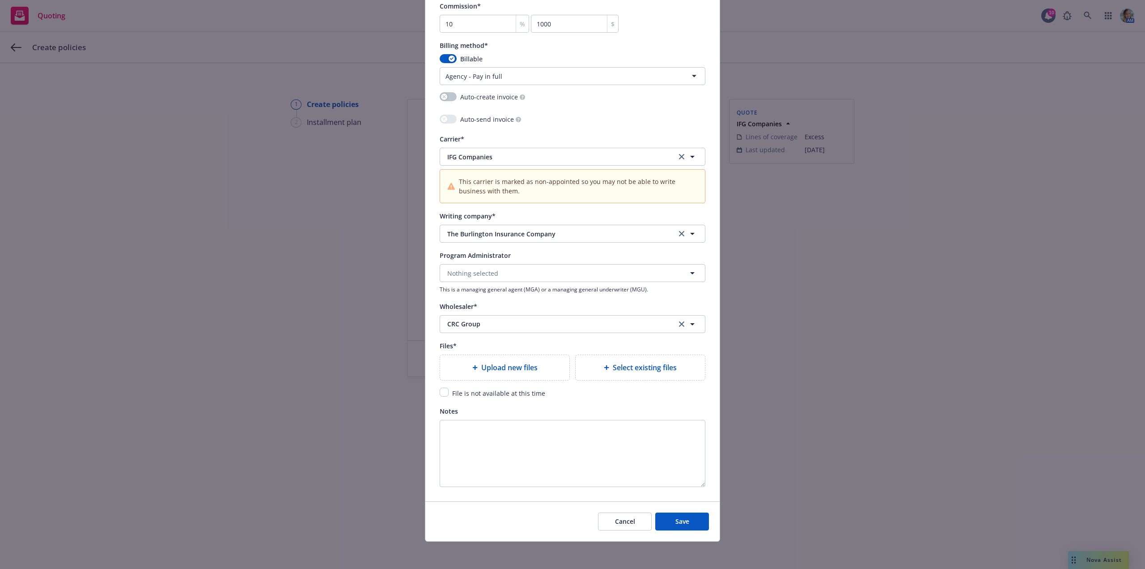
scroll to position [798, 0]
click at [444, 391] on input "checkbox" at bounding box center [444, 390] width 9 height 9
checkbox input "true"
click at [689, 525] on button "Save" at bounding box center [682, 520] width 54 height 18
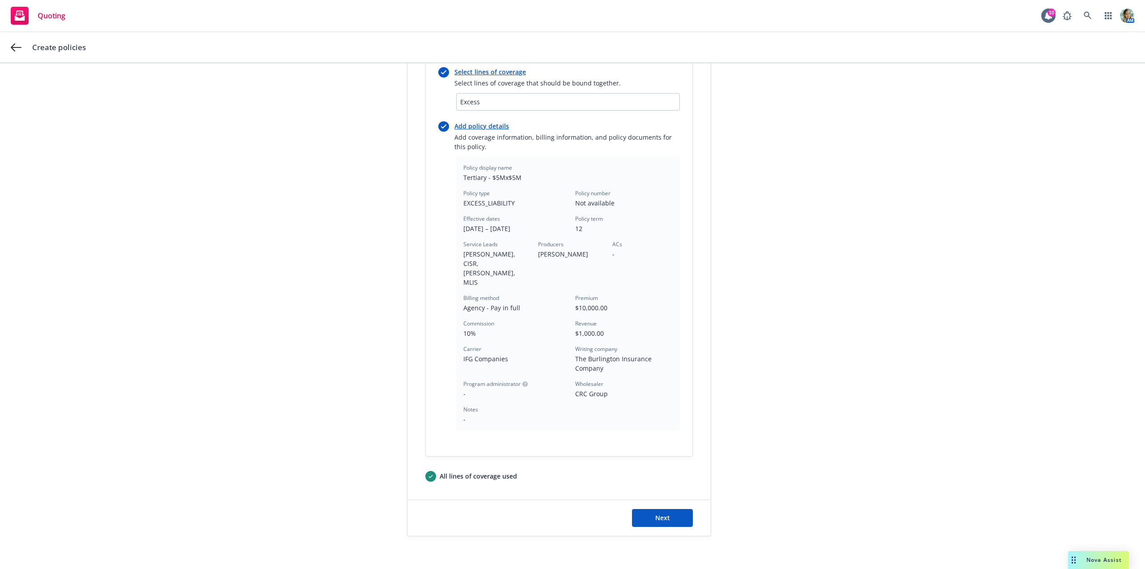
scroll to position [126, 0]
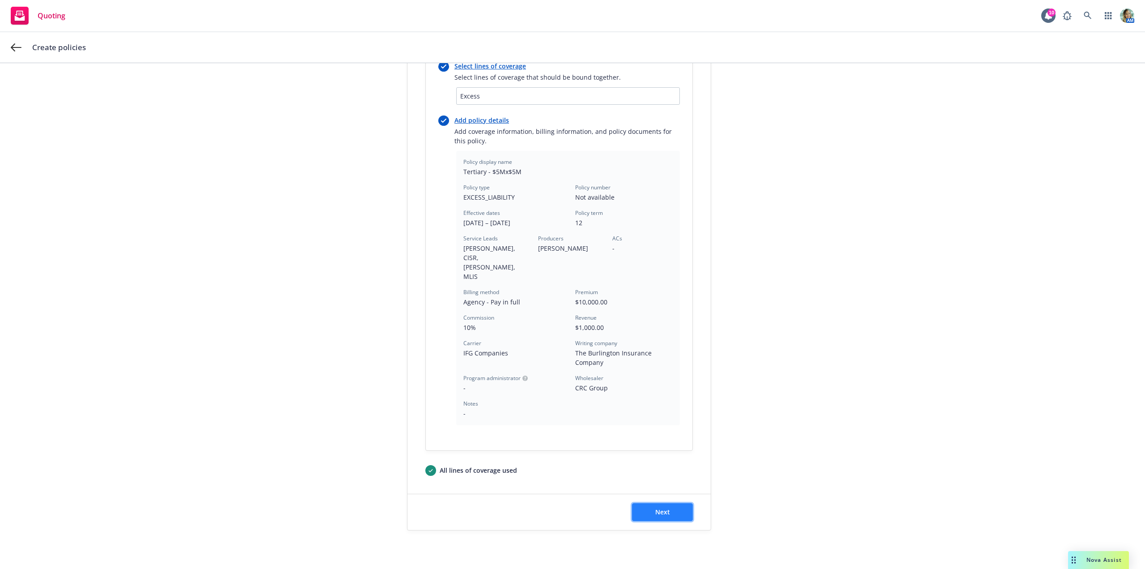
click at [672, 503] on button "Next" at bounding box center [662, 512] width 61 height 18
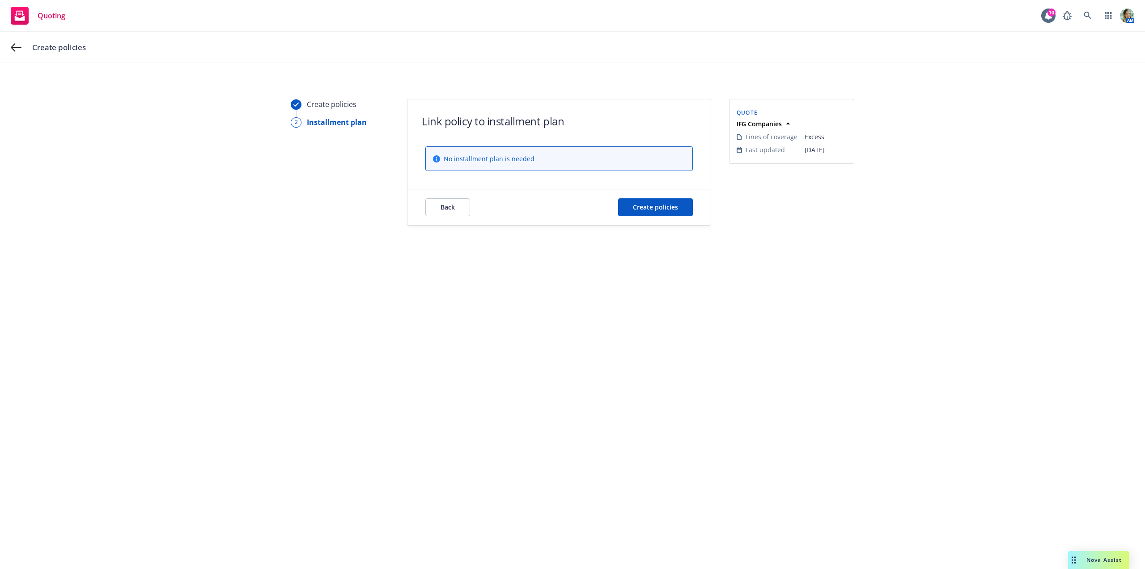
scroll to position [0, 0]
click at [672, 213] on button "Create policies" at bounding box center [655, 207] width 75 height 18
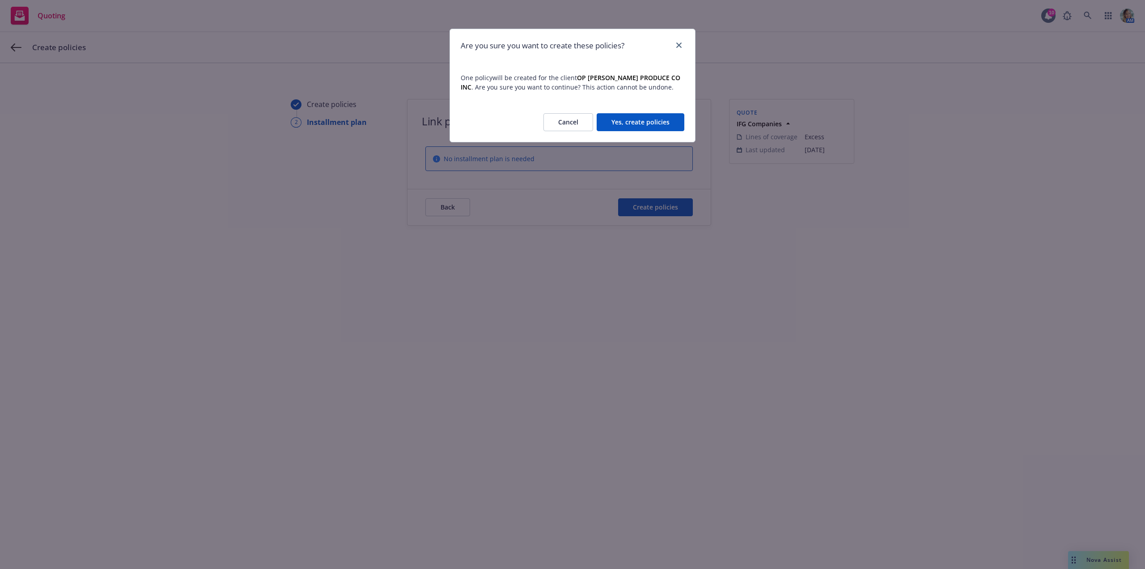
click at [677, 130] on button "Yes, create policies" at bounding box center [641, 122] width 88 height 18
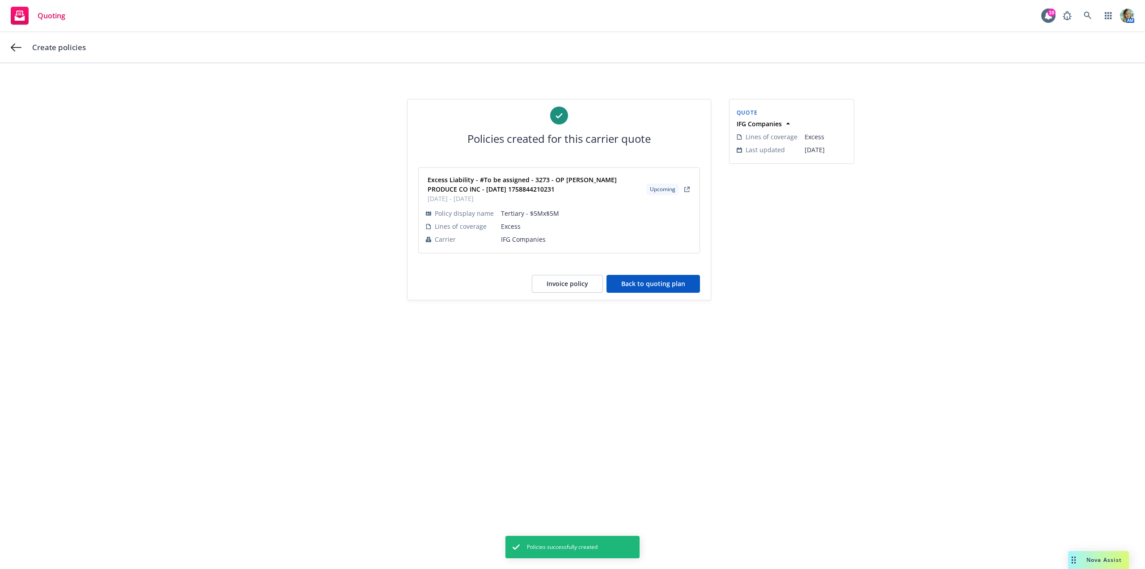
click at [676, 285] on button "Back to quoting plan" at bounding box center [654, 284] width 94 height 18
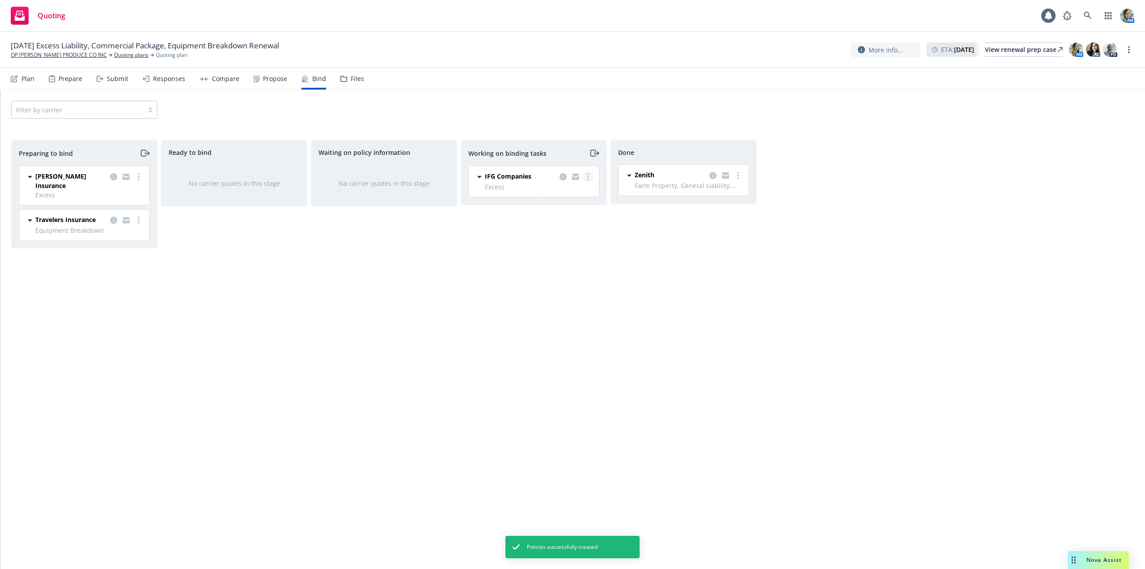
click at [592, 177] on link "more" at bounding box center [588, 176] width 11 height 11
click at [568, 213] on span "Move to done" at bounding box center [543, 212] width 62 height 9
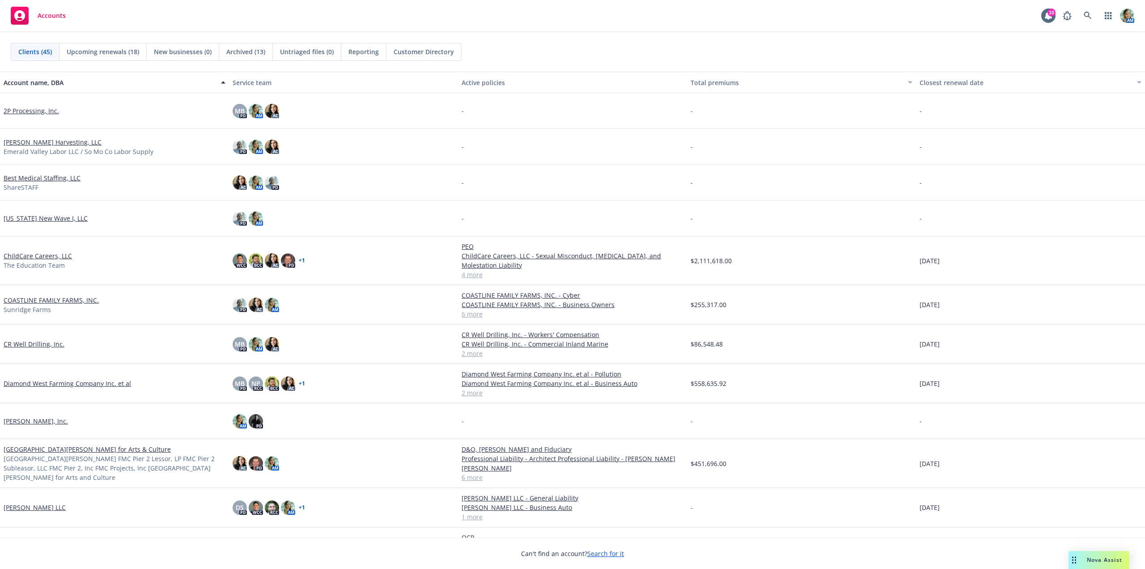
click at [57, 386] on link "Diamond West Farming Company Inc. et al" at bounding box center [68, 382] width 128 height 9
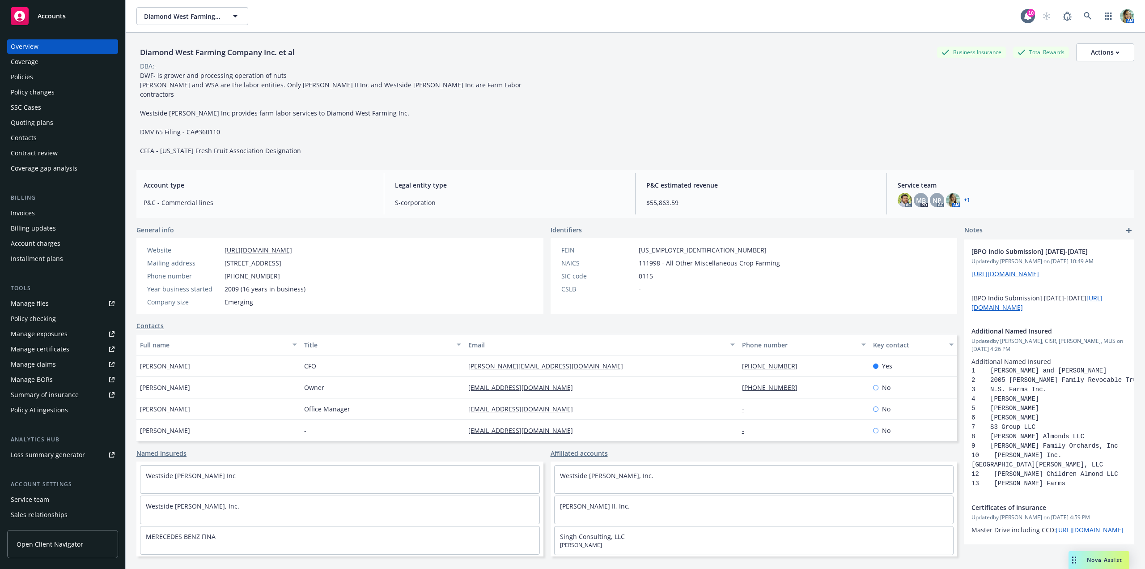
click at [63, 81] on div "Policies" at bounding box center [63, 77] width 104 height 14
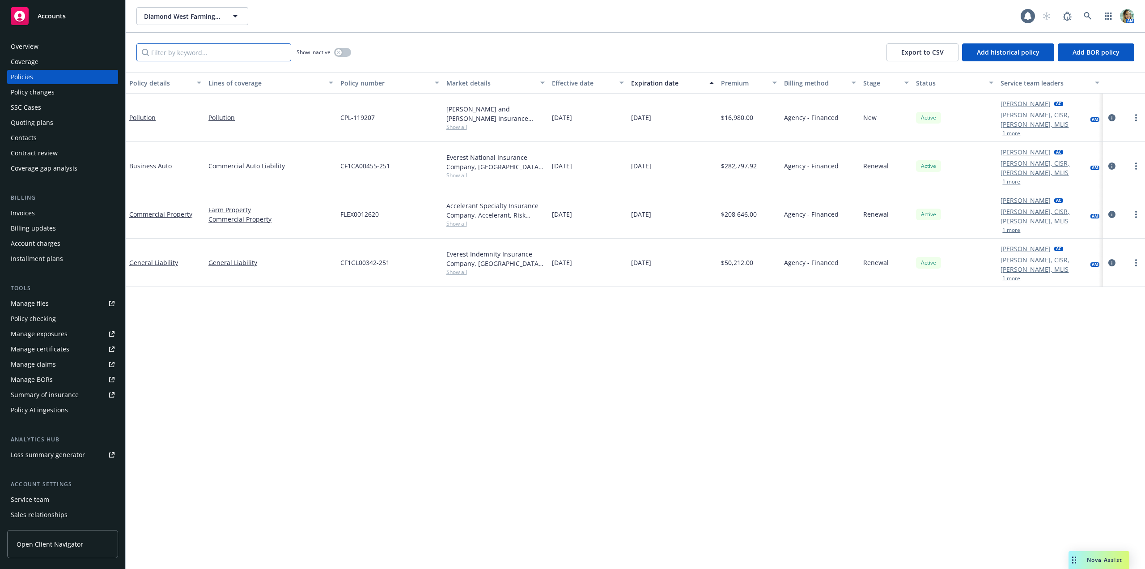
click at [200, 59] on input "Filter by keyword..." at bounding box center [213, 52] width 155 height 18
type input "package"
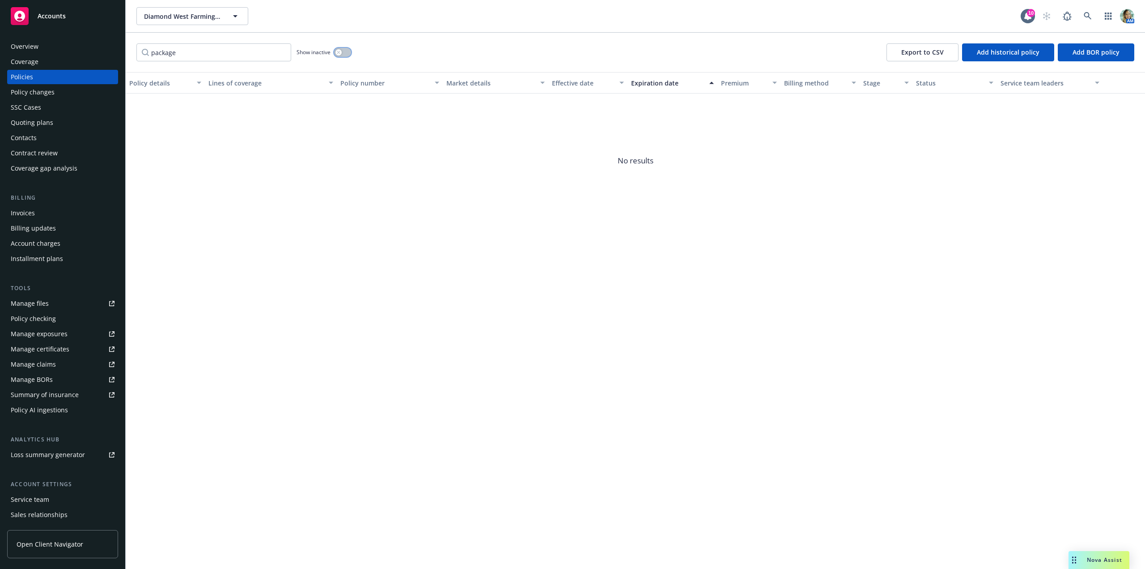
click at [348, 55] on button "button" at bounding box center [342, 52] width 17 height 9
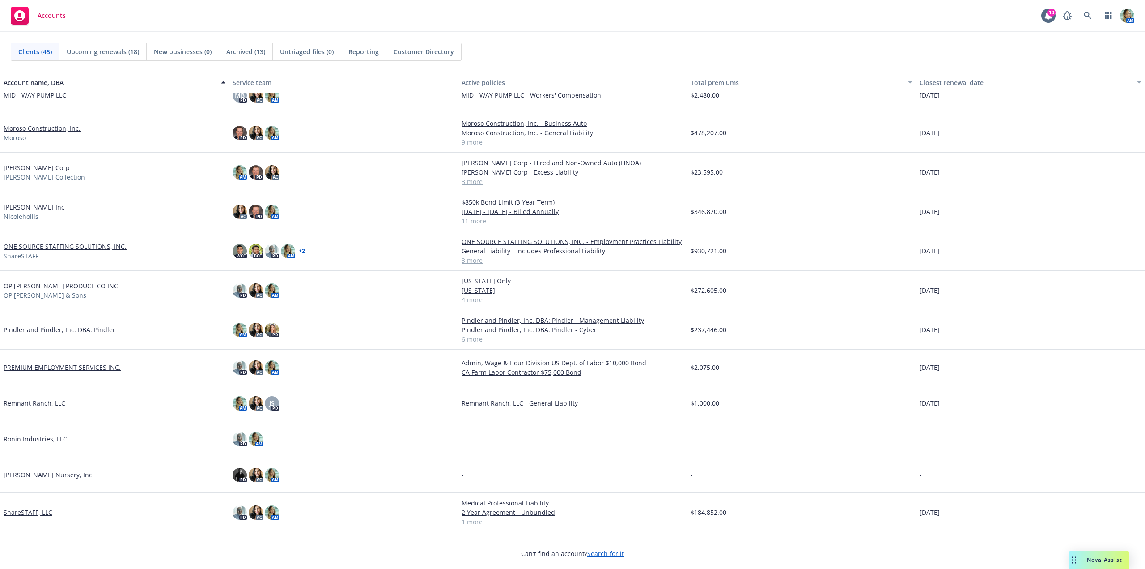
scroll to position [805, 0]
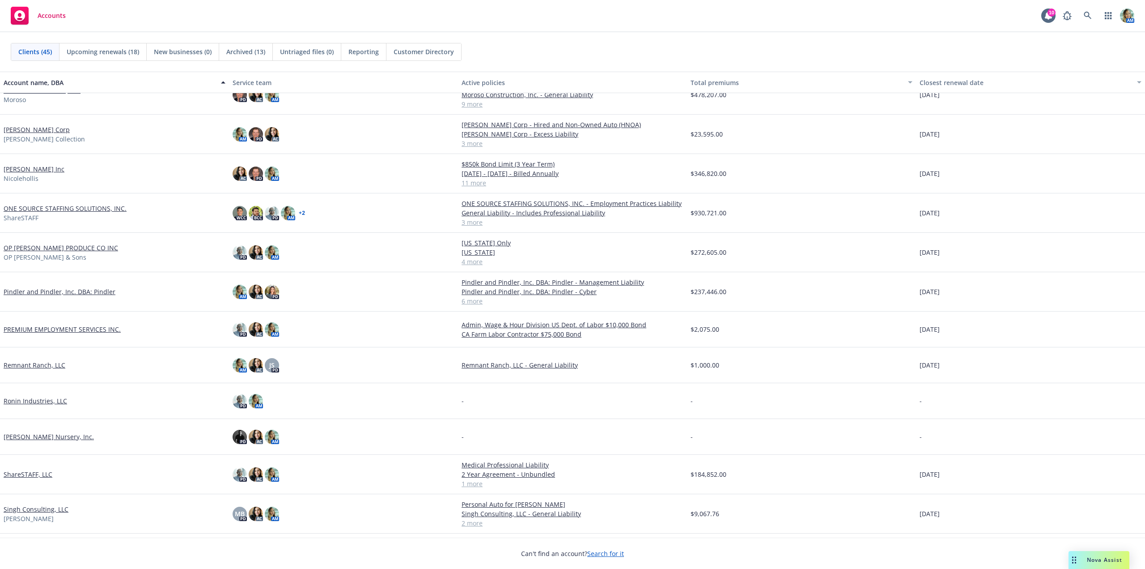
click at [56, 247] on link "OP [PERSON_NAME] PRODUCE CO INC" at bounding box center [61, 247] width 115 height 9
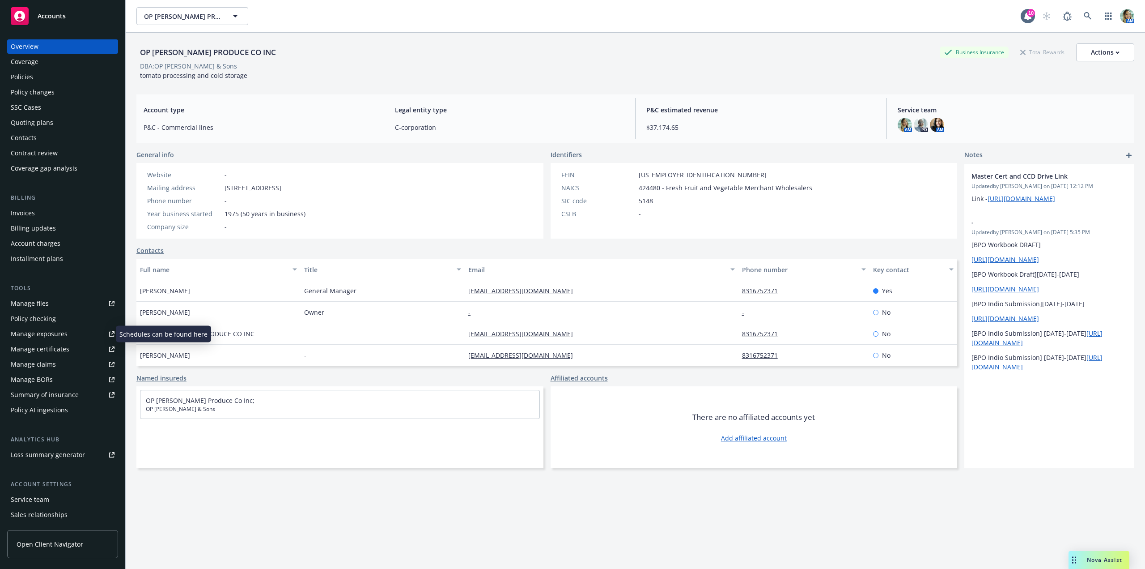
click at [57, 336] on div "Manage exposures" at bounding box center [39, 334] width 57 height 14
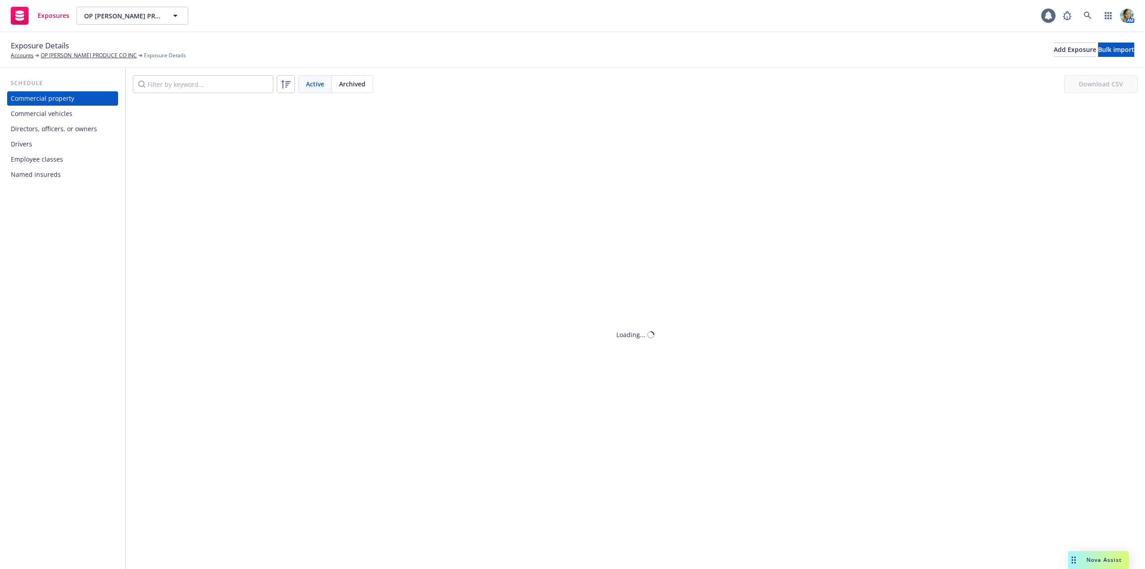
click at [50, 118] on div "Commercial vehicles" at bounding box center [42, 113] width 62 height 14
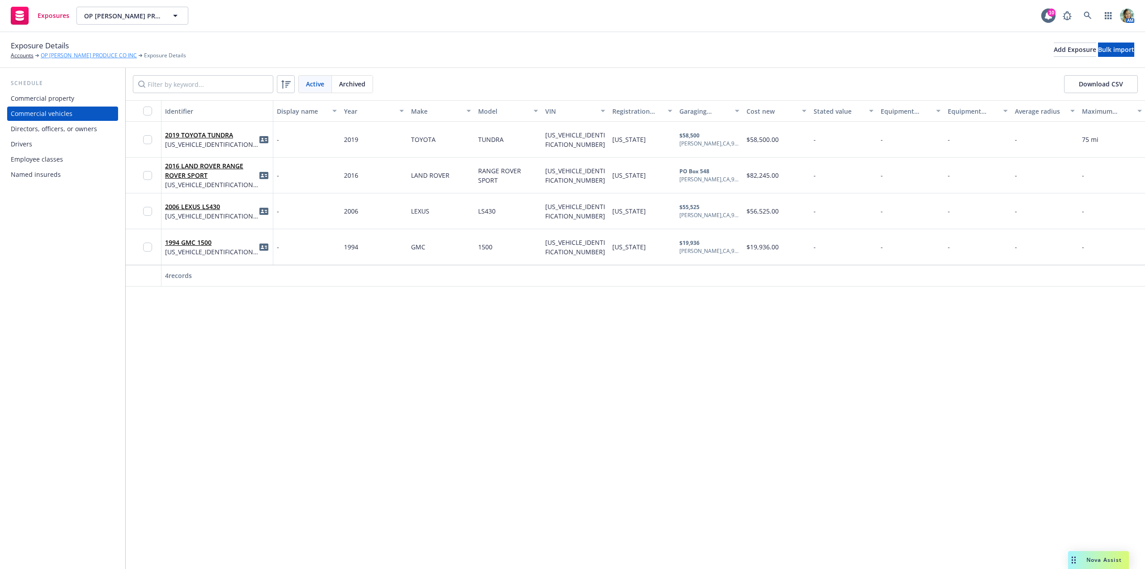
click at [75, 54] on link "OP [PERSON_NAME] PRODUCE CO INC" at bounding box center [89, 55] width 96 height 8
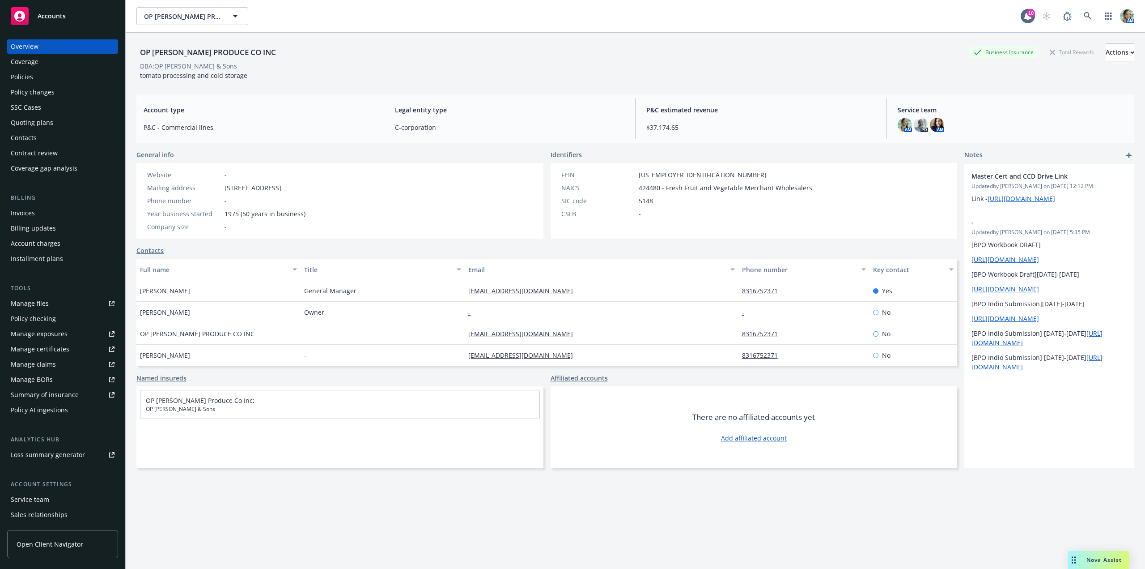
click at [32, 79] on div "Policies" at bounding box center [22, 77] width 22 height 14
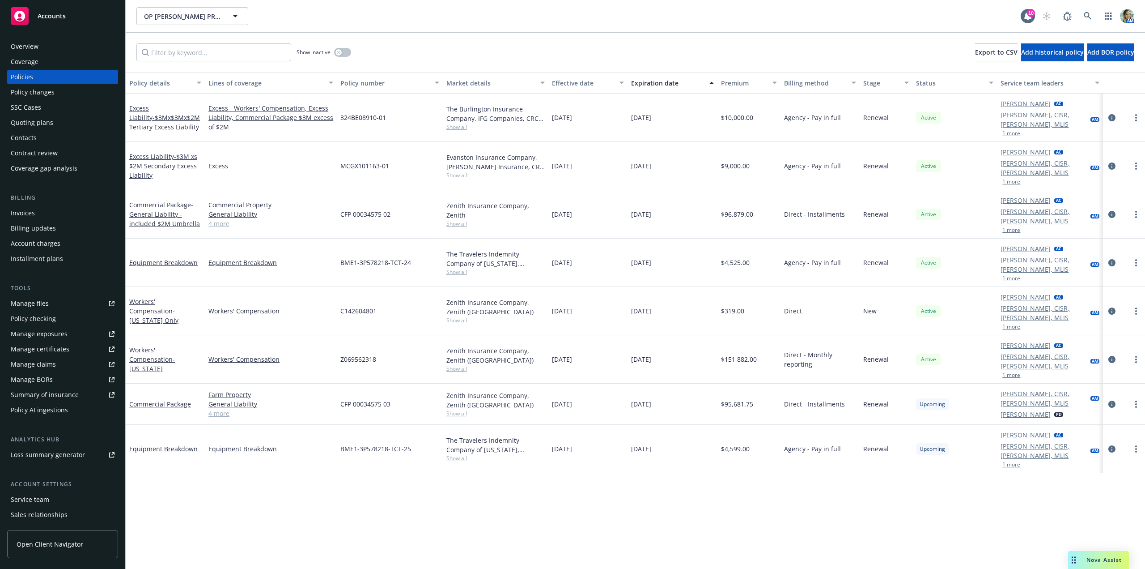
click at [193, 209] on div "Commercial Package - General Liability - included $2M Umbrella" at bounding box center [165, 214] width 79 height 48
click at [190, 203] on span "- General Liability - included $2M Umbrella" at bounding box center [164, 213] width 71 height 27
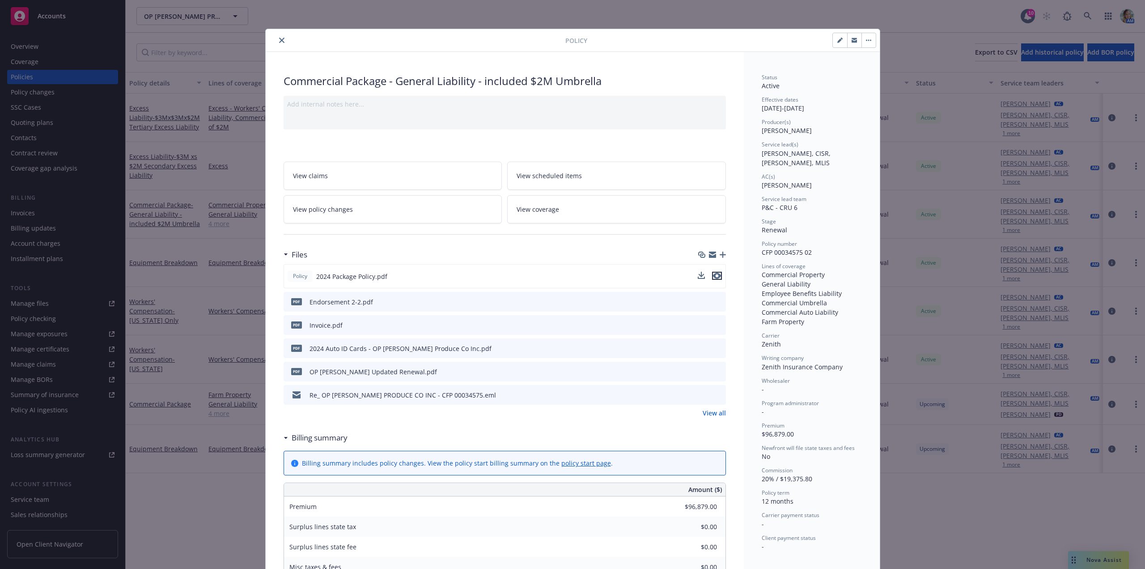
click at [714, 277] on icon "preview file" at bounding box center [717, 275] width 8 height 6
drag, startPoint x: 608, startPoint y: 83, endPoint x: 393, endPoint y: 82, distance: 215.2
click at [393, 81] on div "Commercial Package - General Liability - included $2M Umbrella" at bounding box center [505, 80] width 442 height 15
copy div "General Liability - included $2M Umbrella"
click at [279, 41] on icon "close" at bounding box center [281, 40] width 5 height 5
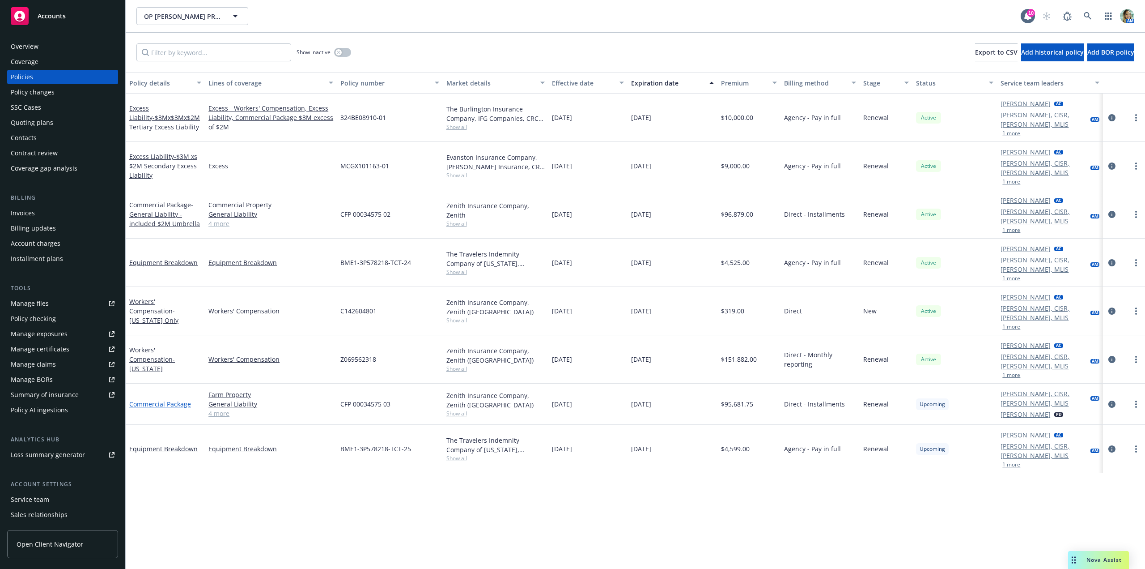
click at [177, 400] on link "Commercial Package" at bounding box center [160, 404] width 62 height 9
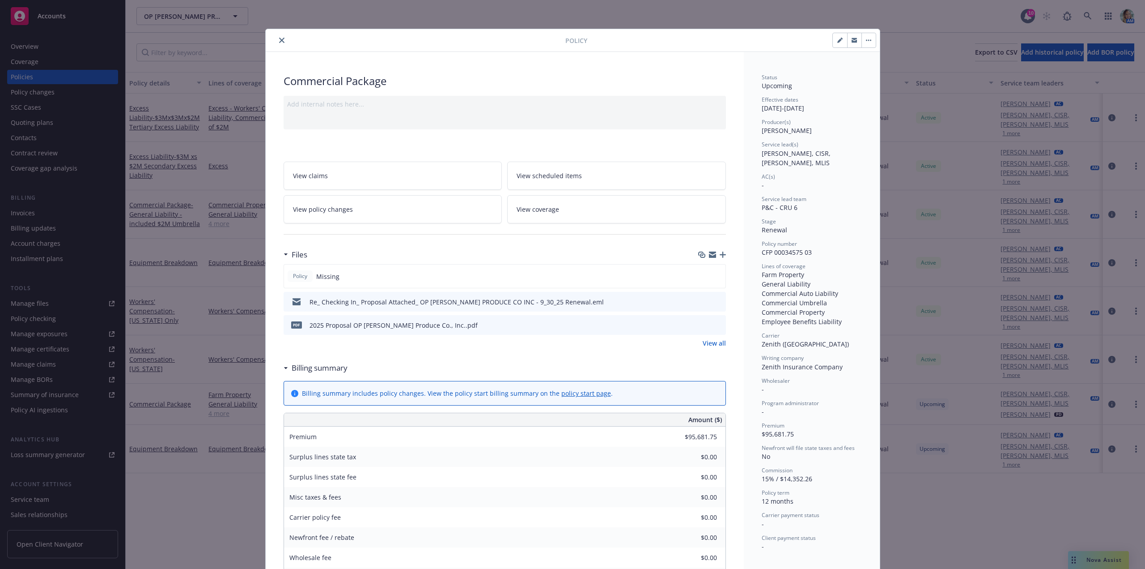
click at [841, 42] on button "button" at bounding box center [840, 40] width 14 height 14
select select "RENEWAL"
select select "12"
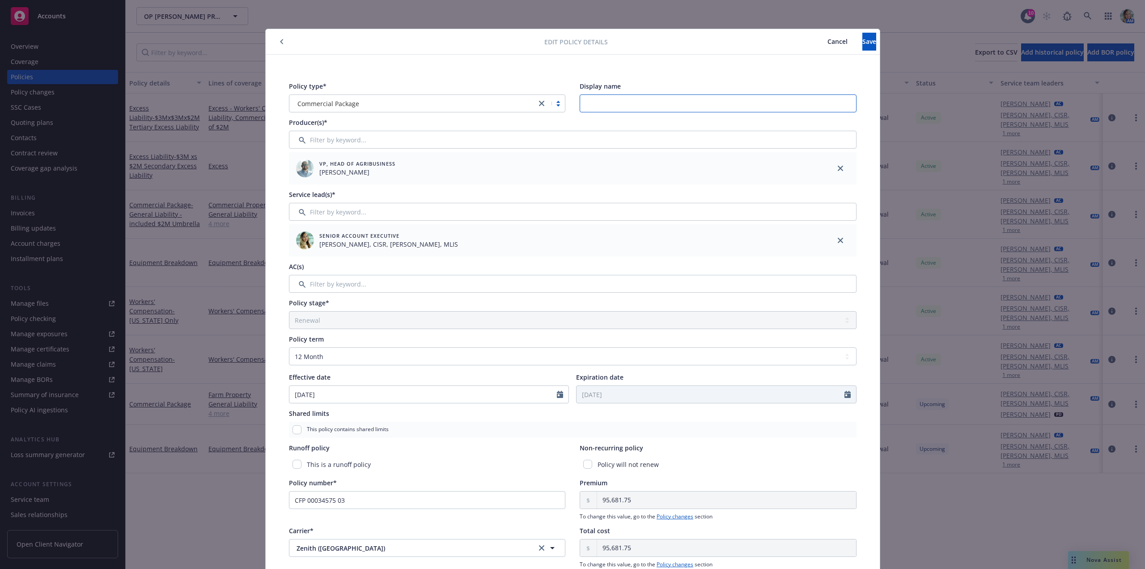
click at [625, 105] on input "Display name" at bounding box center [718, 103] width 277 height 18
paste input "General Liability - included $2M Umbrella"
type input "General Liability - included $2M Umbrella"
click at [863, 43] on span "Save" at bounding box center [870, 41] width 14 height 9
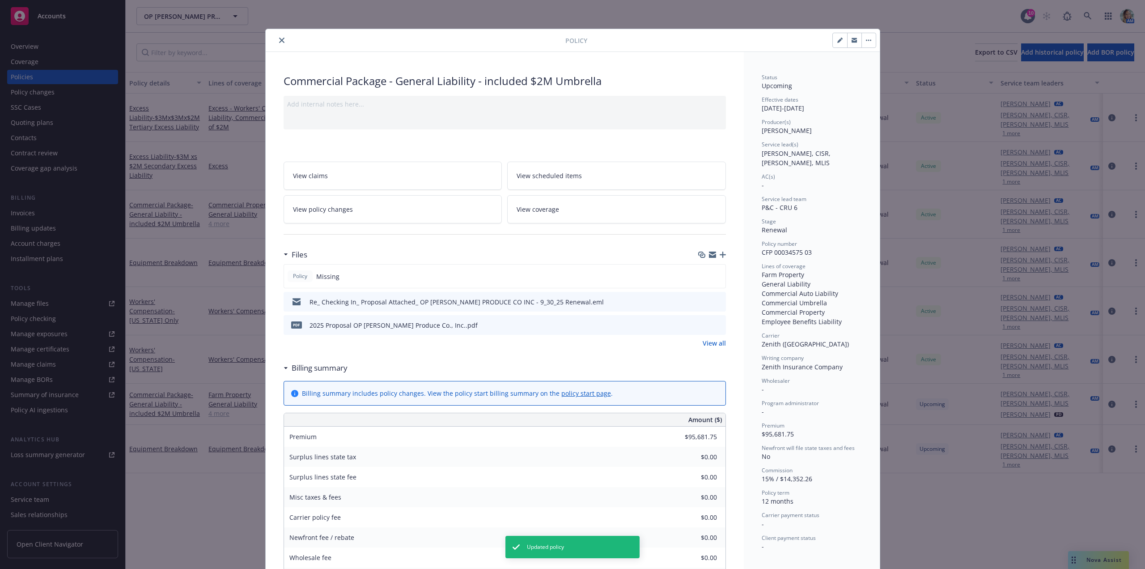
drag, startPoint x: 277, startPoint y: 40, endPoint x: 280, endPoint y: 57, distance: 16.7
click at [279, 40] on icon "close" at bounding box center [281, 40] width 5 height 5
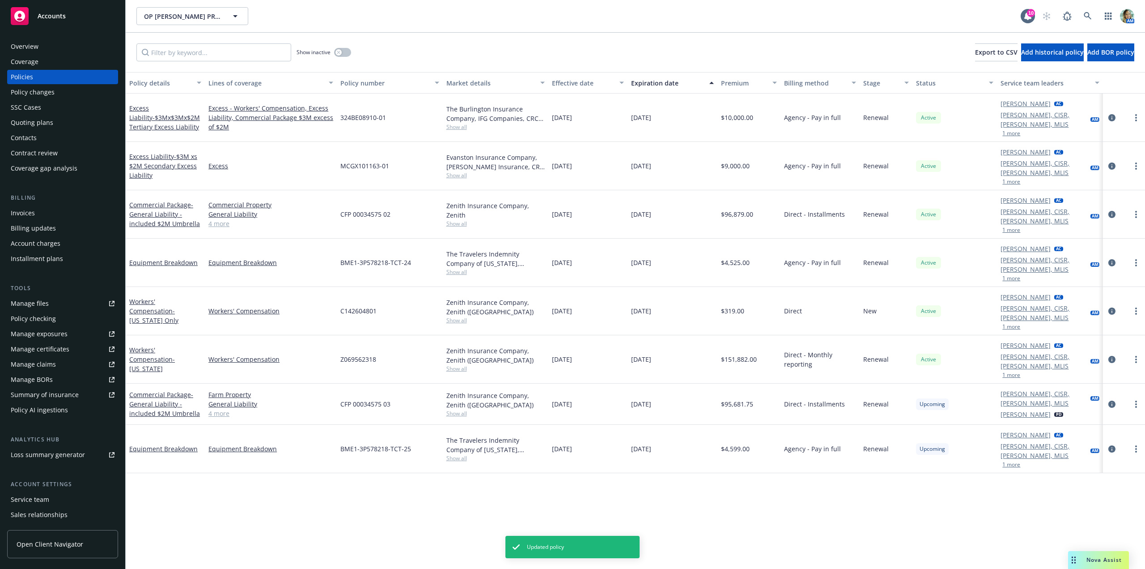
click at [374, 459] on div "Policy details Lines of coverage Policy number Market details Effective date Ex…" at bounding box center [636, 320] width 1020 height 497
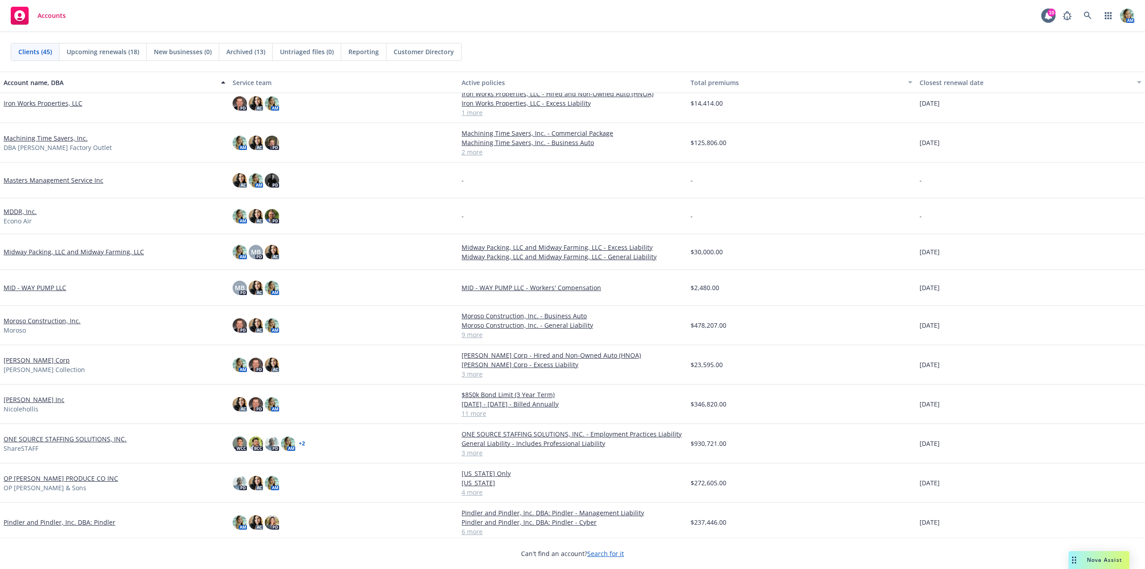
scroll to position [626, 0]
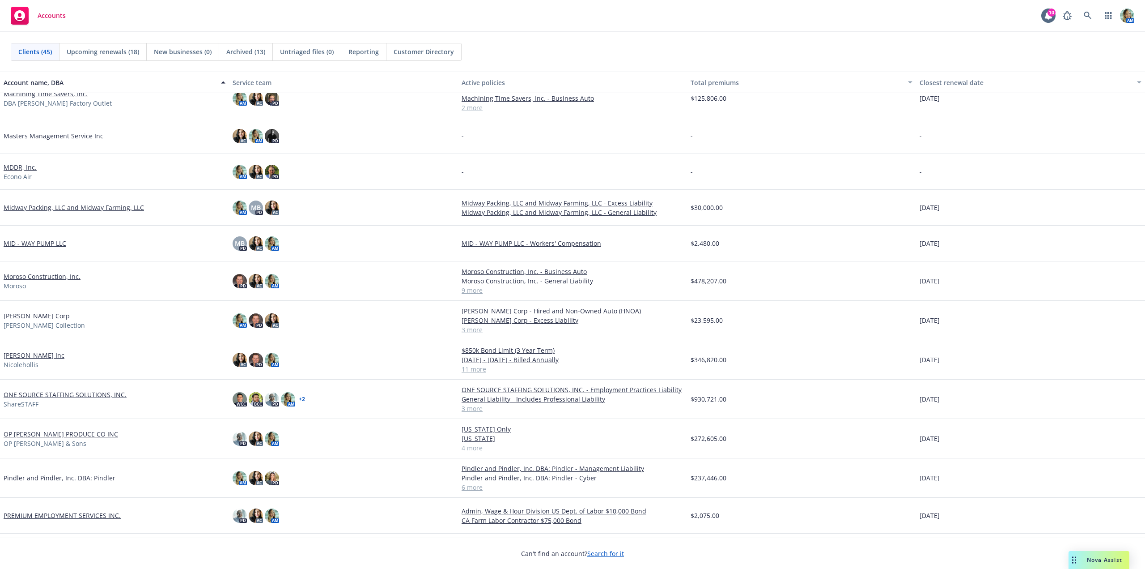
click at [42, 437] on link "OP [PERSON_NAME] PRODUCE CO INC" at bounding box center [61, 433] width 115 height 9
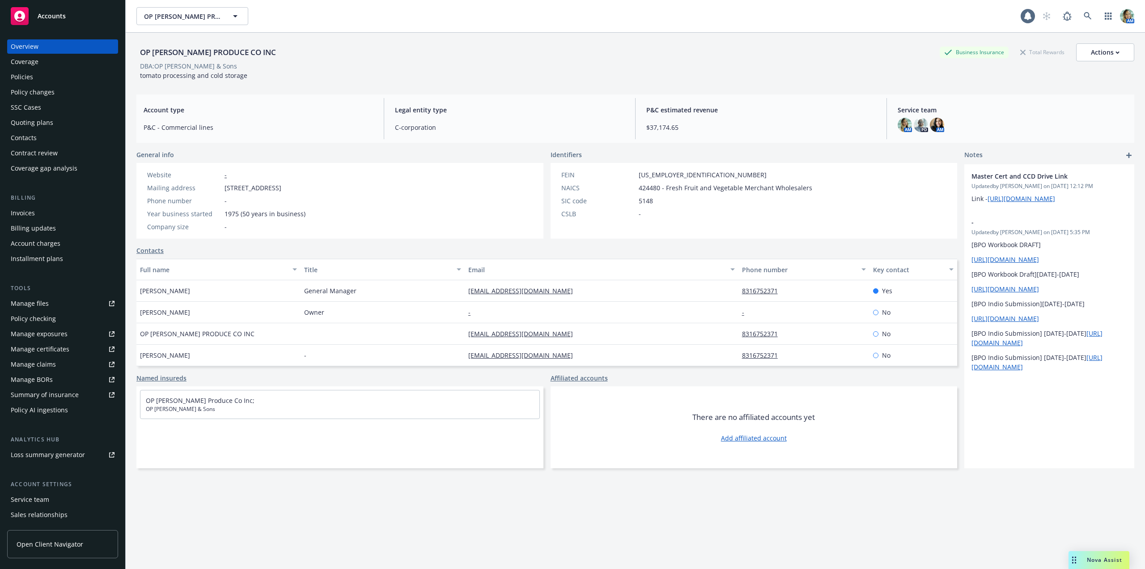
click at [23, 74] on div "Policies" at bounding box center [22, 77] width 22 height 14
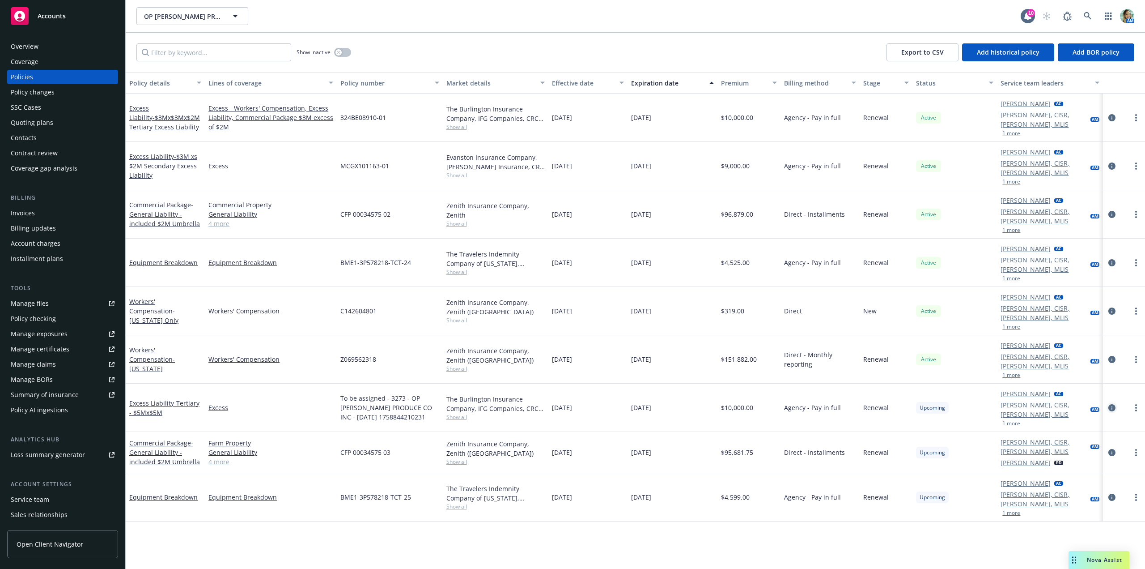
click at [1112, 404] on icon "circleInformation" at bounding box center [1112, 407] width 7 height 7
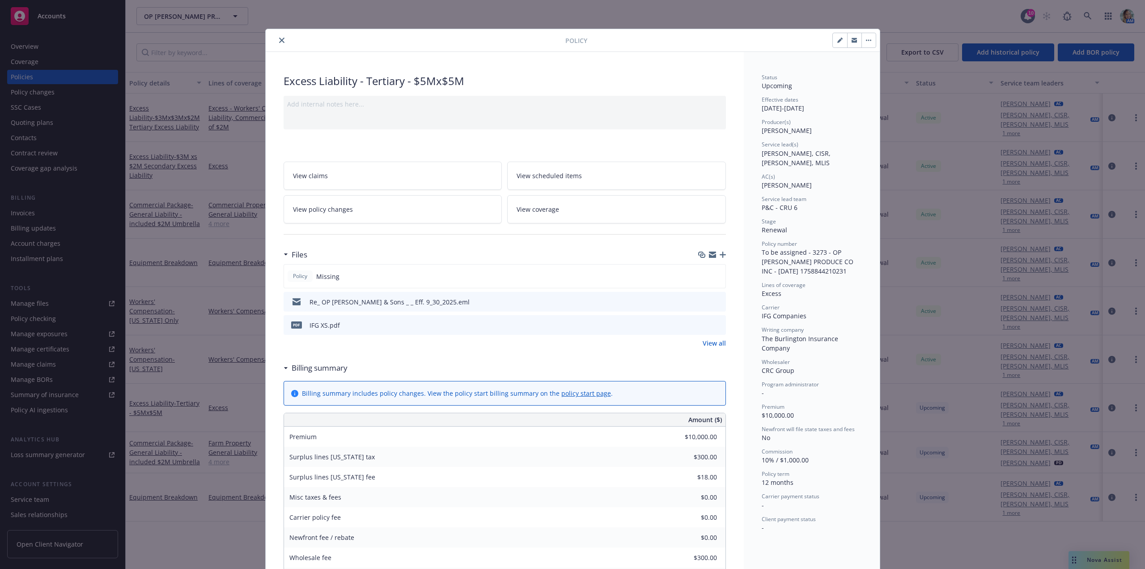
click at [838, 42] on icon "button" at bounding box center [840, 40] width 5 height 5
select select "RENEWAL"
select select "12"
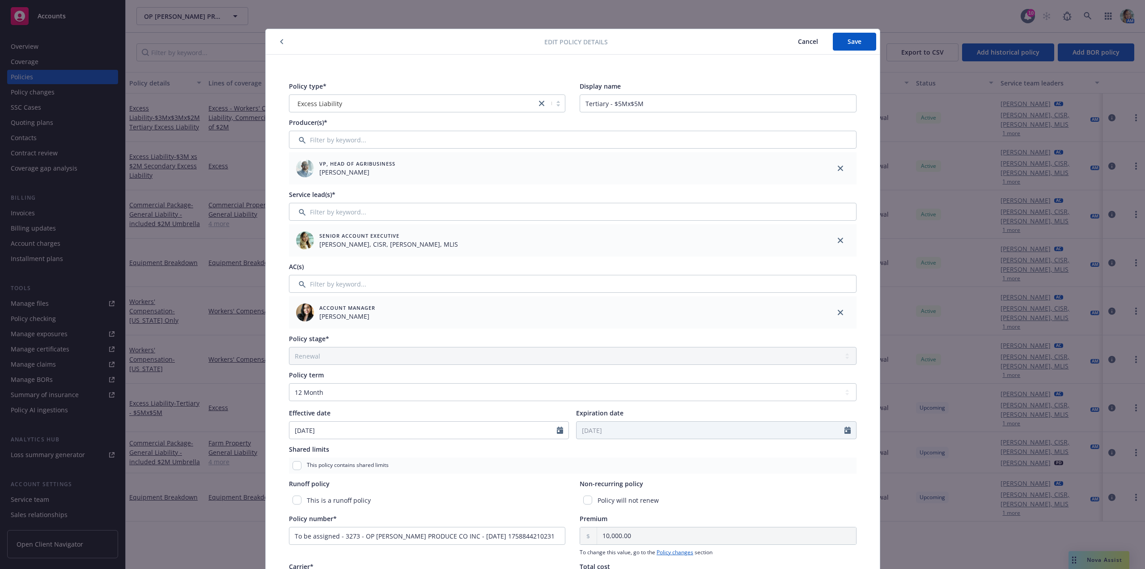
click at [801, 43] on span "Cancel" at bounding box center [808, 41] width 20 height 9
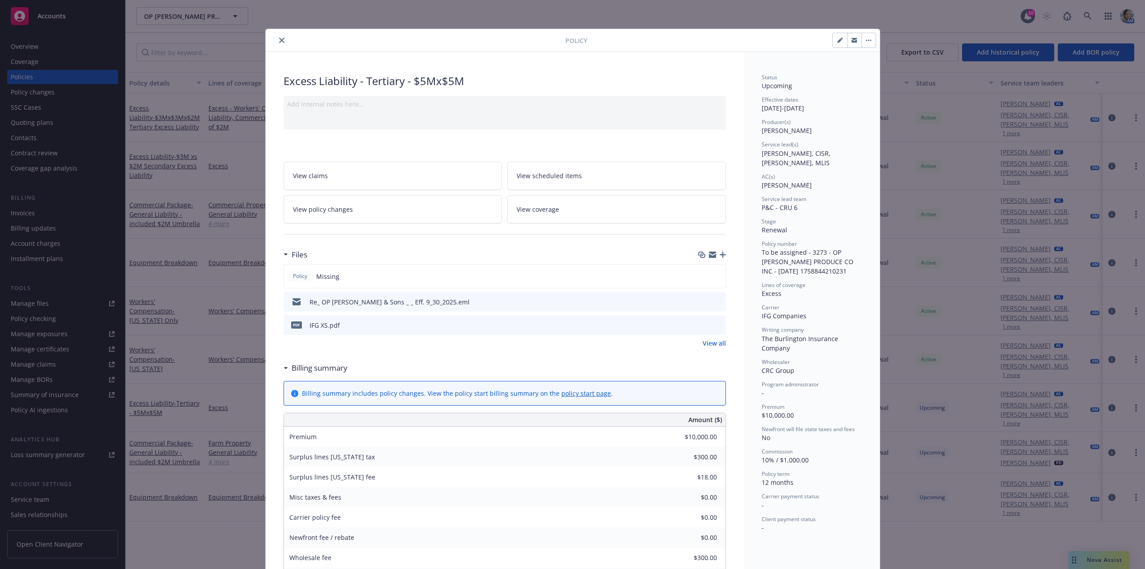
click at [207, 168] on div "Policy Excess Liability - Tertiary - $5Mx$5M Add internal notes here... View cl…" at bounding box center [572, 284] width 1145 height 569
click at [279, 42] on icon "close" at bounding box center [281, 40] width 5 height 5
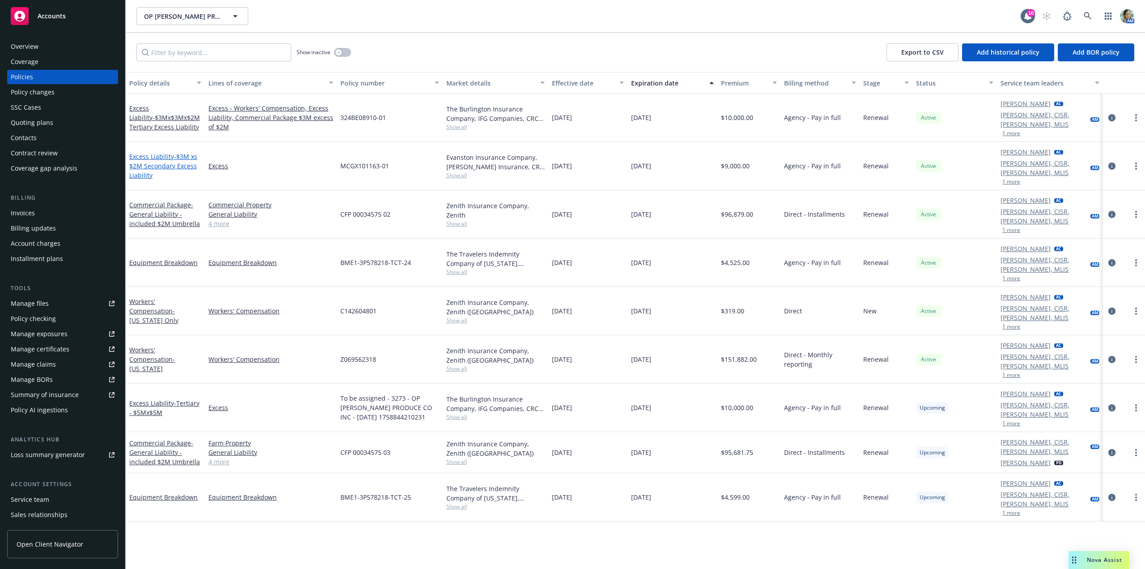
click at [165, 152] on span "- $3M xs $2M Secondary Excess Liability" at bounding box center [163, 165] width 68 height 27
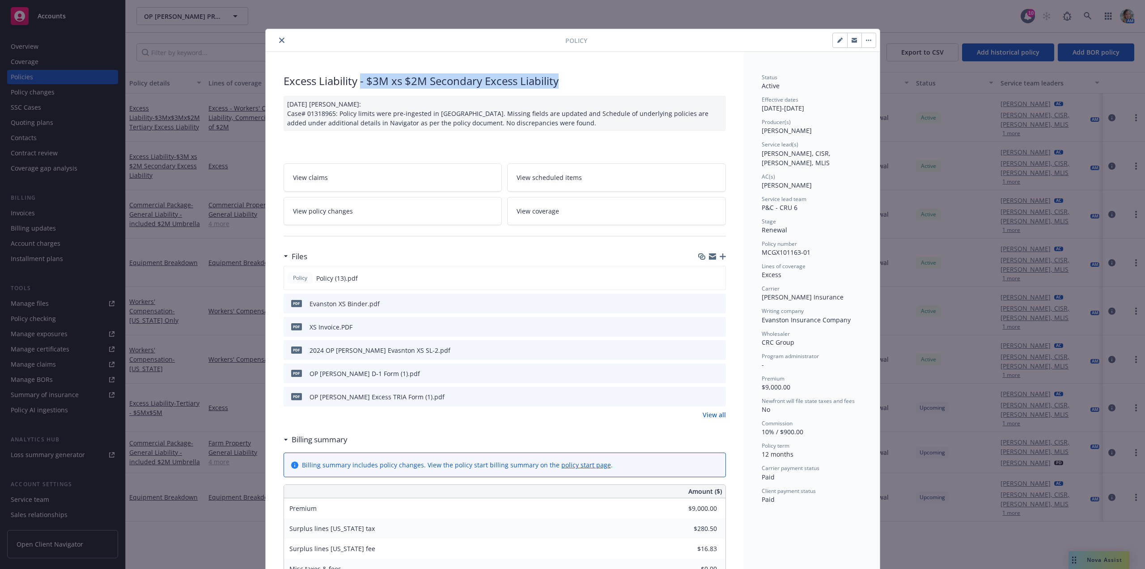
drag, startPoint x: 563, startPoint y: 81, endPoint x: 358, endPoint y: 84, distance: 205.4
click at [358, 84] on div "Excess Liability - $3M xs $2M Secondary Excess Liability" at bounding box center [505, 80] width 442 height 15
copy div "- $3M xs $2M Secondary Excess Liability"
click at [282, 40] on button "close" at bounding box center [281, 40] width 11 height 11
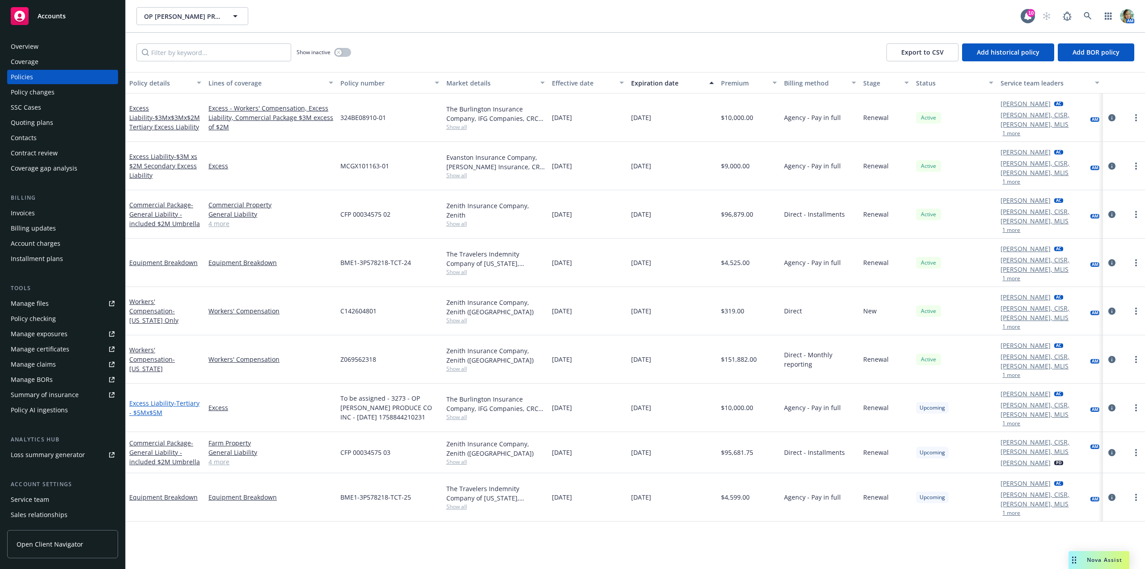
click at [188, 399] on span "- Tertiary - $5Mx$5M" at bounding box center [164, 408] width 70 height 18
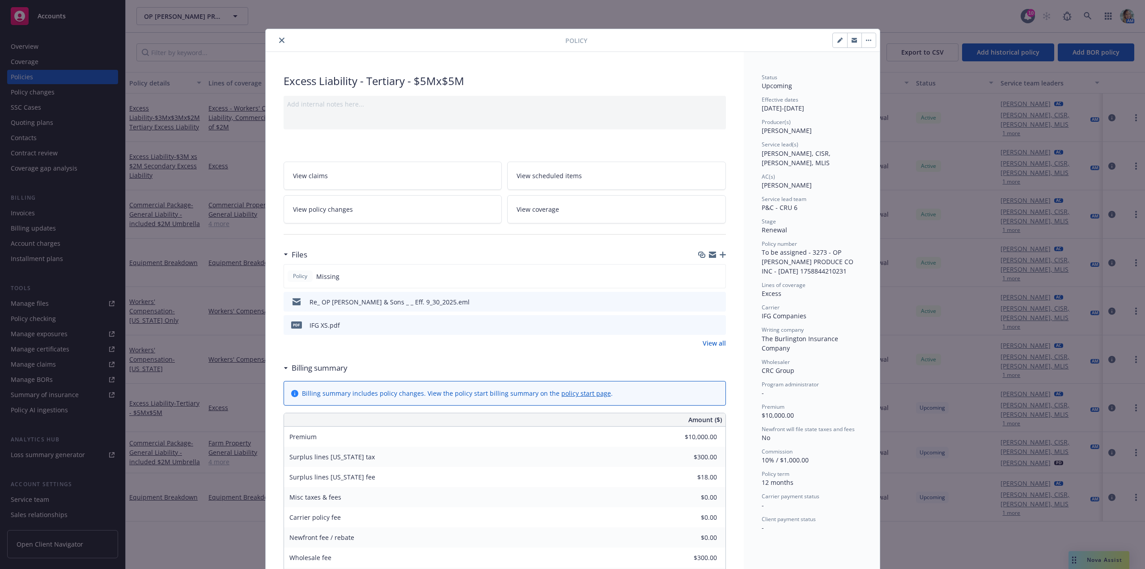
scroll to position [27, 0]
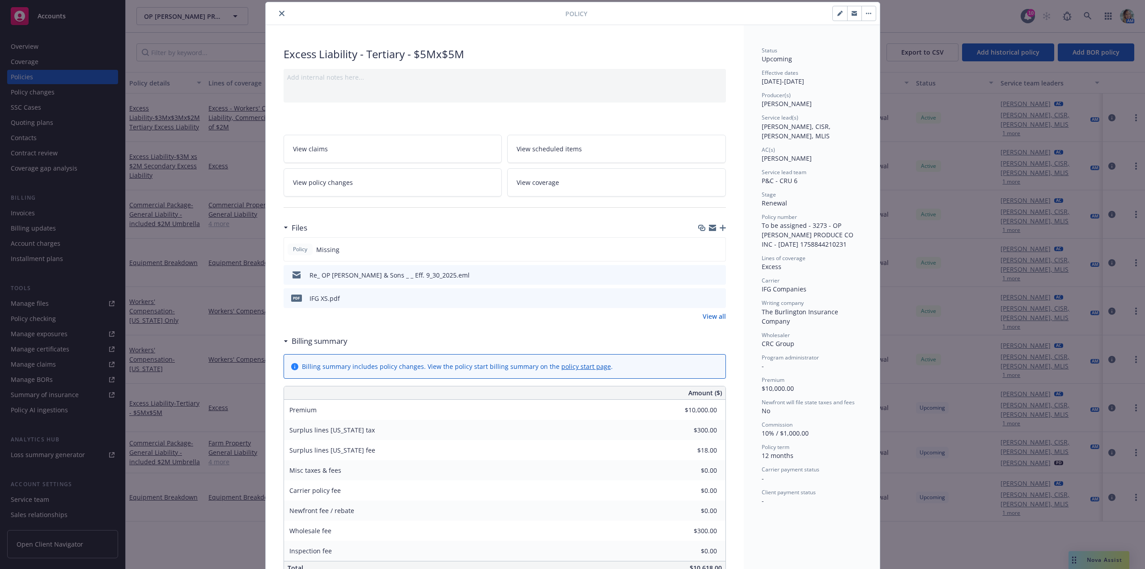
click at [841, 12] on button "button" at bounding box center [840, 13] width 14 height 14
select select "RENEWAL"
select select "12"
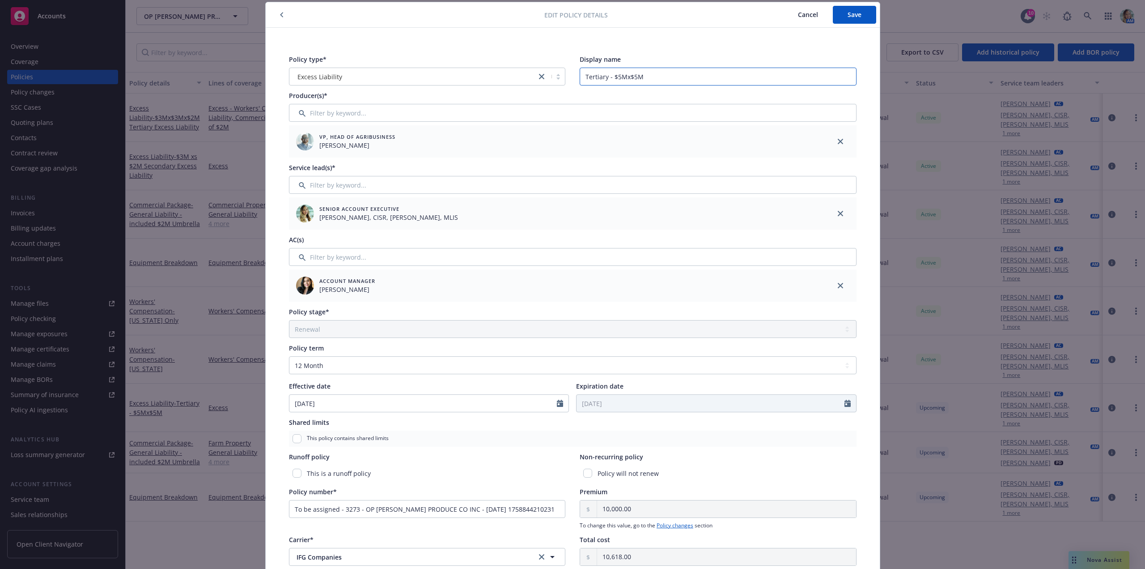
drag, startPoint x: 652, startPoint y: 77, endPoint x: 570, endPoint y: 77, distance: 81.9
click at [571, 77] on div "Policy type* Excess Liability Display name Tertiary - $5Mx$5M" at bounding box center [573, 70] width 568 height 31
paste input "- $3M xs $2M Secondary Excess Liability"
drag, startPoint x: 587, startPoint y: 78, endPoint x: 580, endPoint y: 77, distance: 7.7
click at [580, 77] on input "- $3M xs $2M Secondary Excess Liability" at bounding box center [718, 77] width 277 height 18
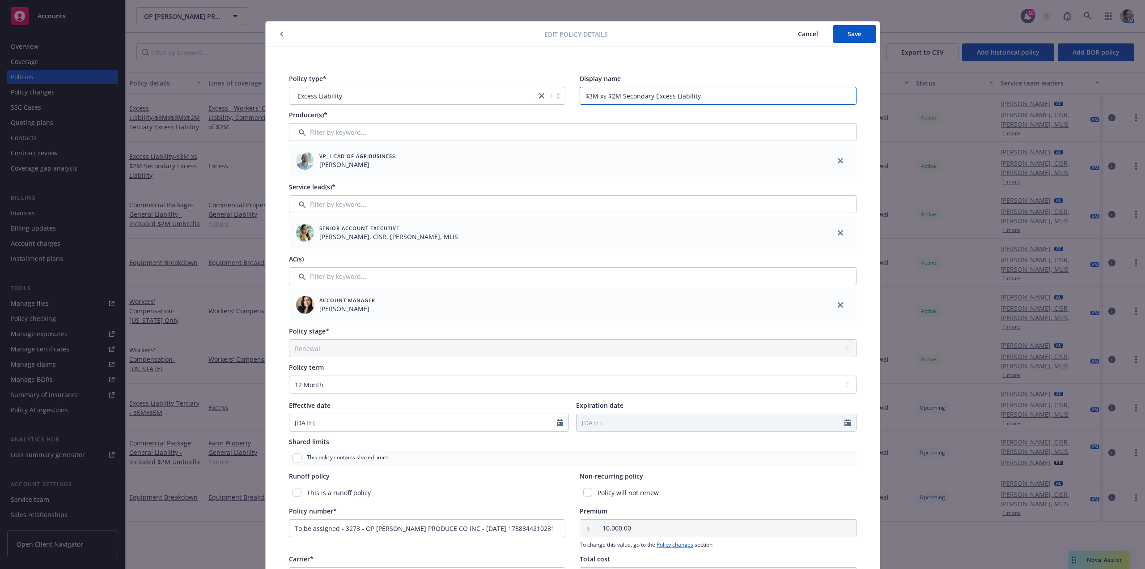
scroll to position [0, 0]
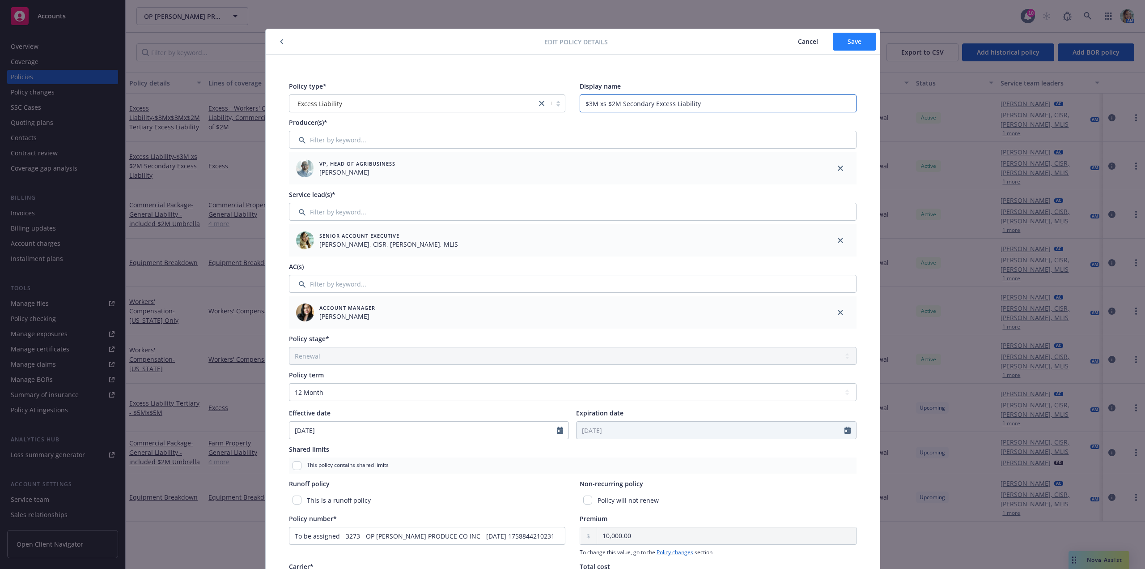
type input "$3M xs $2M Secondary Excess Liability"
click at [851, 41] on span "Save" at bounding box center [855, 41] width 14 height 9
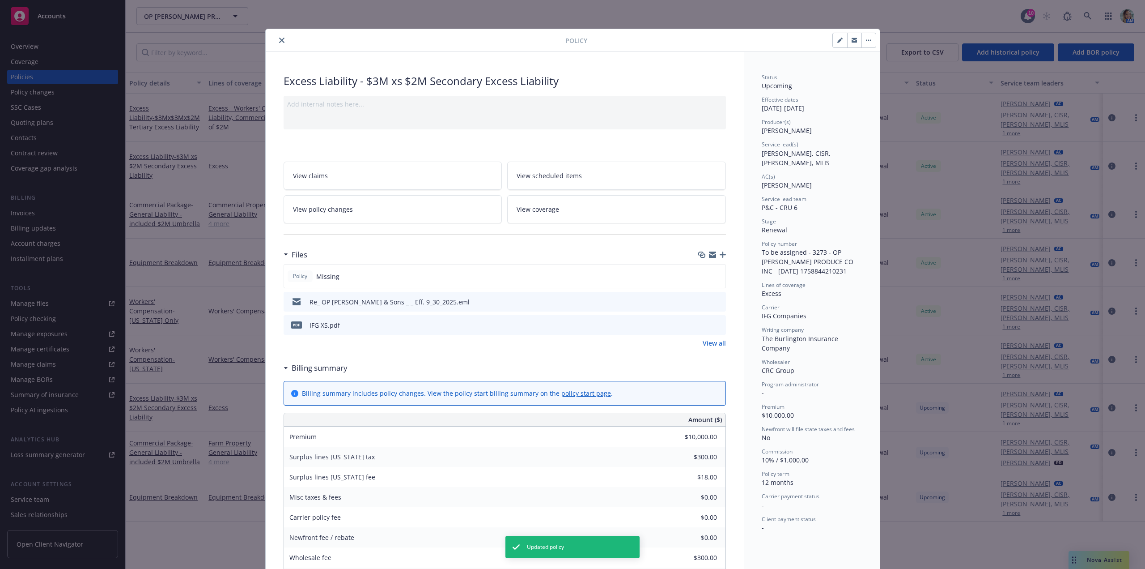
click at [279, 42] on icon "close" at bounding box center [281, 40] width 5 height 5
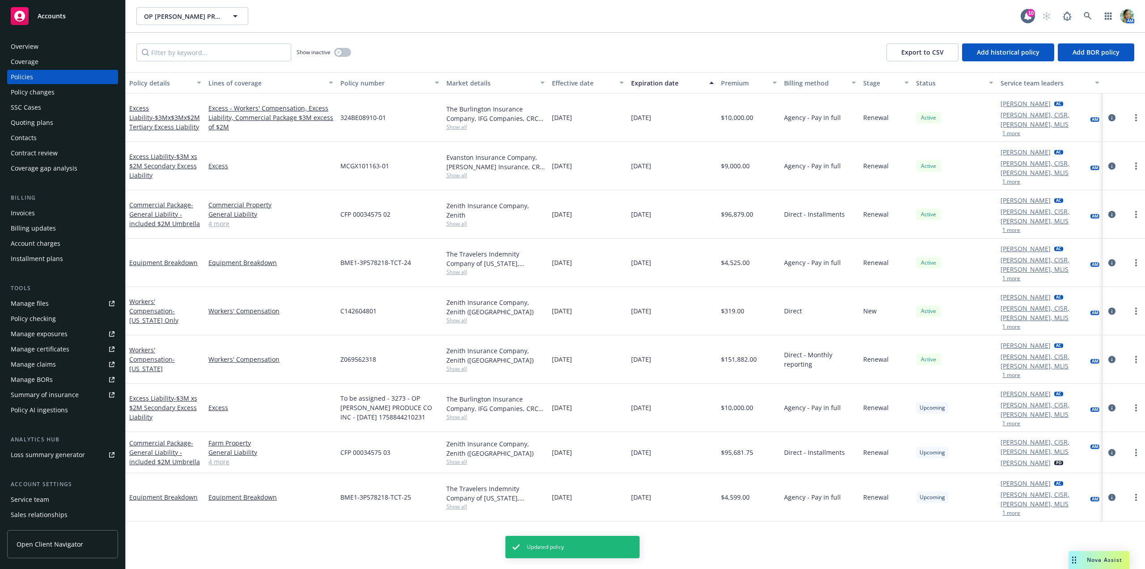
click at [417, 484] on div "Policy details Lines of coverage Policy number Market details Effective date Ex…" at bounding box center [636, 320] width 1020 height 497
click at [44, 124] on div "Quoting plans" at bounding box center [32, 122] width 43 height 14
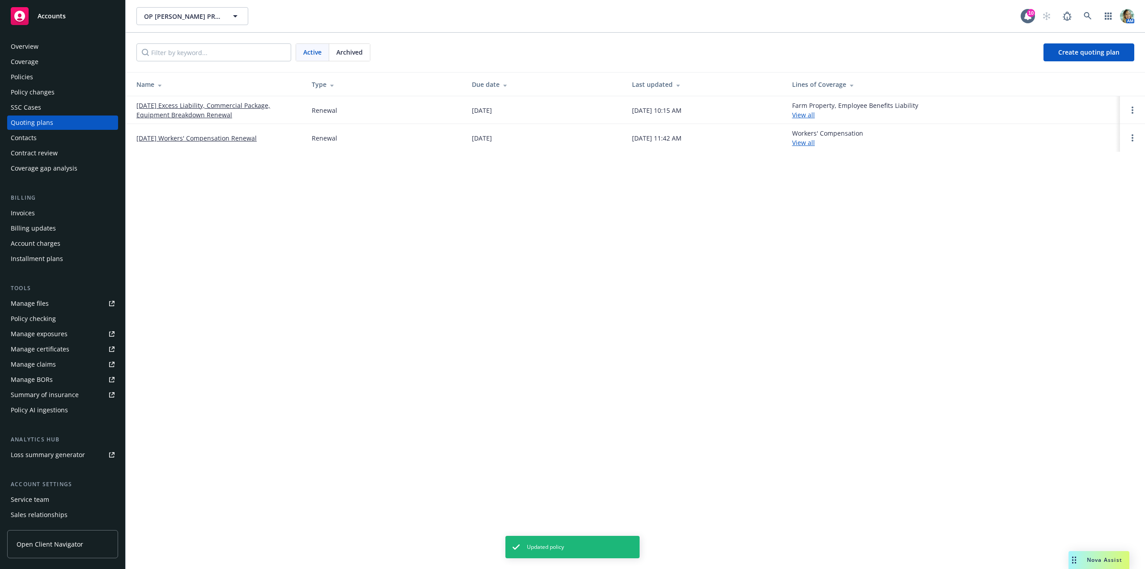
click at [171, 111] on link "09/30/25 Excess Liability, Commercial Package, Equipment Breakdown Renewal" at bounding box center [216, 110] width 161 height 19
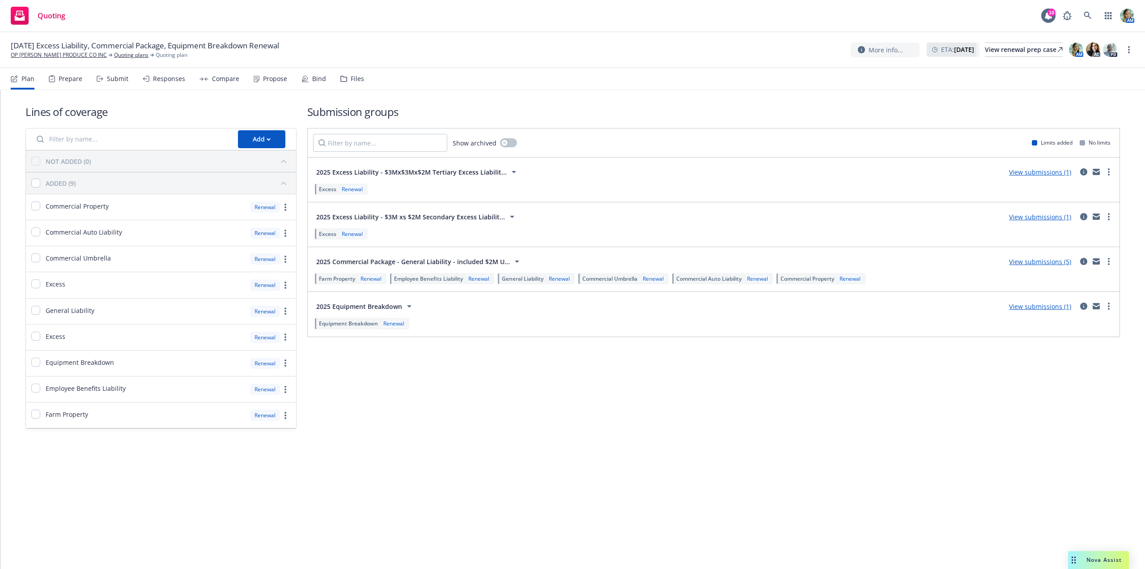
click at [858, 399] on div "Submission groups Show archived Limits added No limits 2025 Excess Liability - …" at bounding box center [713, 266] width 813 height 324
click at [1021, 173] on link "View submissions (1)" at bounding box center [1040, 172] width 62 height 9
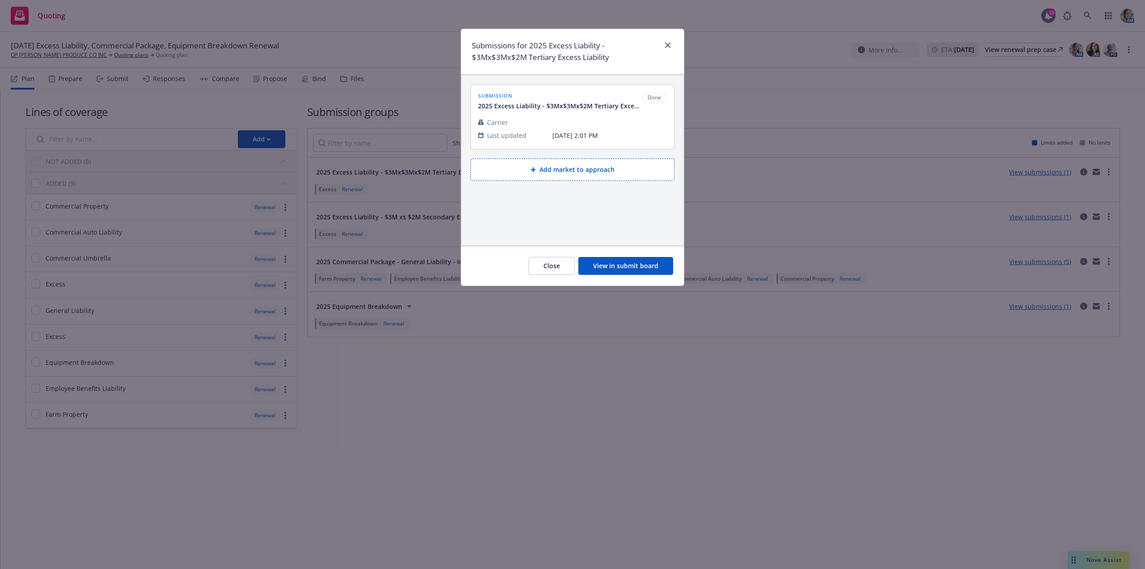
click at [616, 264] on button "View in submit board" at bounding box center [625, 266] width 95 height 18
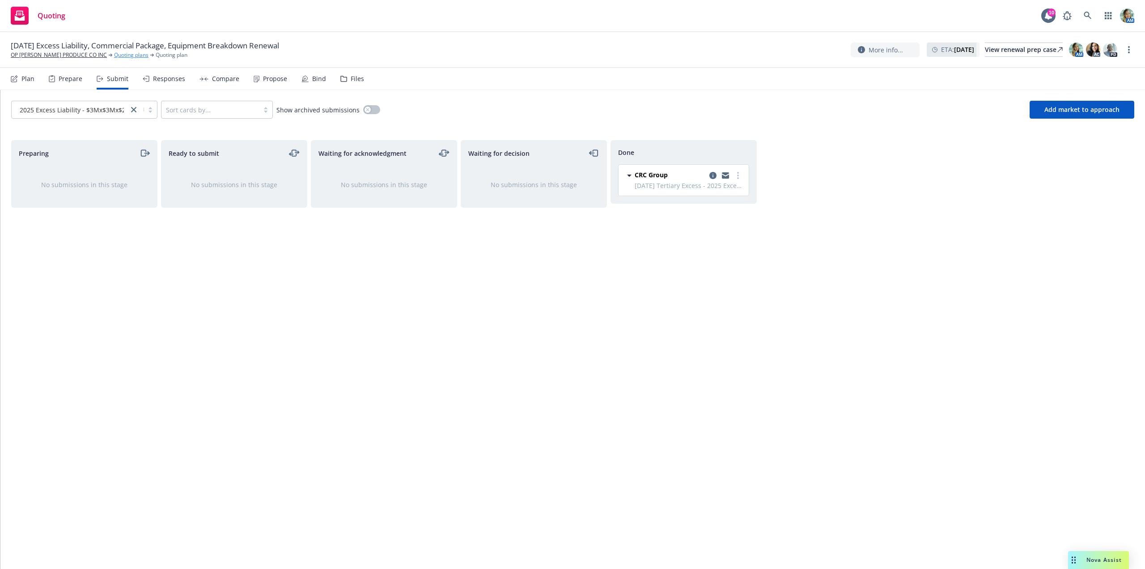
click at [114, 56] on link "Quoting plans" at bounding box center [131, 55] width 34 height 8
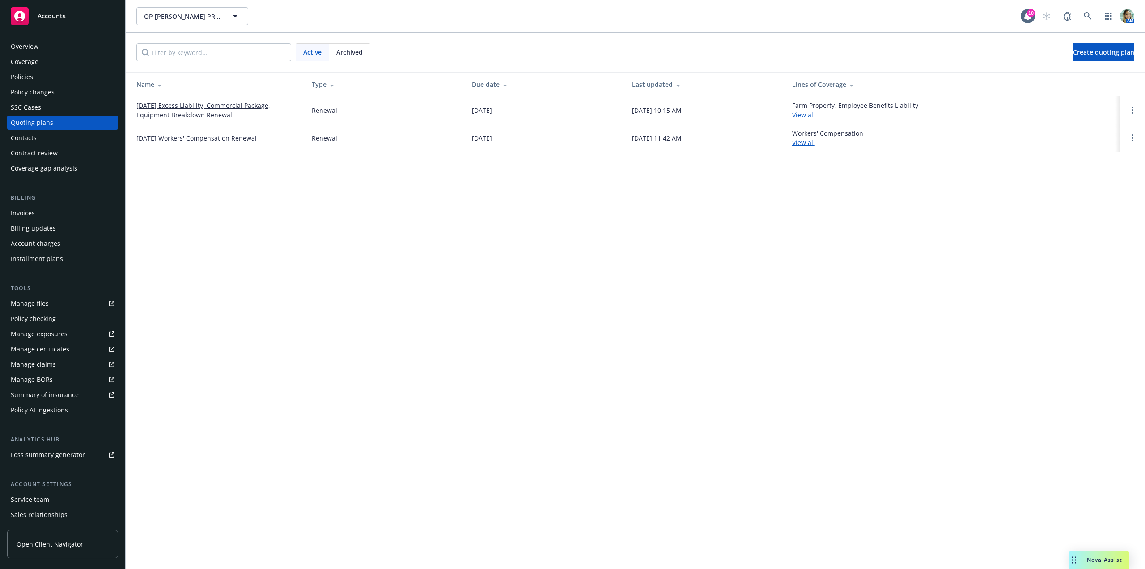
click at [224, 113] on link "[DATE] Excess Liability, Commercial Package, Equipment Breakdown Renewal" at bounding box center [216, 110] width 161 height 19
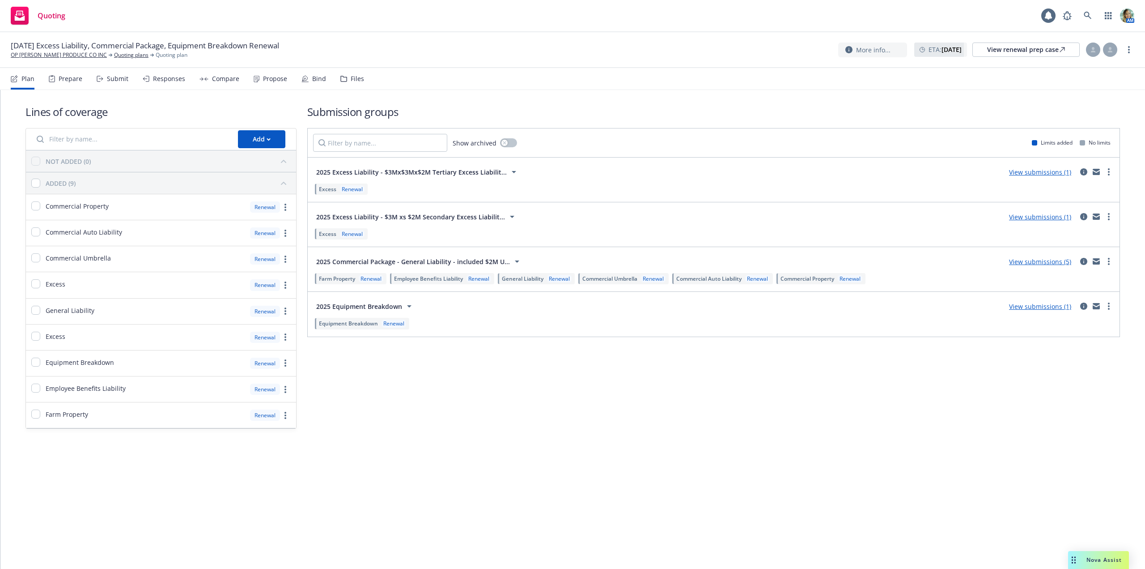
click at [275, 82] on div "Propose" at bounding box center [275, 78] width 24 height 7
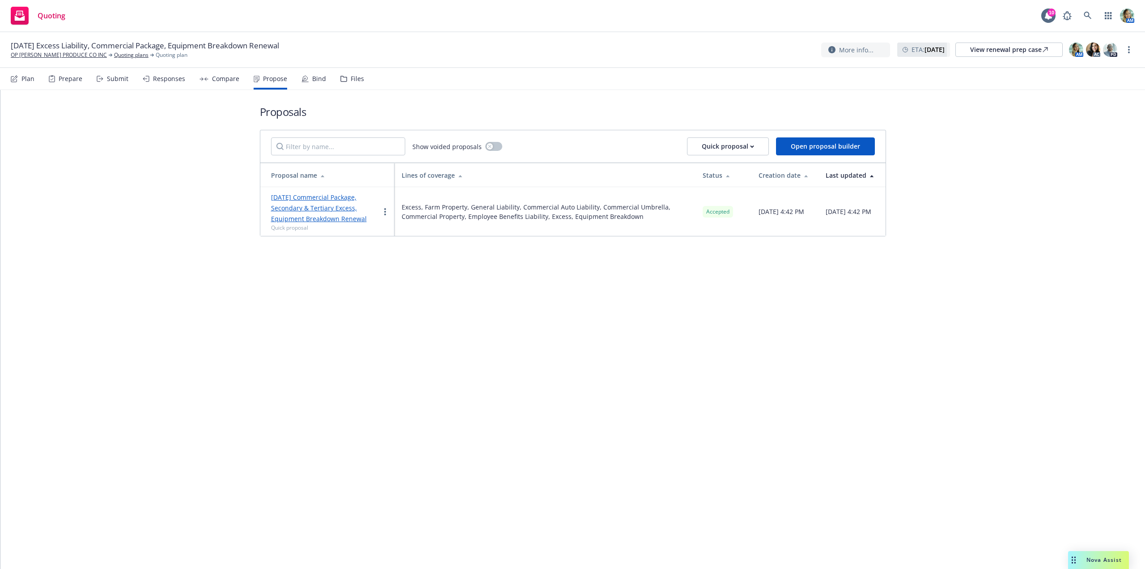
click at [312, 78] on div "Bind" at bounding box center [319, 78] width 14 height 7
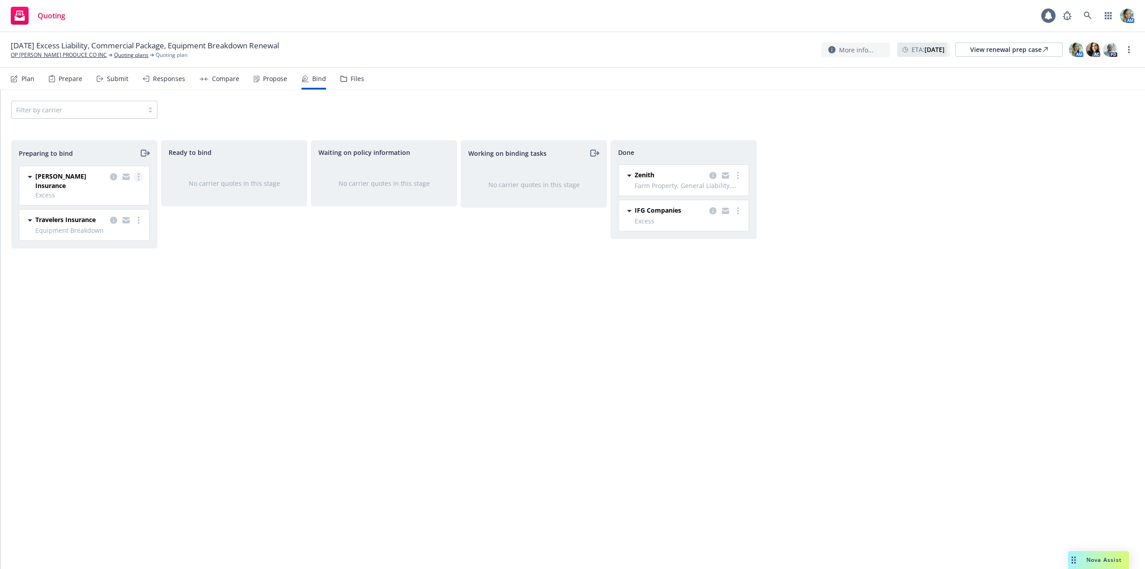
click at [136, 180] on link "more" at bounding box center [138, 176] width 11 height 11
click at [110, 211] on span "Log bind order" at bounding box center [89, 212] width 66 height 9
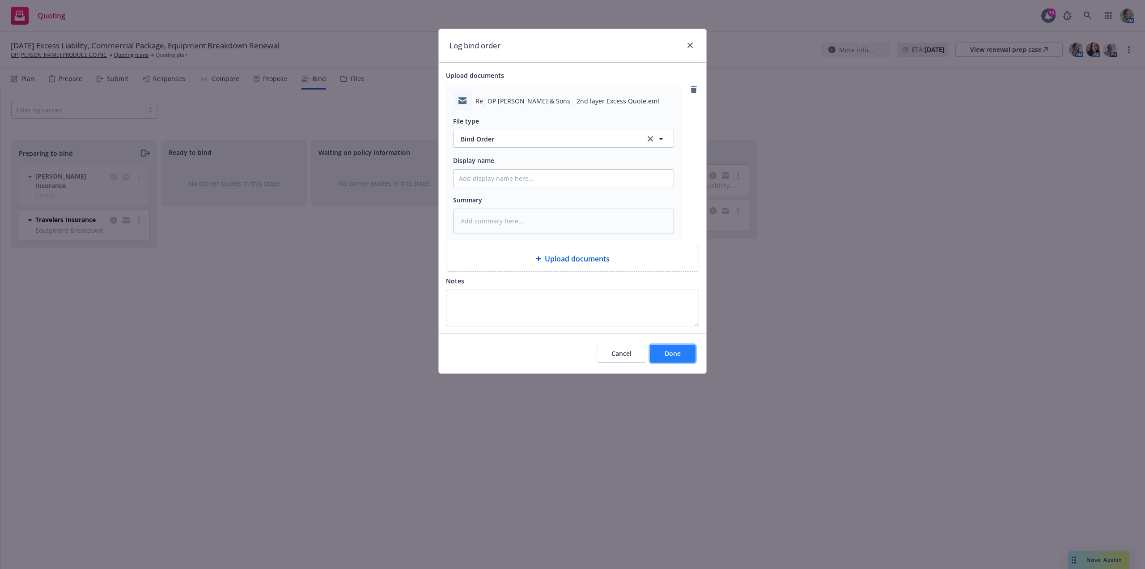
click at [678, 361] on button "Done" at bounding box center [673, 353] width 46 height 18
type textarea "x"
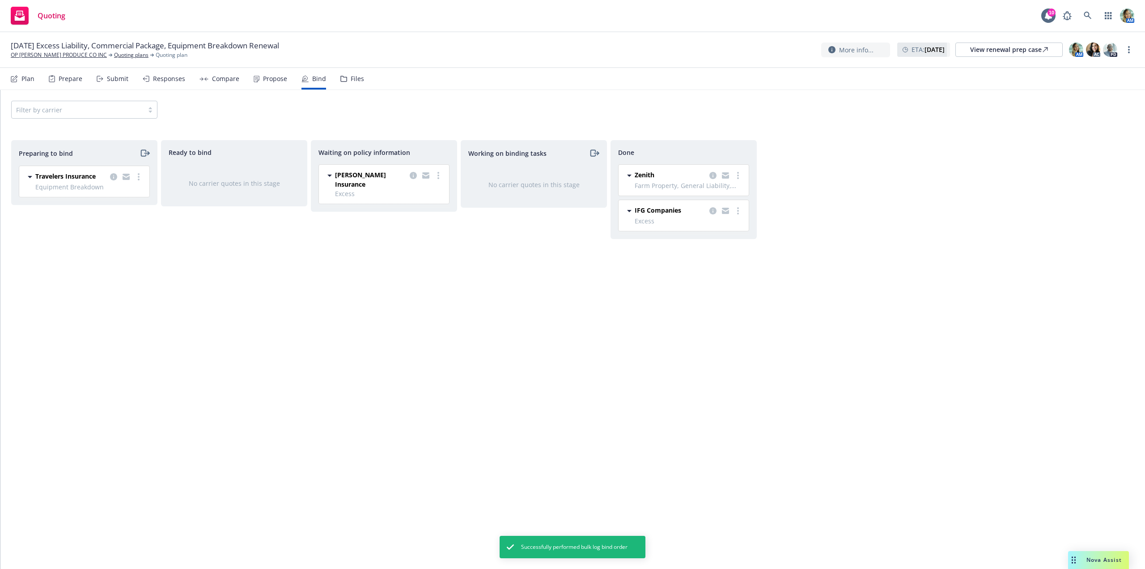
click at [438, 189] on span "Excess" at bounding box center [389, 193] width 109 height 9
click at [437, 178] on link "more" at bounding box center [438, 175] width 11 height 11
click at [405, 195] on span "Create policies" at bounding box center [395, 193] width 66 height 9
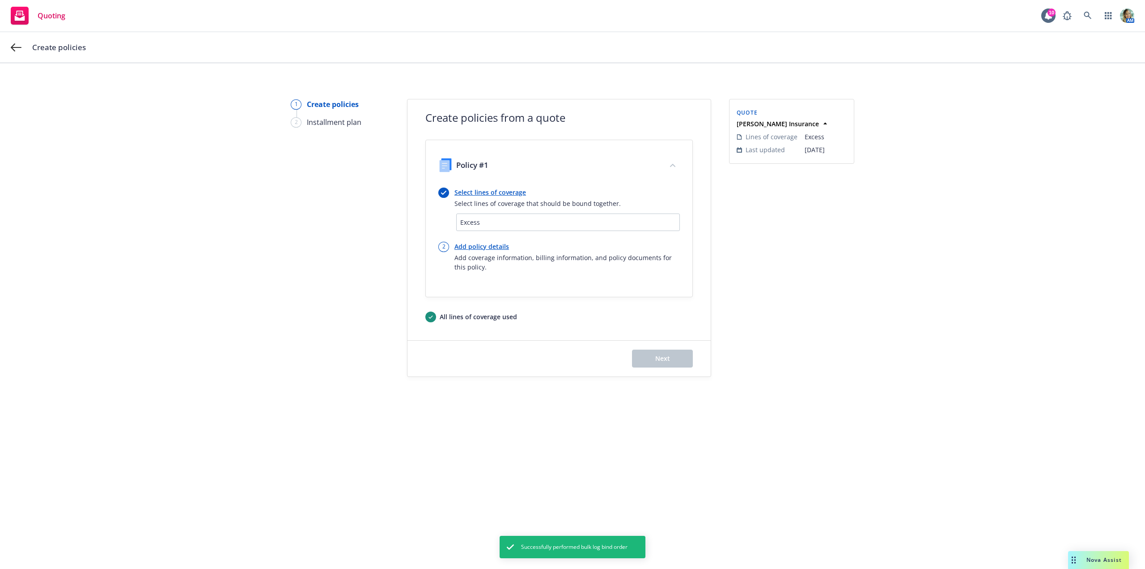
click at [484, 191] on link "Select lines of coverage" at bounding box center [538, 191] width 166 height 9
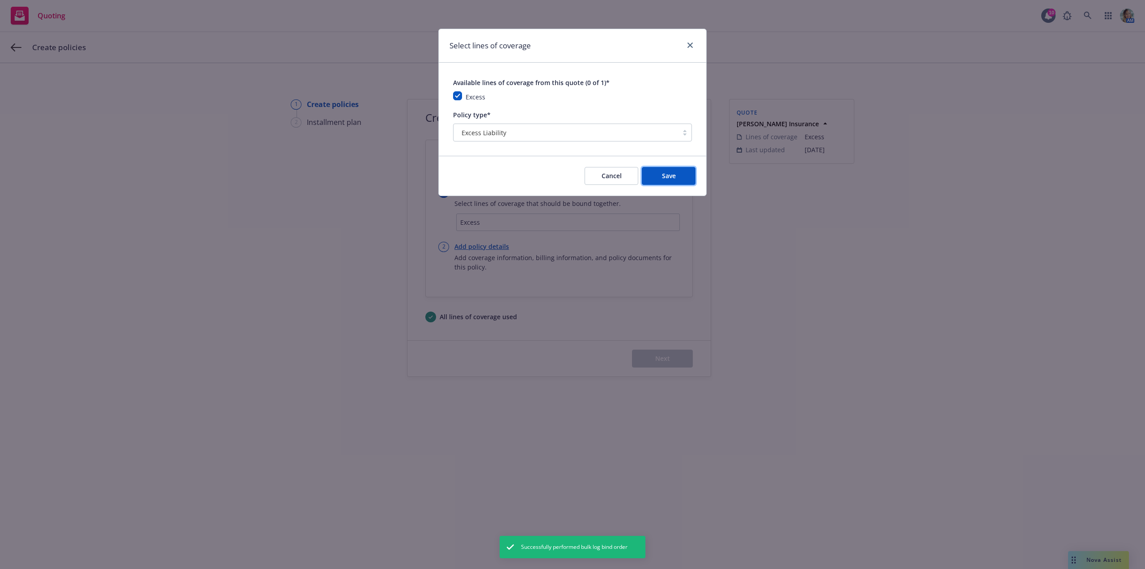
click at [660, 171] on button "Save" at bounding box center [669, 176] width 54 height 18
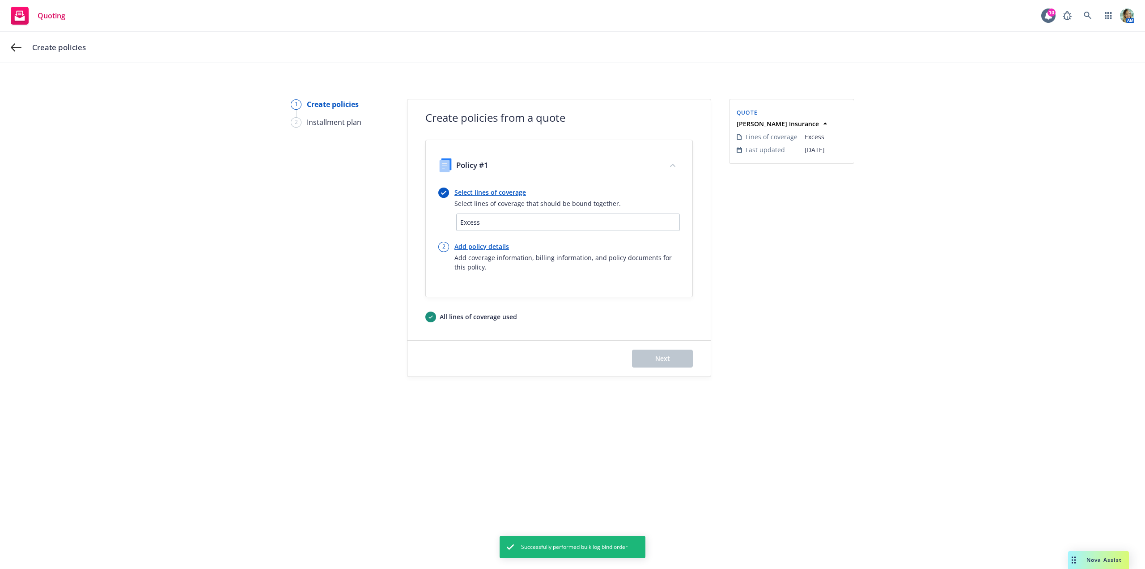
click at [492, 248] on link "Add policy details" at bounding box center [567, 246] width 225 height 9
select select "12"
select select "CA"
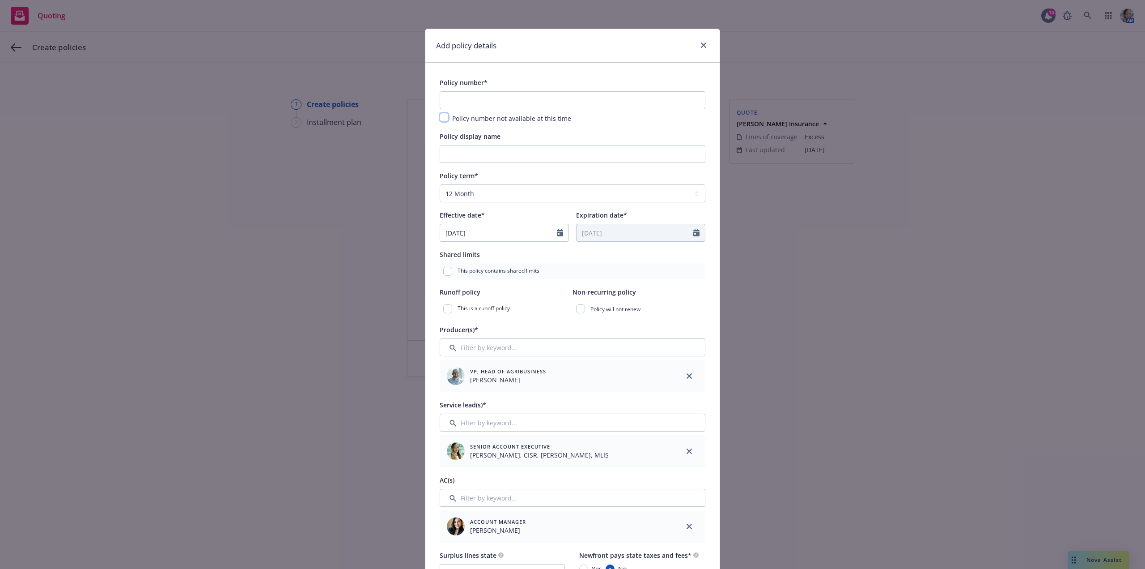
click at [443, 118] on input "checkbox" at bounding box center [444, 117] width 9 height 9
checkbox input "true"
click at [473, 150] on input "Policy display name" at bounding box center [573, 154] width 266 height 18
paste input "$3Mx$3Mx$2M Tertiary Excess Liability"
click at [479, 154] on input "$3Mx$3Mx$2M Tertiary Excess Liability" at bounding box center [573, 154] width 266 height 18
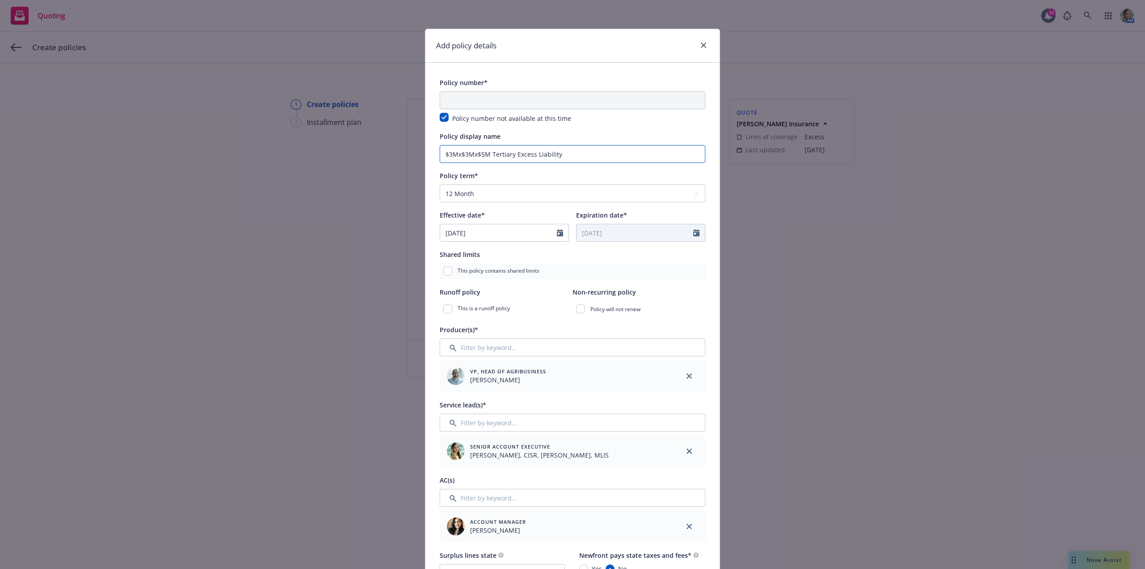
click at [447, 154] on input "$3Mx$3Mx$5M Tertiary Excess Liability" at bounding box center [573, 154] width 266 height 18
click at [478, 151] on input "$5Mx$3Mx$5M Tertiary Excess Liability" at bounding box center [573, 154] width 266 height 18
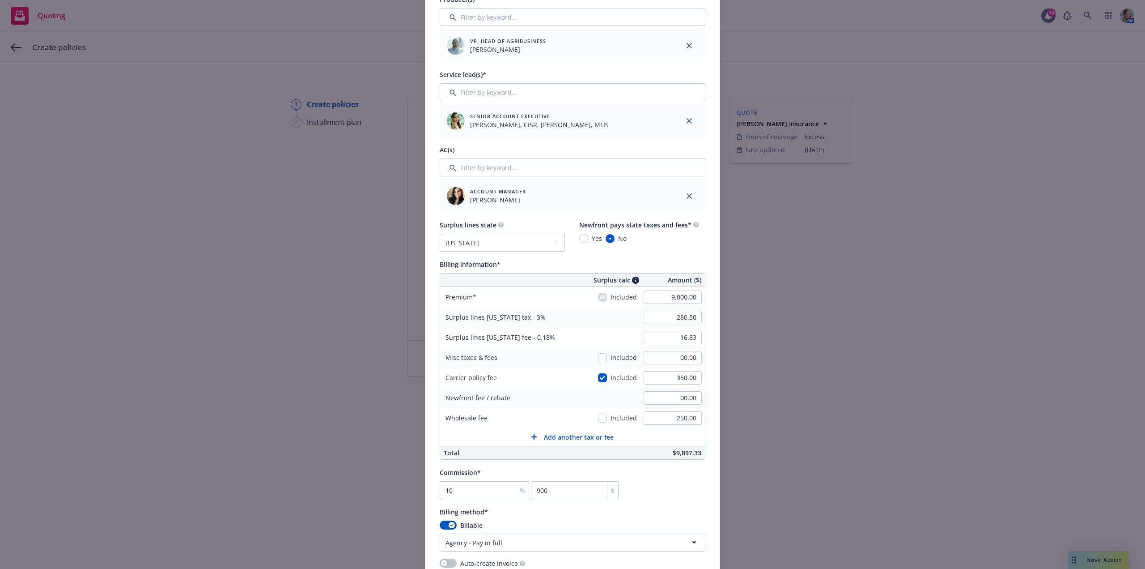
scroll to position [358, 0]
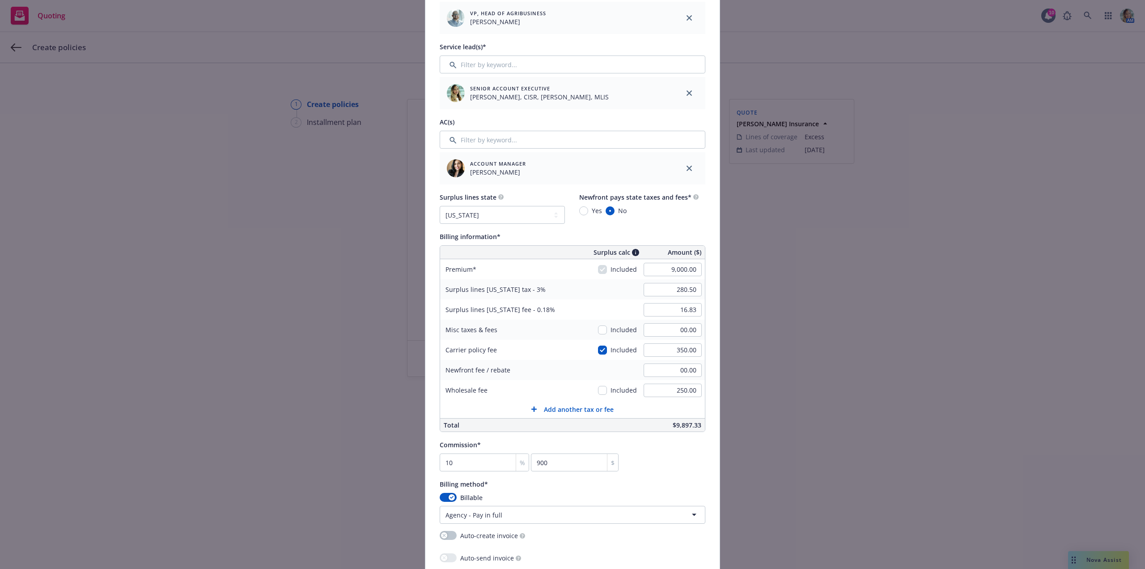
type input "$5Mx$3Mx$2M Tertiary Excess Liability"
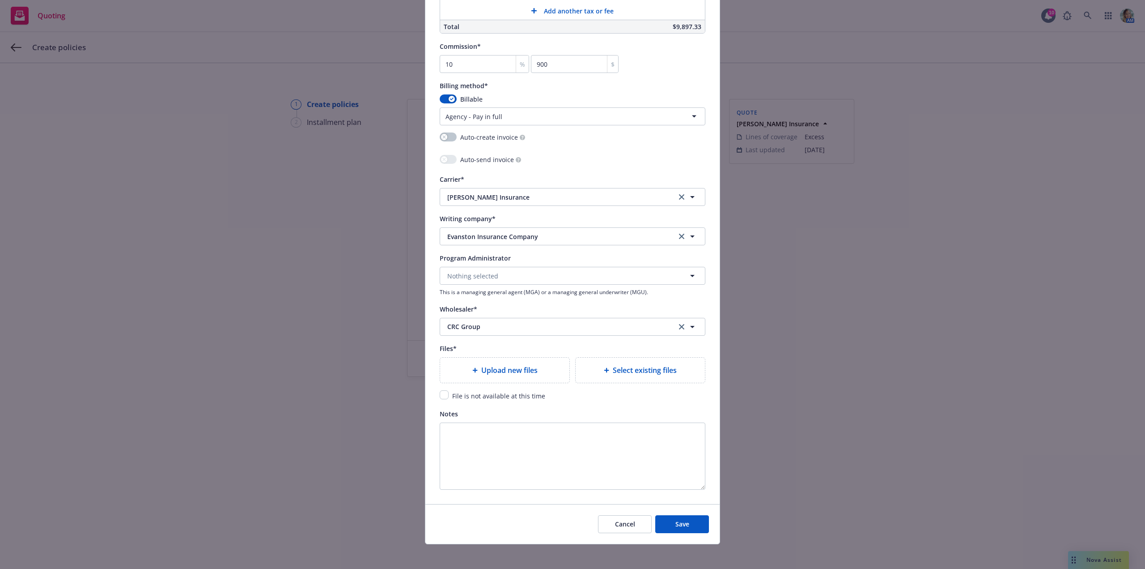
scroll to position [760, 0]
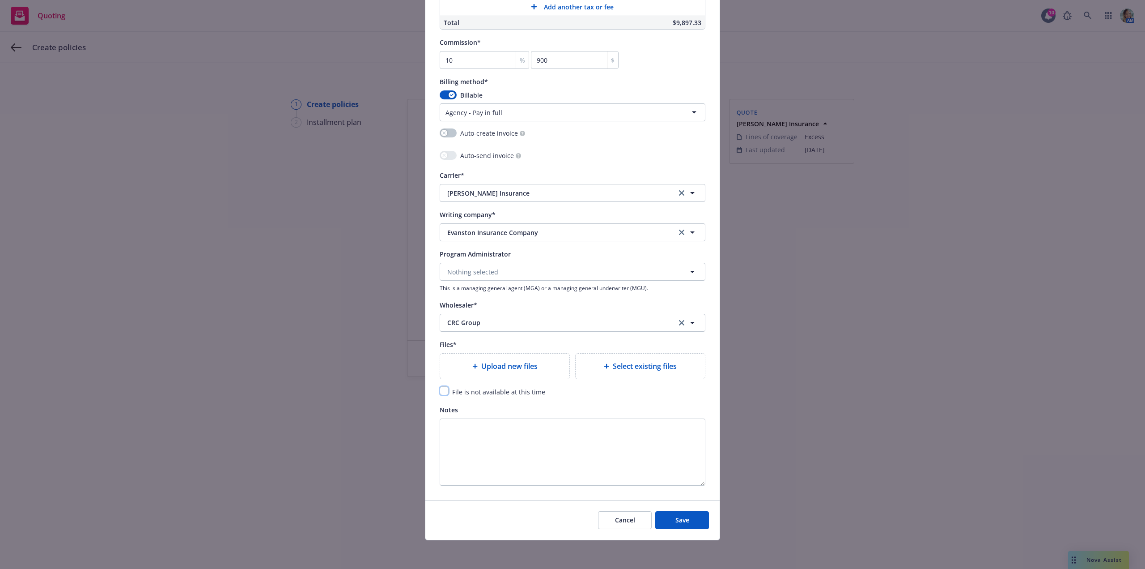
click at [442, 393] on input "checkbox" at bounding box center [444, 390] width 9 height 9
checkbox input "true"
click at [695, 528] on button "Save" at bounding box center [682, 520] width 54 height 18
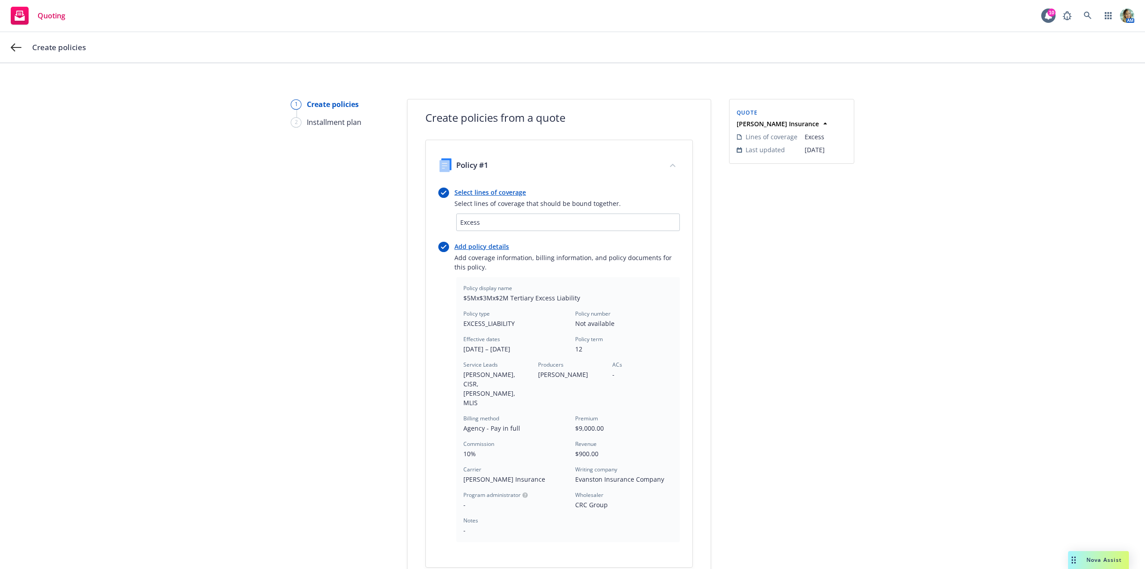
scroll to position [117, 0]
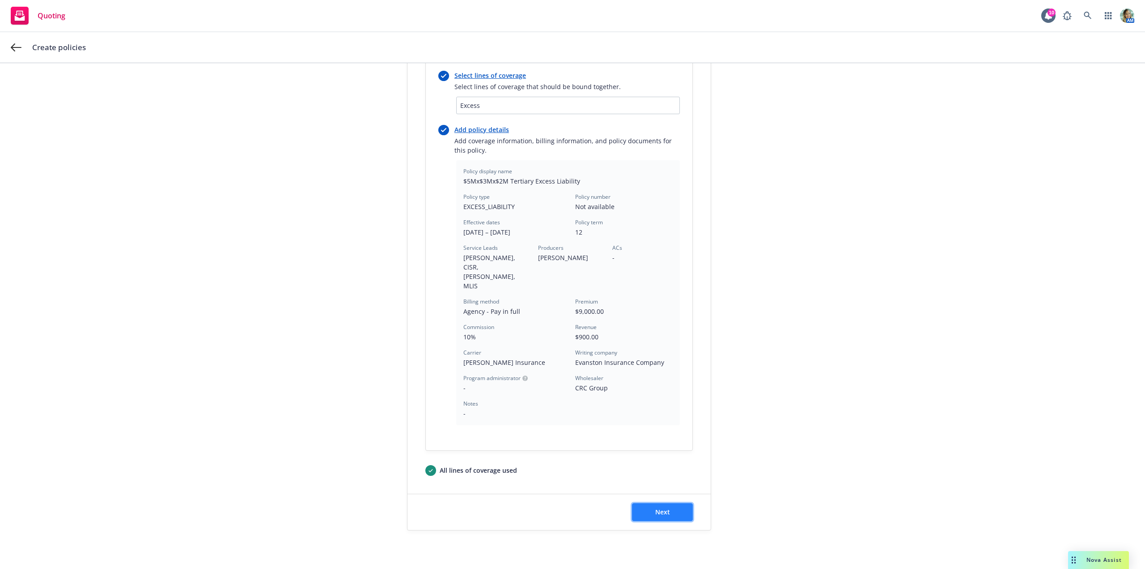
click at [680, 503] on button "Next" at bounding box center [662, 512] width 61 height 18
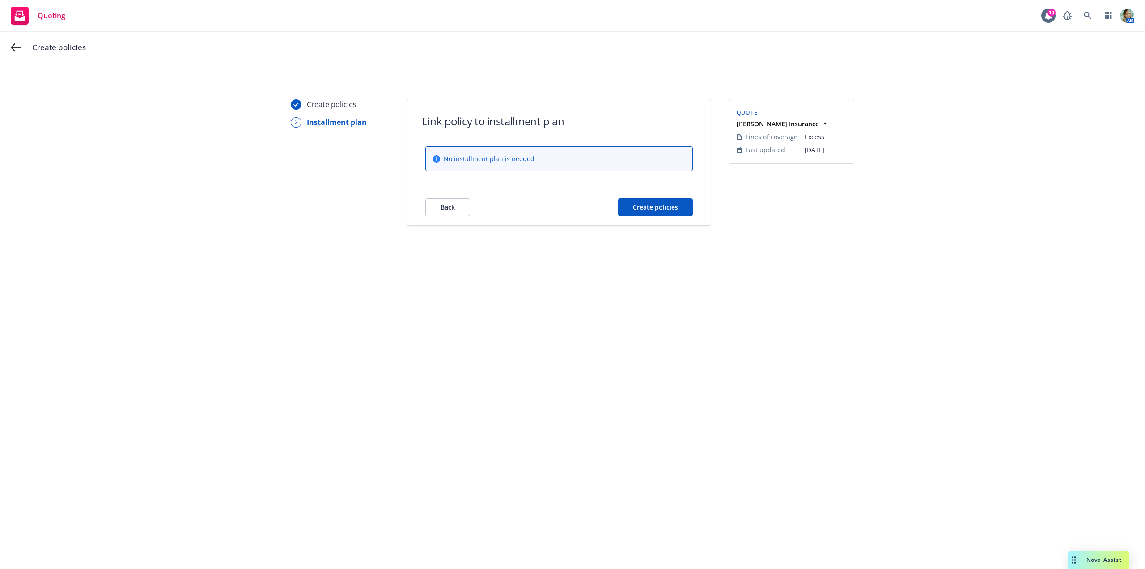
scroll to position [0, 0]
click at [676, 207] on span "Create policies" at bounding box center [655, 207] width 45 height 9
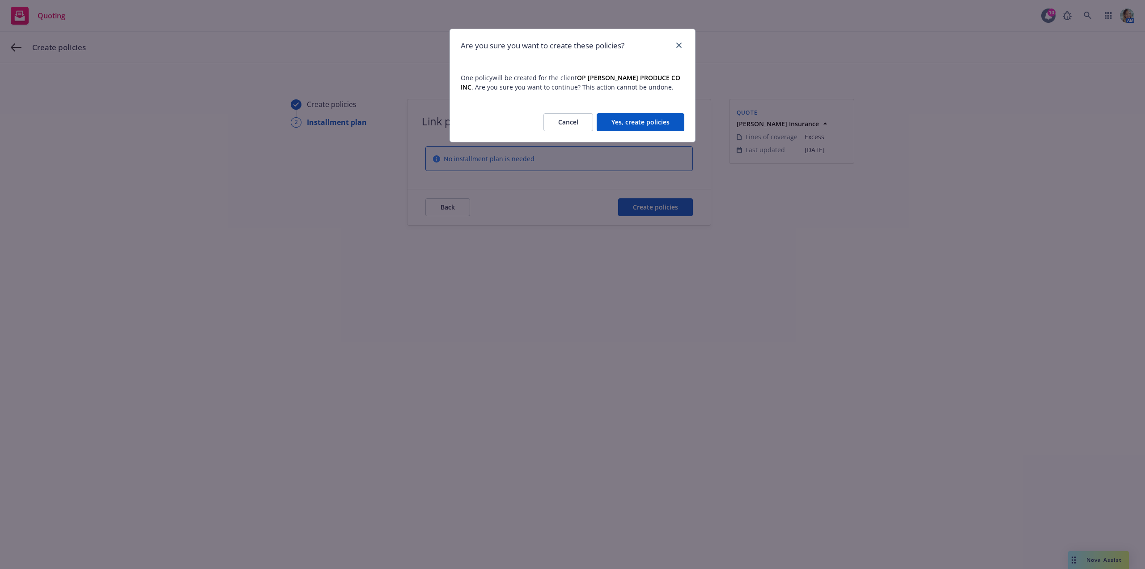
click at [680, 128] on button "Yes, create policies" at bounding box center [641, 122] width 88 height 18
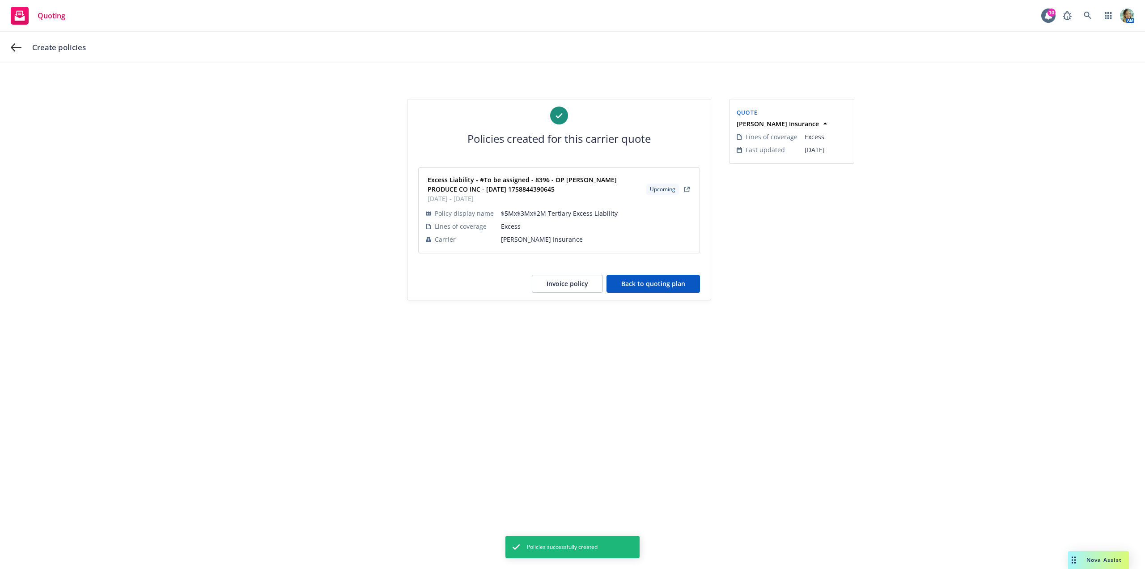
click at [648, 290] on button "Back to quoting plan" at bounding box center [654, 284] width 94 height 18
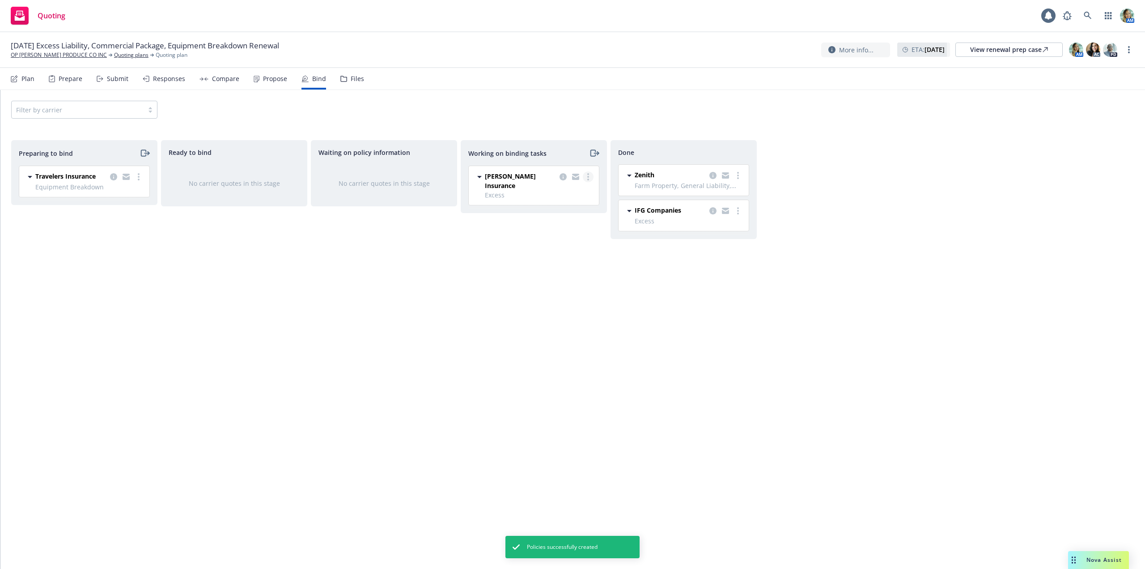
click at [590, 179] on link "more" at bounding box center [588, 176] width 11 height 11
drag, startPoint x: 553, startPoint y: 213, endPoint x: 559, endPoint y: 212, distance: 6.3
click at [553, 213] on span "Move to done" at bounding box center [543, 212] width 62 height 9
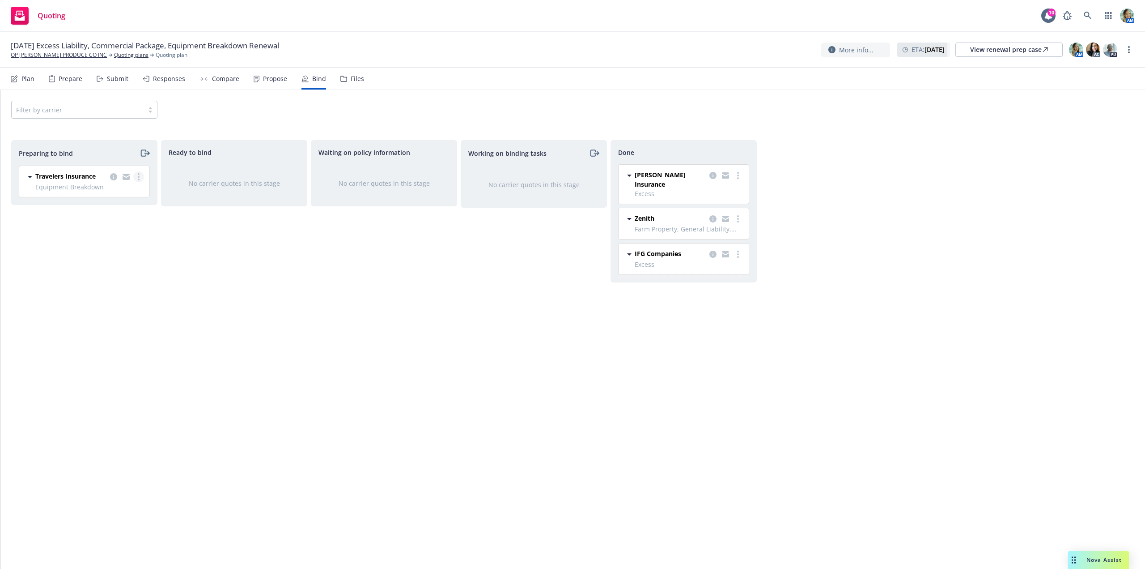
click at [136, 179] on link "more" at bounding box center [138, 176] width 11 height 11
click at [97, 230] on span "Move to done" at bounding box center [87, 230] width 62 height 9
click at [568, 370] on div "Working on binding tasks No carrier quotes in this stage" at bounding box center [534, 345] width 146 height 410
click at [1123, 52] on div "More info... ETA : September 30, 2025 View renewal prep case AM AC PD" at bounding box center [977, 50] width 313 height 16
click at [1126, 51] on link "more" at bounding box center [1129, 49] width 11 height 11
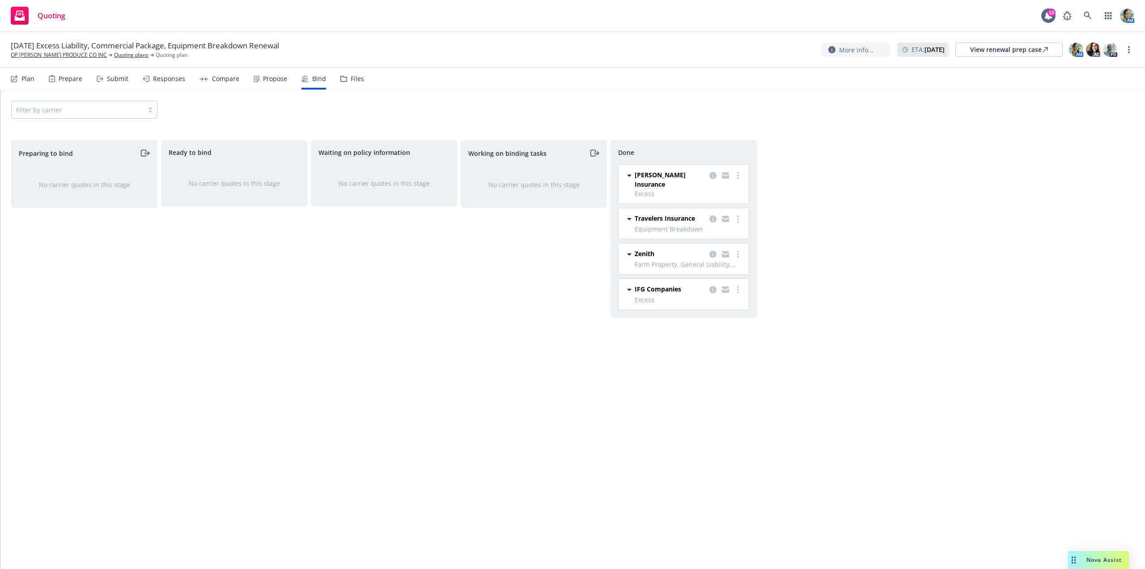
click at [1078, 140] on link "Archive quoting plan" at bounding box center [1084, 140] width 100 height 18
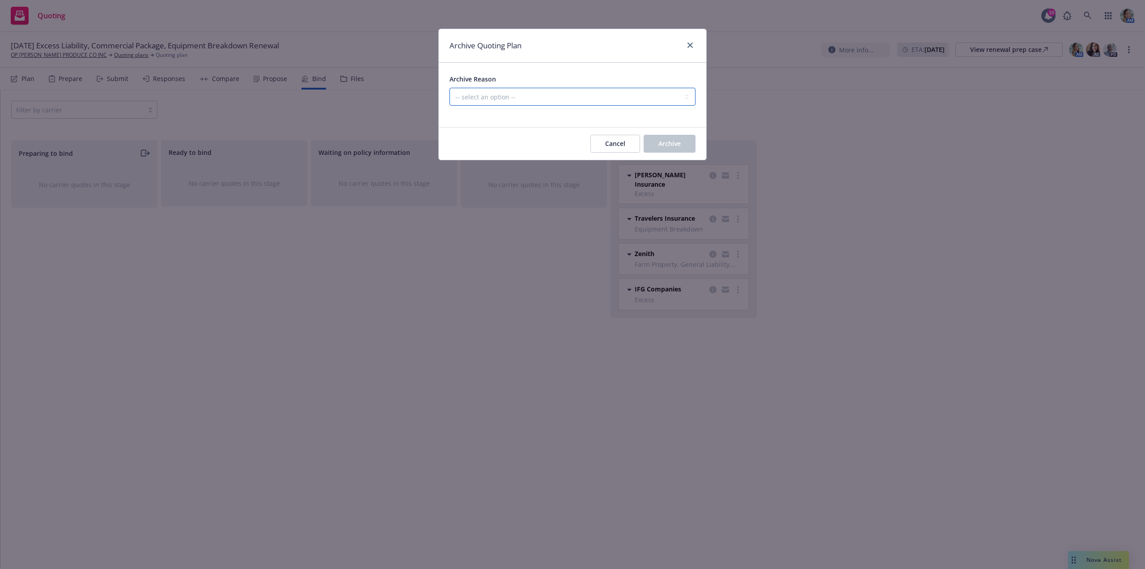
click at [596, 98] on select "-- select an option -- All policies in this renewal plan are auto-renewed Creat…" at bounding box center [573, 97] width 246 height 18
select select "ARCHIVED_RENEWAL_COMPLETED"
click at [450, 88] on select "-- select an option -- All policies in this renewal plan are auto-renewed Creat…" at bounding box center [573, 97] width 246 height 18
click at [676, 148] on button "Archive" at bounding box center [670, 144] width 52 height 18
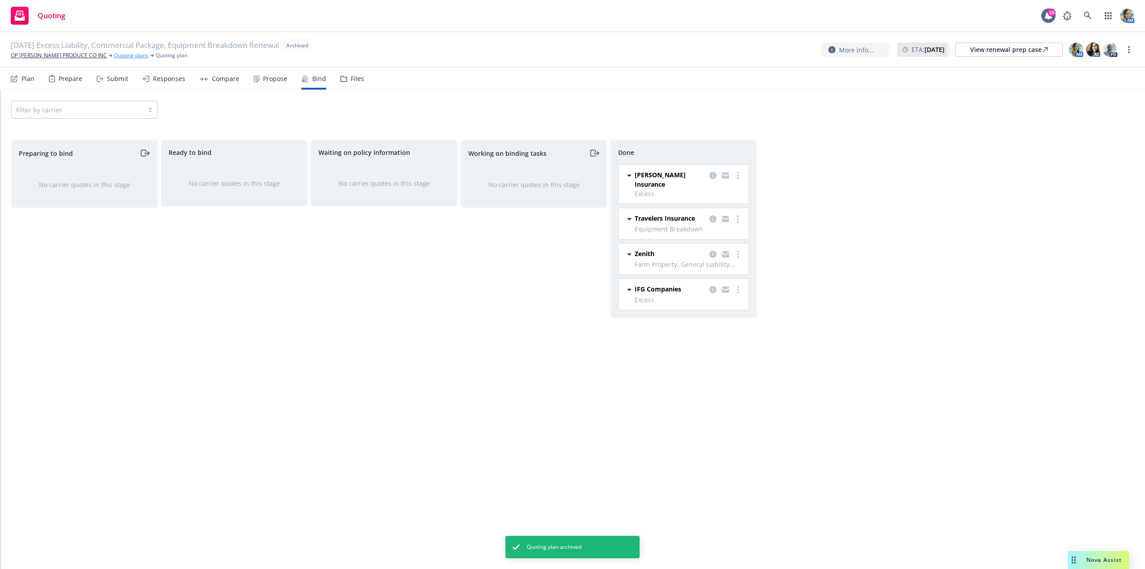
click at [114, 55] on link "Quoting plans" at bounding box center [131, 55] width 34 height 8
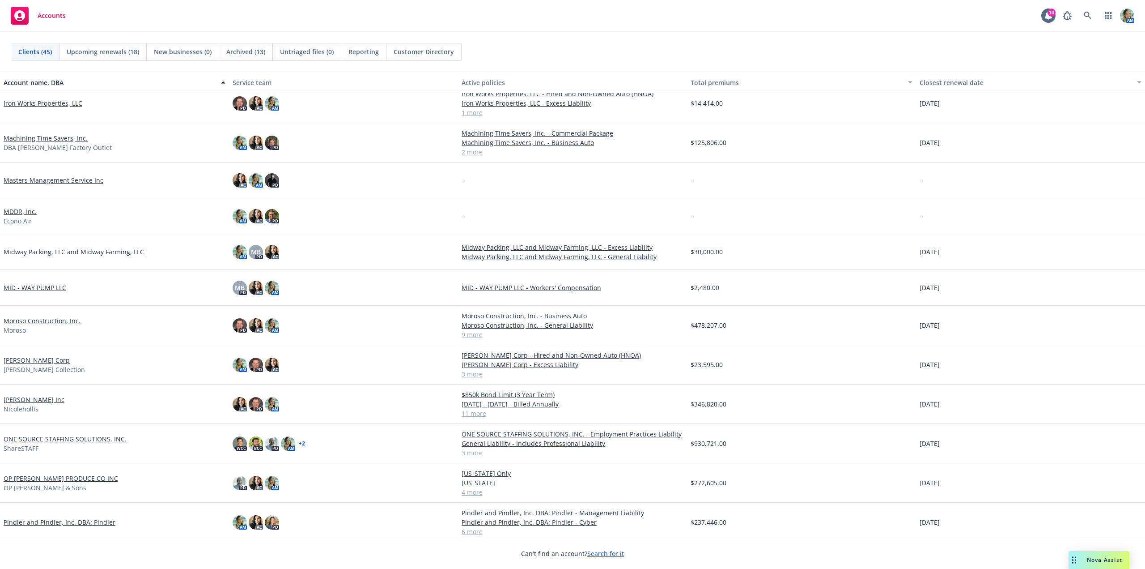
scroll to position [671, 0]
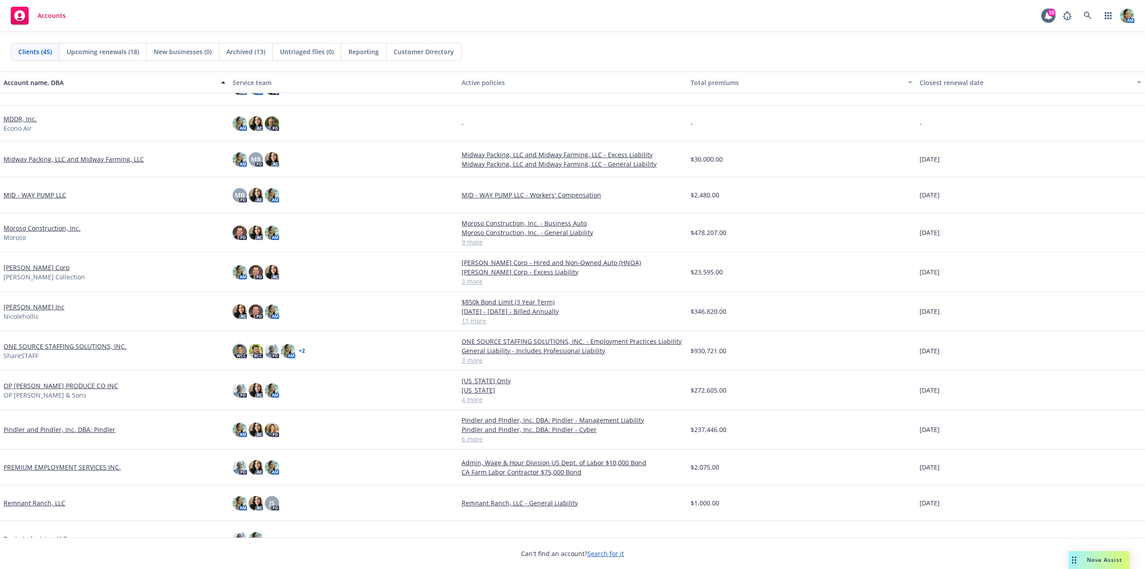
click at [55, 387] on link "OP MURPHY PRODUCE CO INC" at bounding box center [61, 385] width 115 height 9
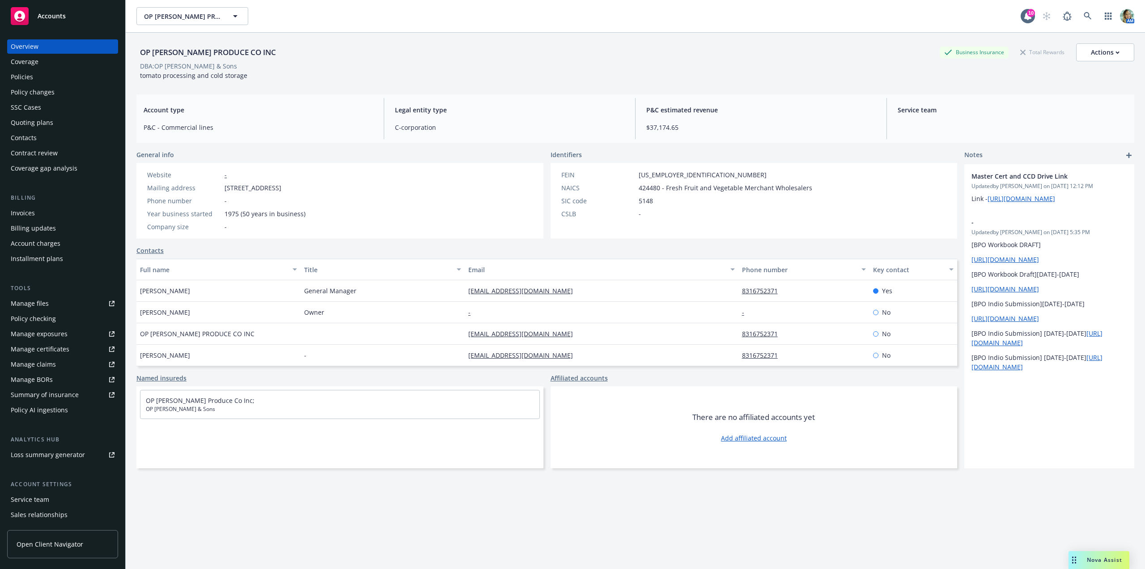
drag, startPoint x: 21, startPoint y: 77, endPoint x: 56, endPoint y: 102, distance: 43.3
click at [21, 77] on div "Policies" at bounding box center [22, 77] width 22 height 14
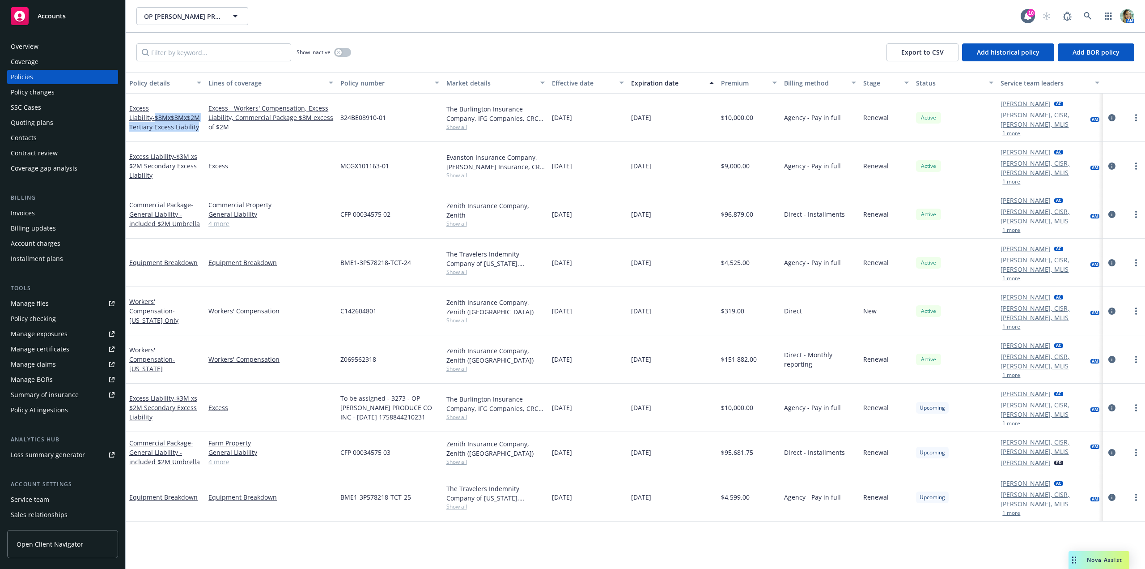
drag, startPoint x: 178, startPoint y: 125, endPoint x: 128, endPoint y: 115, distance: 50.7
click at [128, 115] on div "Excess Liability - $3Mx$3Mx$2M Tertiary Excess Liability" at bounding box center [165, 118] width 79 height 48
copy span "$3Mx$3Mx$2M Tertiary Excess Liability"
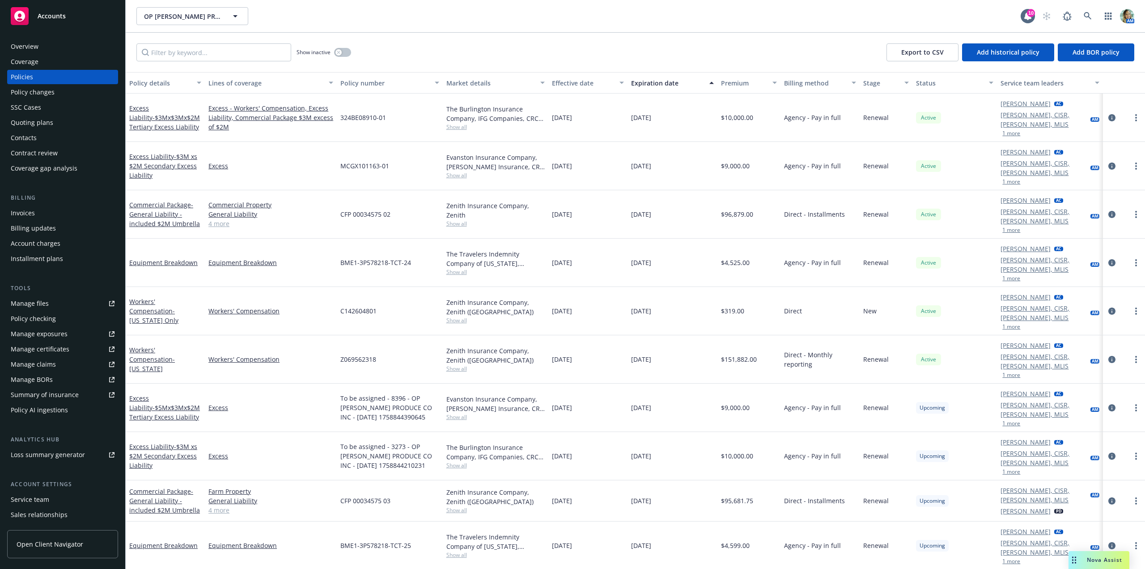
click at [26, 47] on div "Overview" at bounding box center [25, 46] width 28 height 14
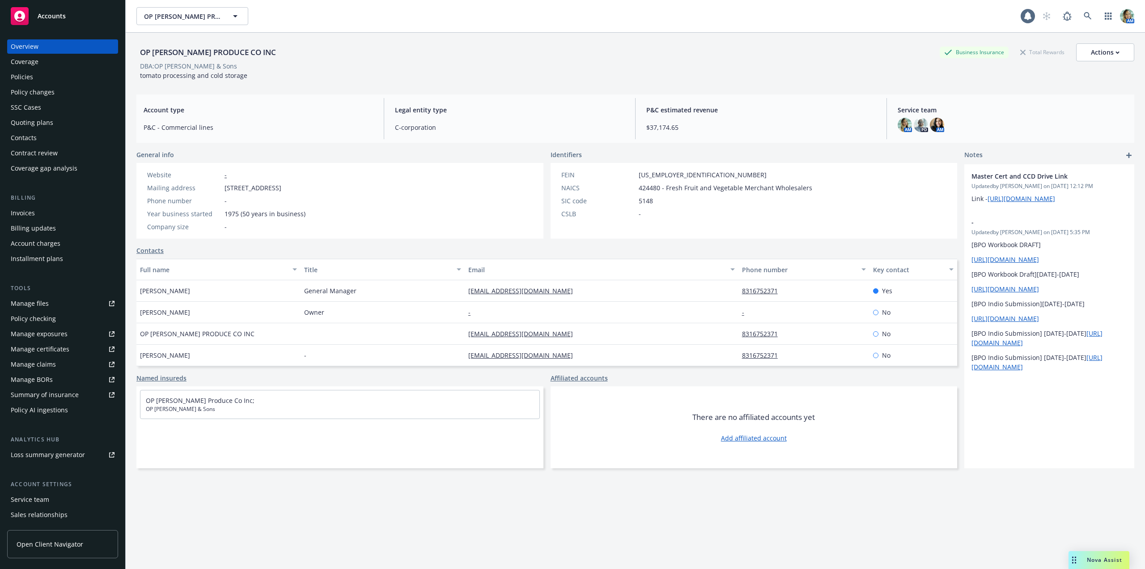
drag, startPoint x: 547, startPoint y: 110, endPoint x: 541, endPoint y: 112, distance: 6.2
click at [546, 111] on span "Legal entity type" at bounding box center [510, 109] width 230 height 9
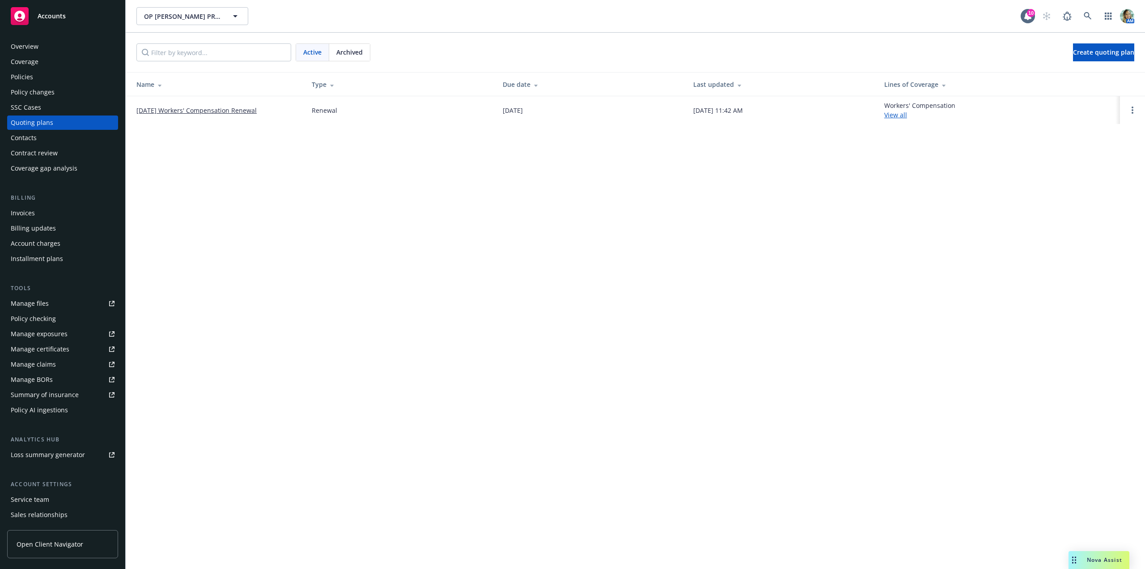
click at [33, 74] on div "Policies" at bounding box center [63, 77] width 104 height 14
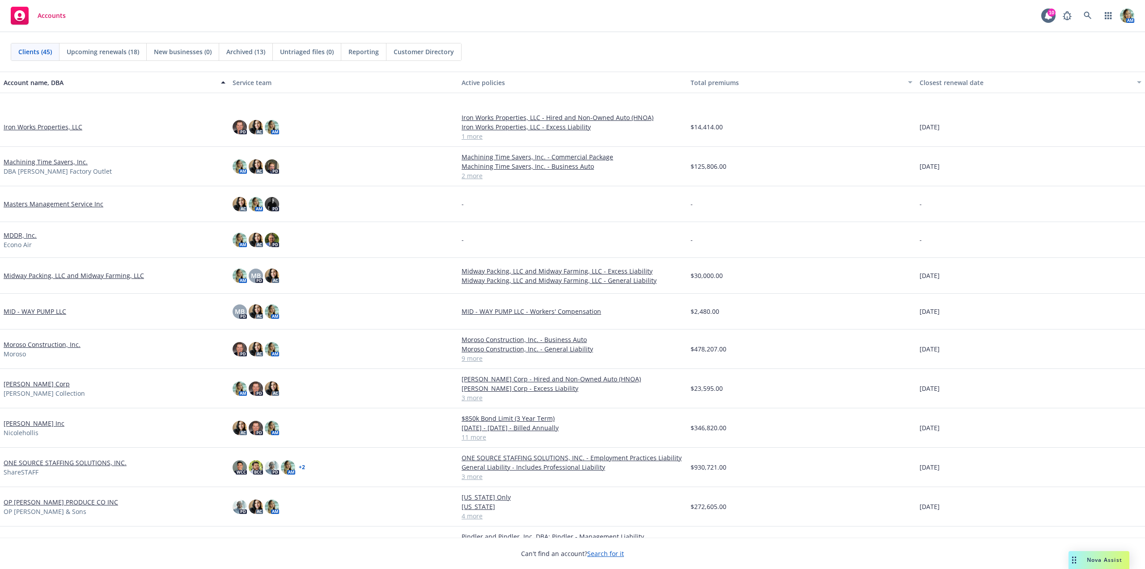
scroll to position [626, 0]
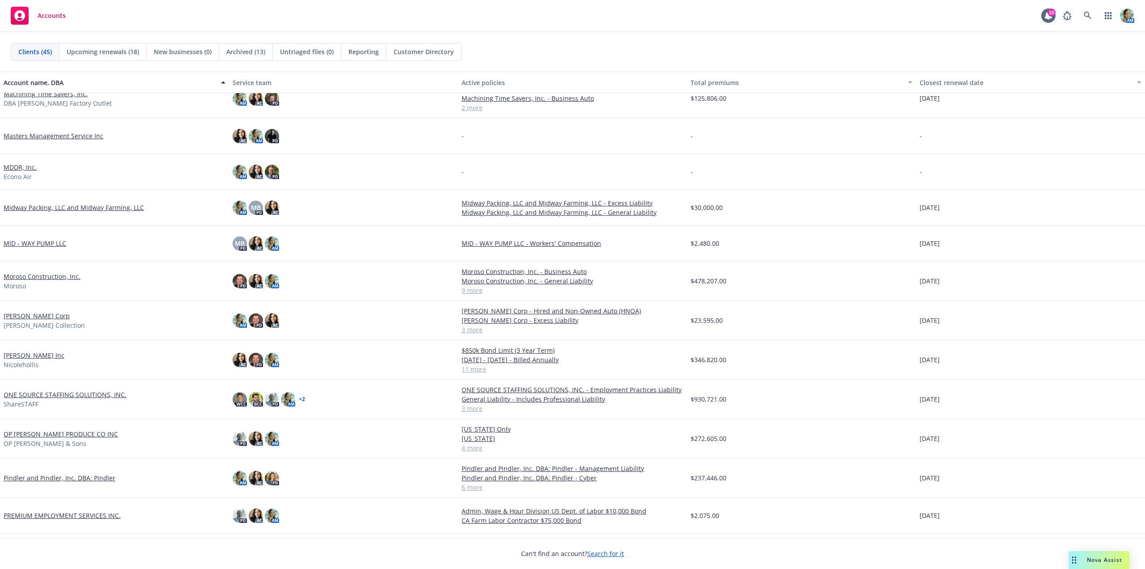
click at [45, 433] on link "OP [PERSON_NAME] PRODUCE CO INC" at bounding box center [61, 433] width 115 height 9
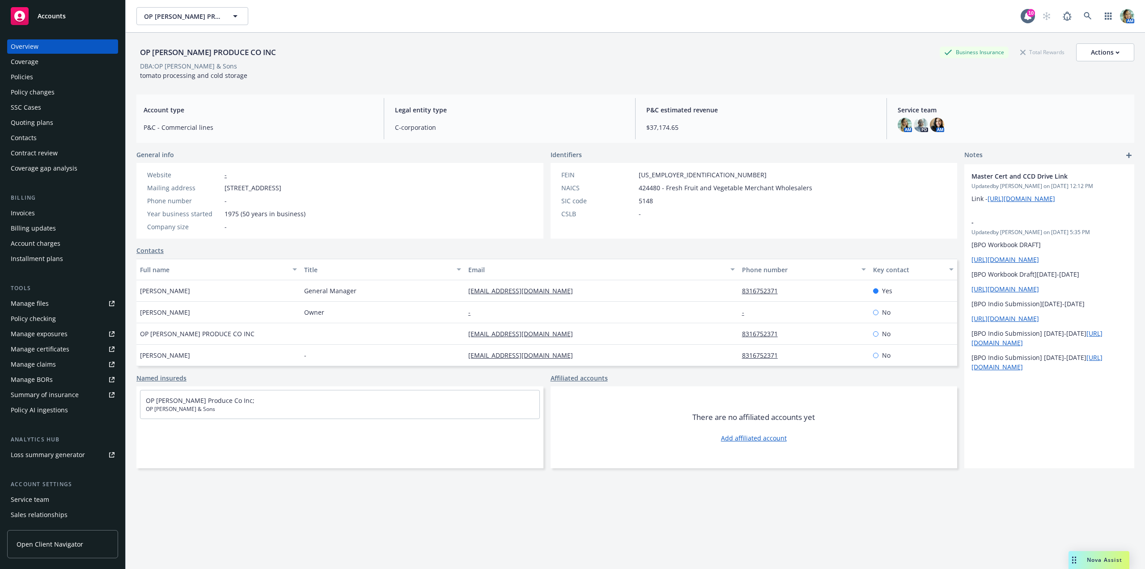
click at [35, 80] on div "Policies" at bounding box center [63, 77] width 104 height 14
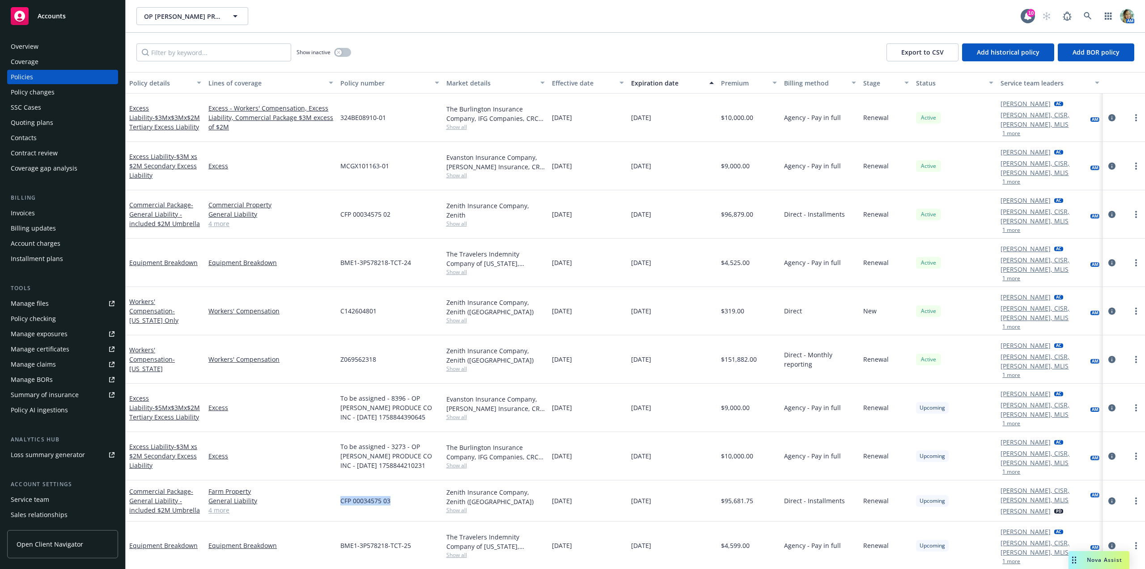
drag, startPoint x: 357, startPoint y: 431, endPoint x: 396, endPoint y: 433, distance: 39.4
click at [396, 480] on div "Commercial Package - General Liability - included $2M Umbrella Farm Property Ge…" at bounding box center [636, 500] width 1020 height 41
copy div "CFP 00034575 03"
click at [51, 335] on div "Manage exposures" at bounding box center [39, 334] width 57 height 14
click at [21, 140] on div "Contacts" at bounding box center [24, 138] width 26 height 14
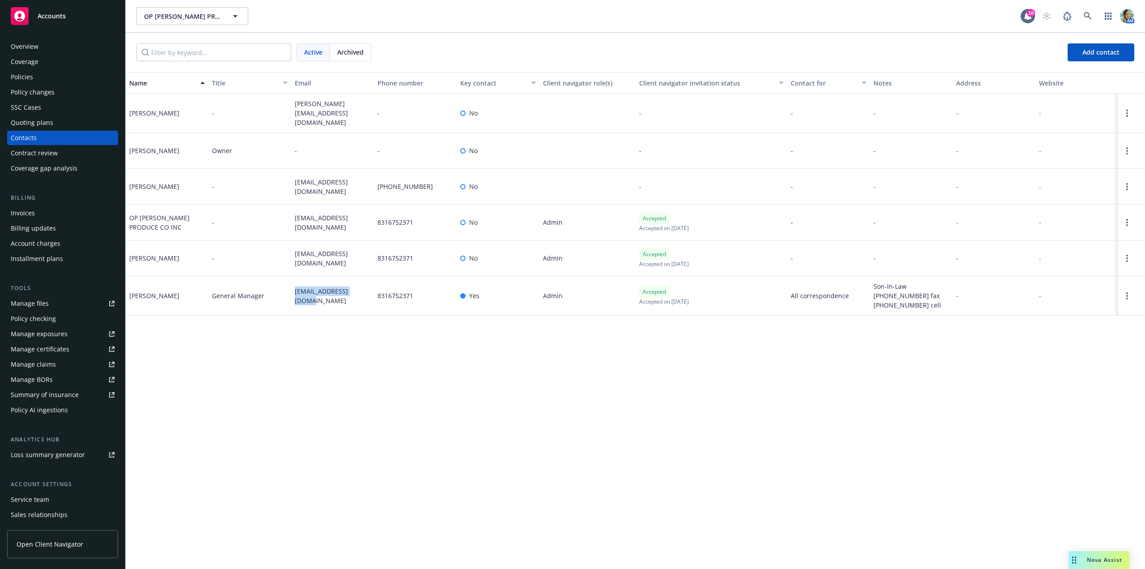
drag, startPoint x: 369, startPoint y: 291, endPoint x: 289, endPoint y: 290, distance: 79.2
click at [289, 290] on div "Robert Sherer General Manager rsherer@opmurphy.com 8316752371 Yes Admin Accepte…" at bounding box center [636, 295] width 1020 height 39
copy div "[EMAIL_ADDRESS][DOMAIN_NAME]"
drag, startPoint x: 165, startPoint y: 289, endPoint x: 129, endPoint y: 290, distance: 36.2
click at [129, 290] on div "[PERSON_NAME]" at bounding box center [167, 295] width 83 height 39
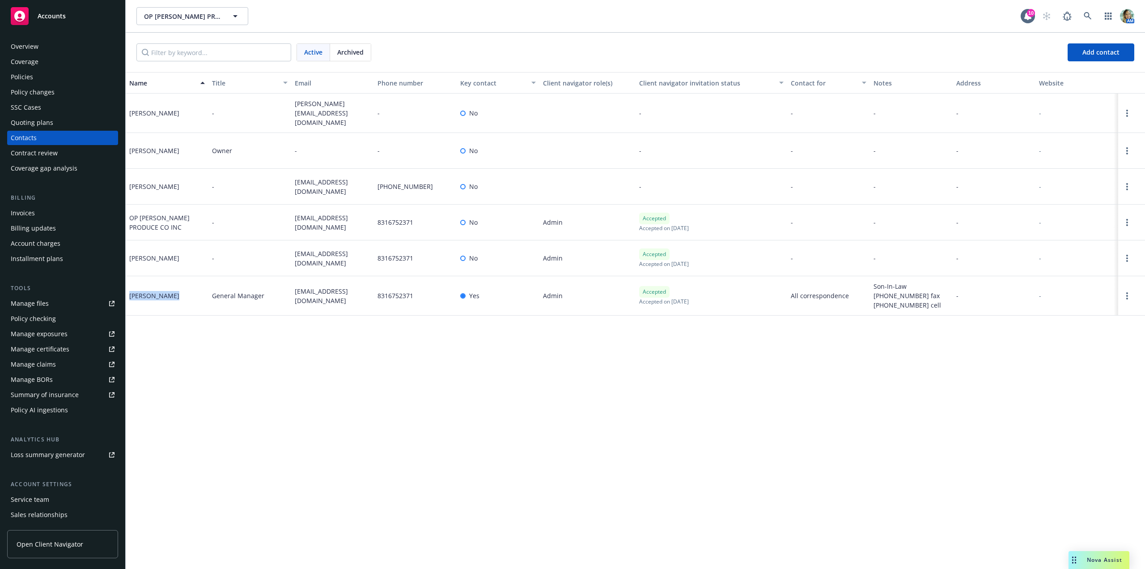
copy div "[PERSON_NAME]"
click at [21, 76] on div "Policies" at bounding box center [22, 77] width 22 height 14
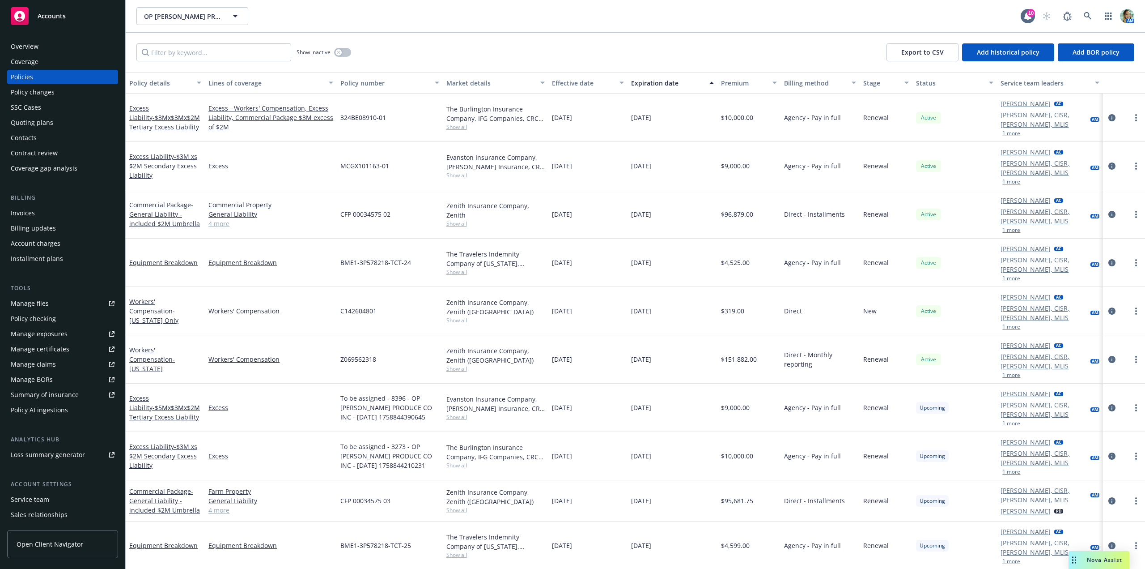
click at [35, 47] on div "Overview" at bounding box center [25, 46] width 28 height 14
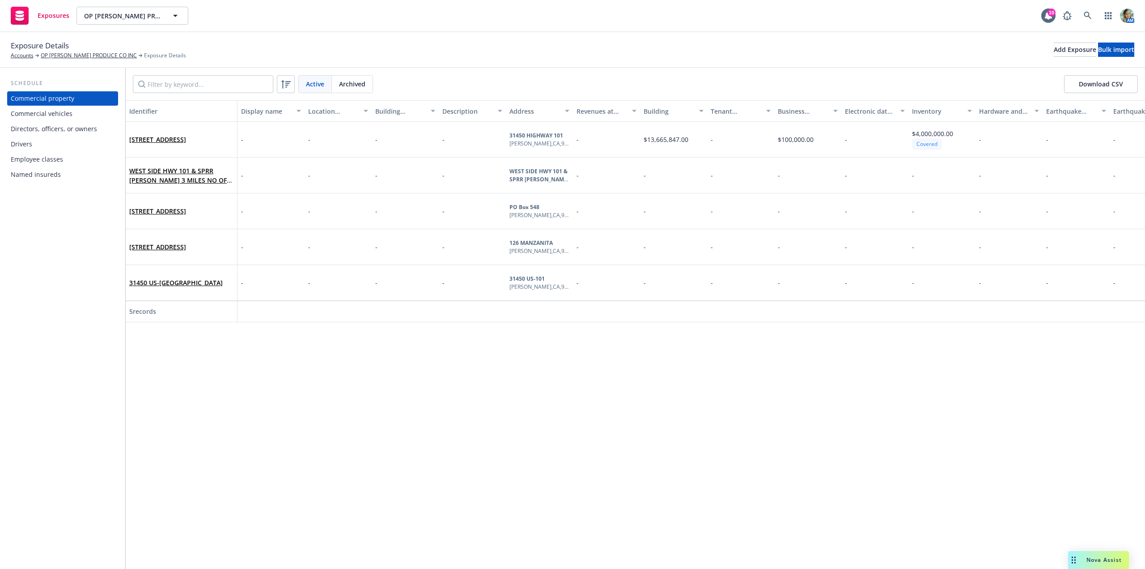
click at [57, 116] on div "Commercial vehicles" at bounding box center [42, 113] width 62 height 14
